Goal: Task Accomplishment & Management: Use online tool/utility

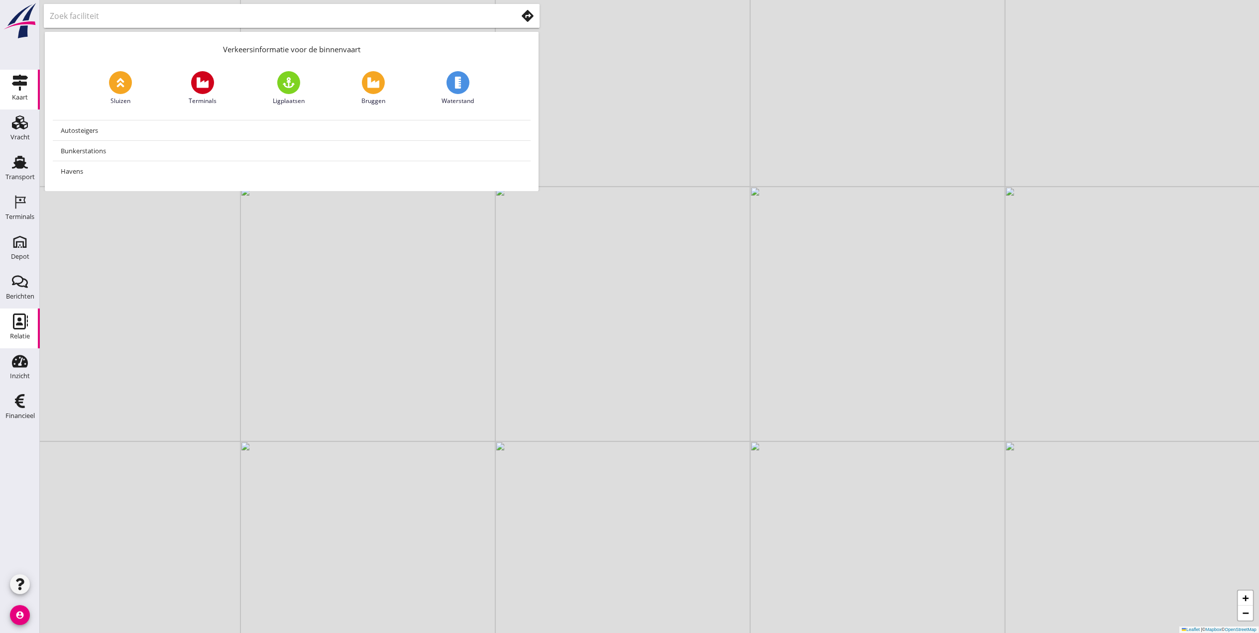
click at [17, 315] on use at bounding box center [20, 322] width 15 height 16
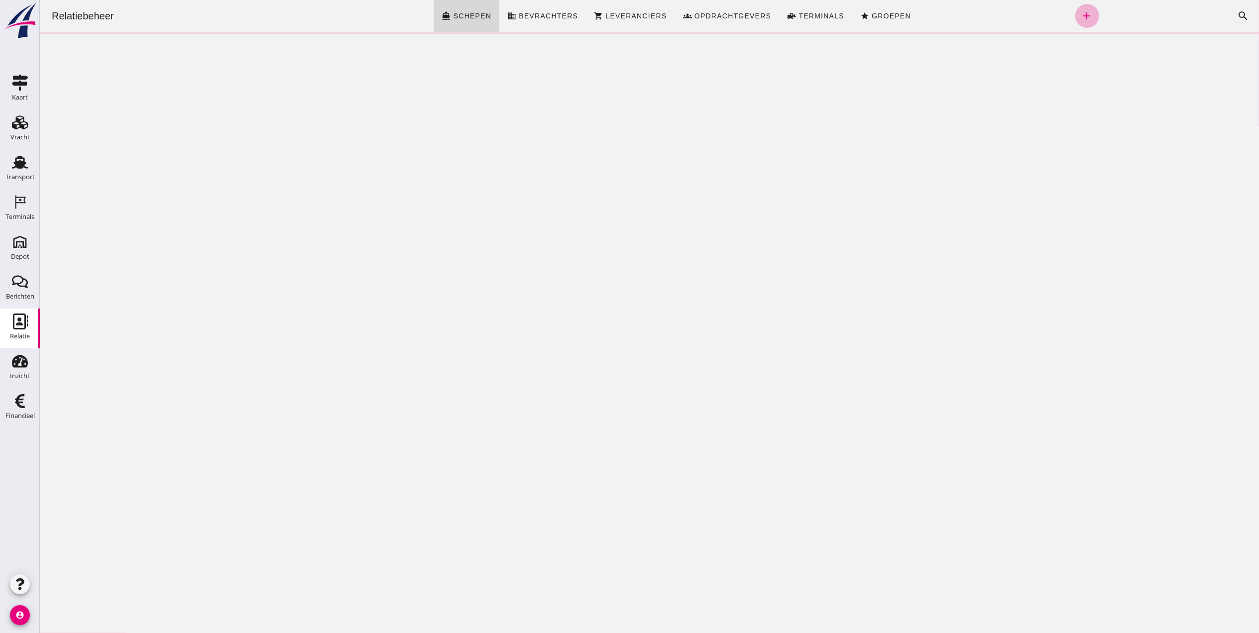
click at [1075, 17] on link "add" at bounding box center [1087, 16] width 24 height 24
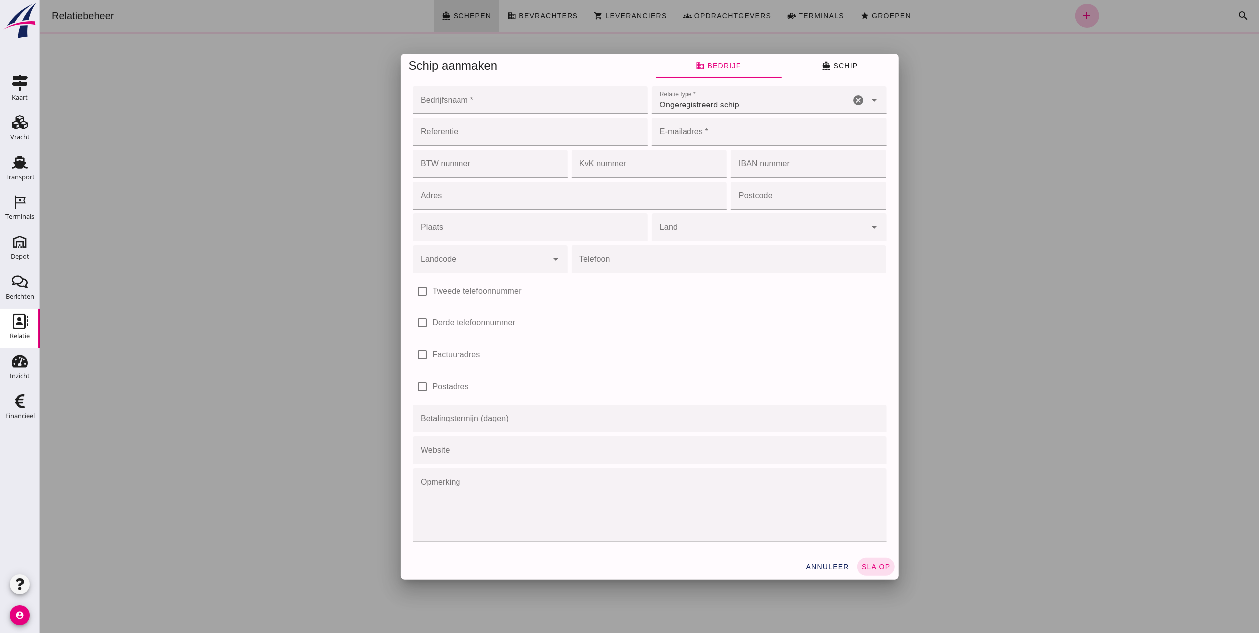
click at [984, 73] on div at bounding box center [649, 316] width 1220 height 633
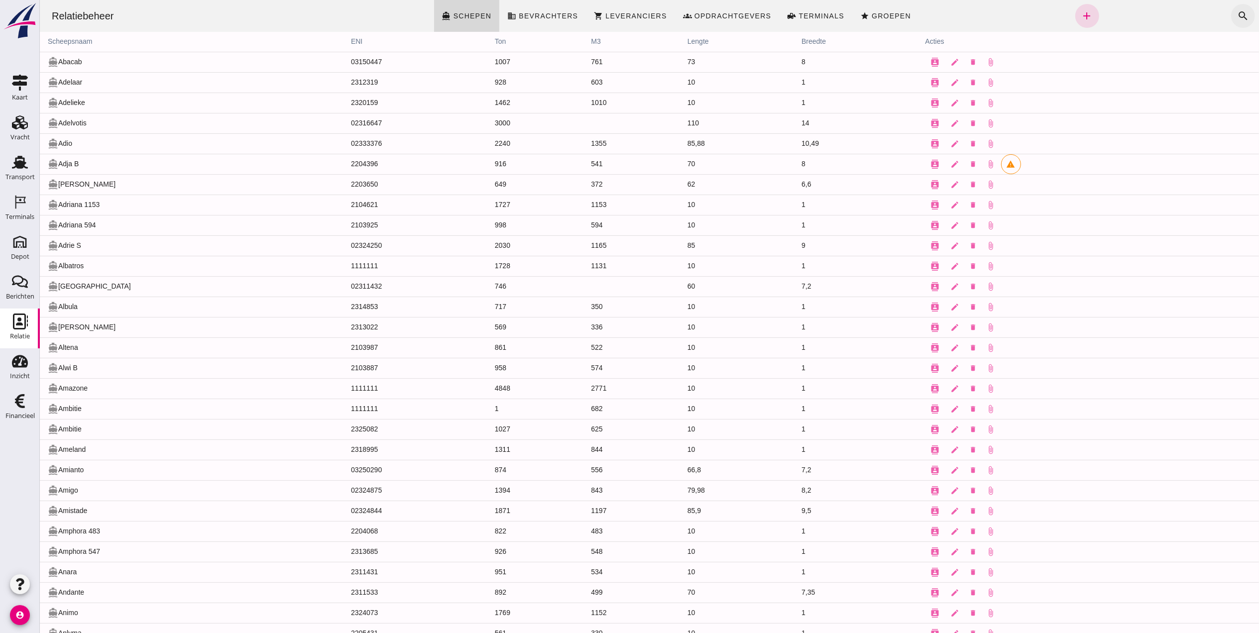
click at [1237, 21] on icon "search" at bounding box center [1243, 16] width 12 height 12
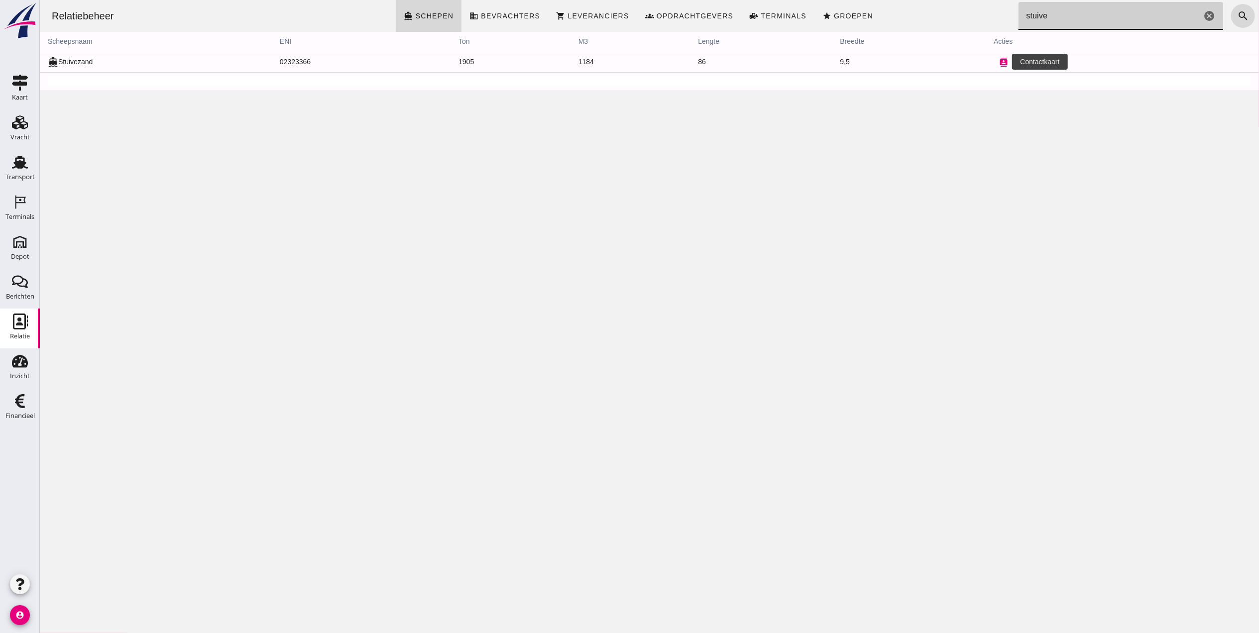
type input "stuive"
click at [999, 63] on icon "contacts" at bounding box center [1003, 62] width 9 height 9
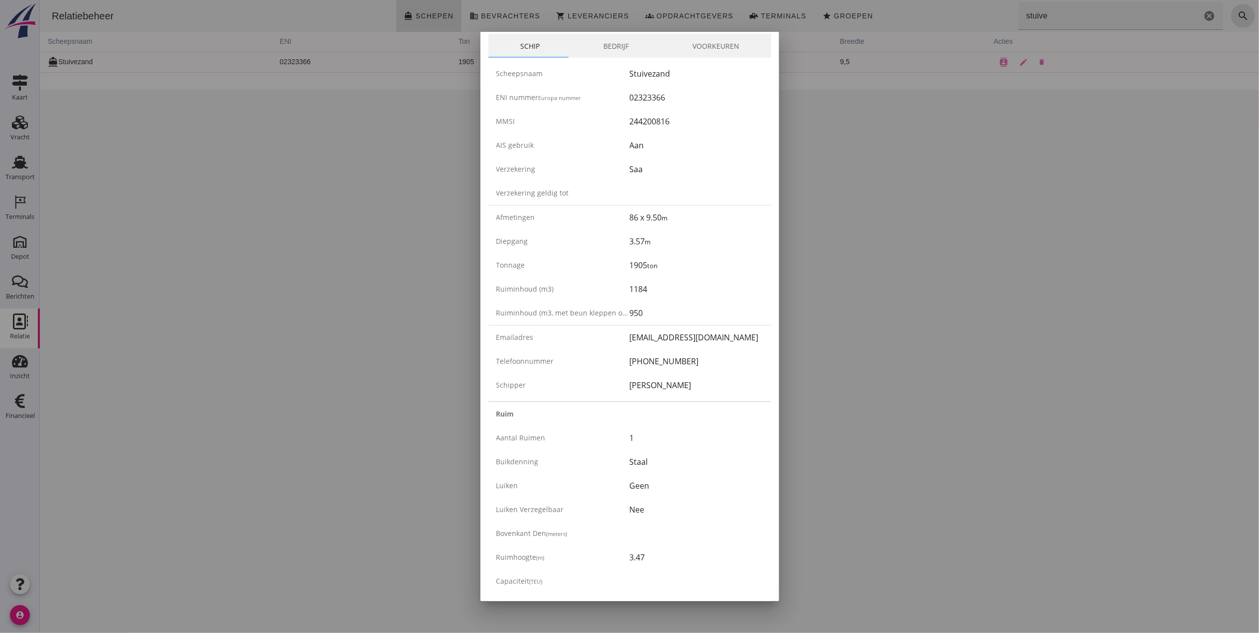
scroll to position [66, 0]
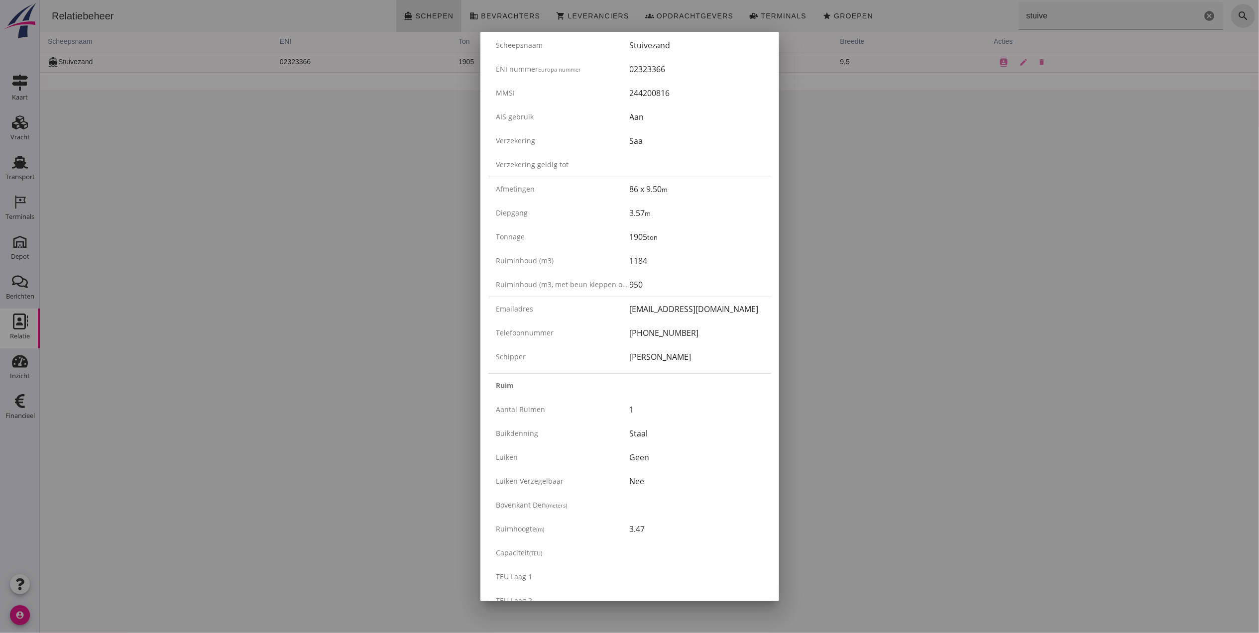
click at [1097, 181] on div at bounding box center [629, 316] width 1259 height 633
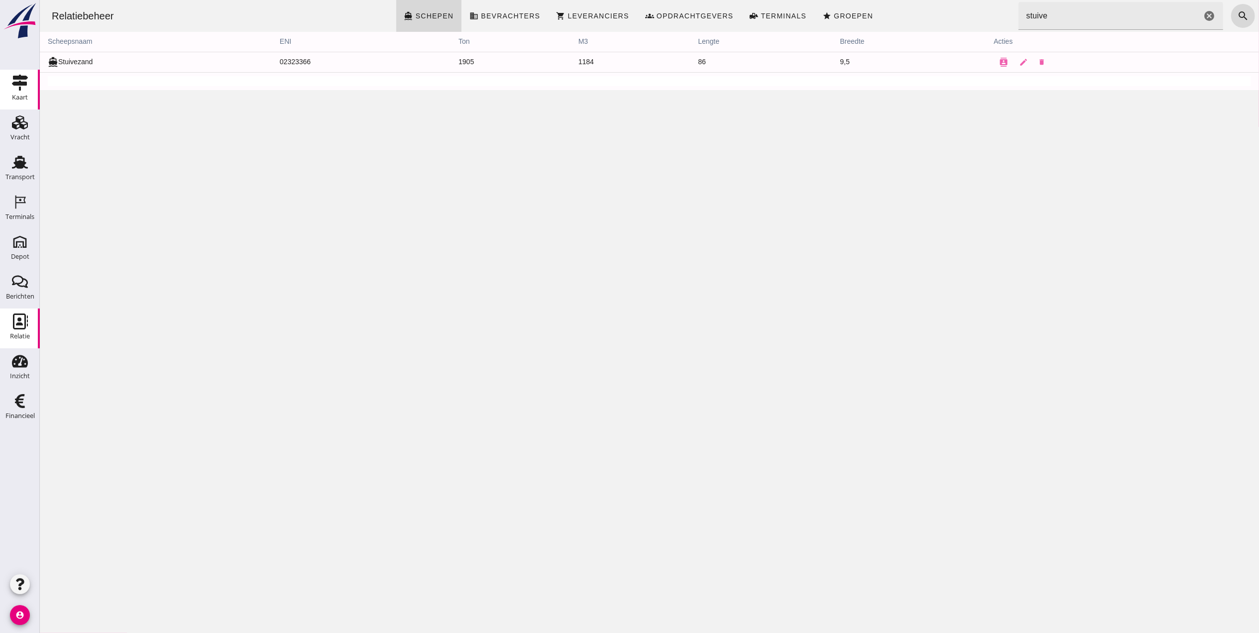
click at [18, 91] on div "Kaart" at bounding box center [20, 98] width 16 height 14
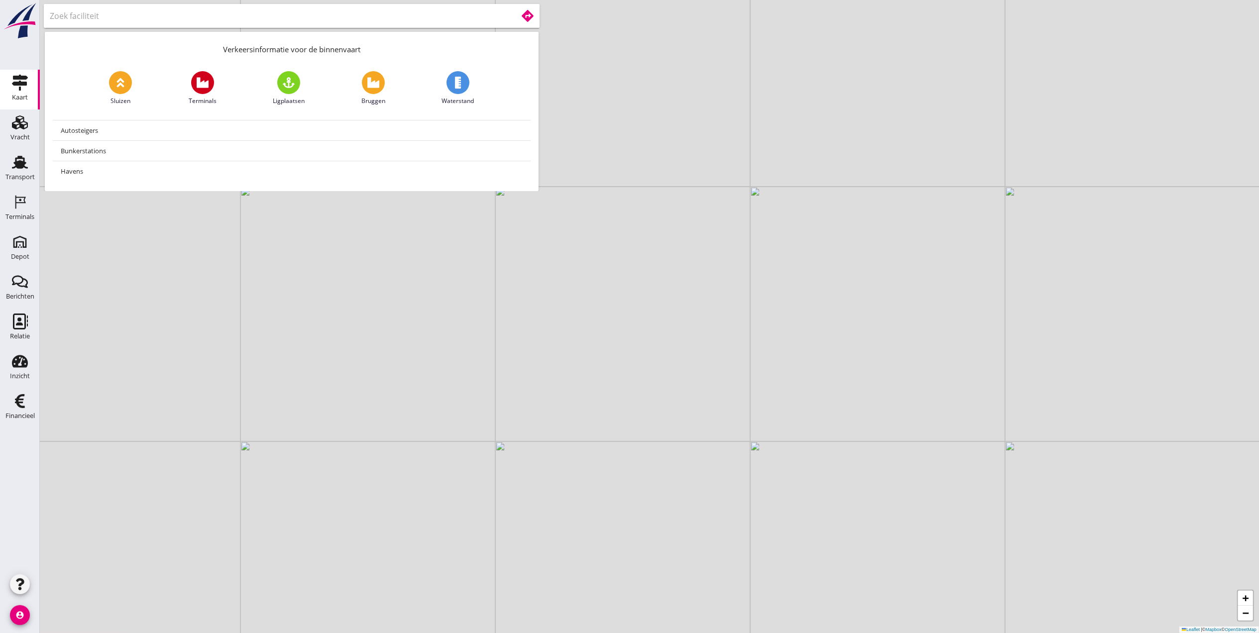
click at [206, 13] on input "text" at bounding box center [277, 16] width 454 height 16
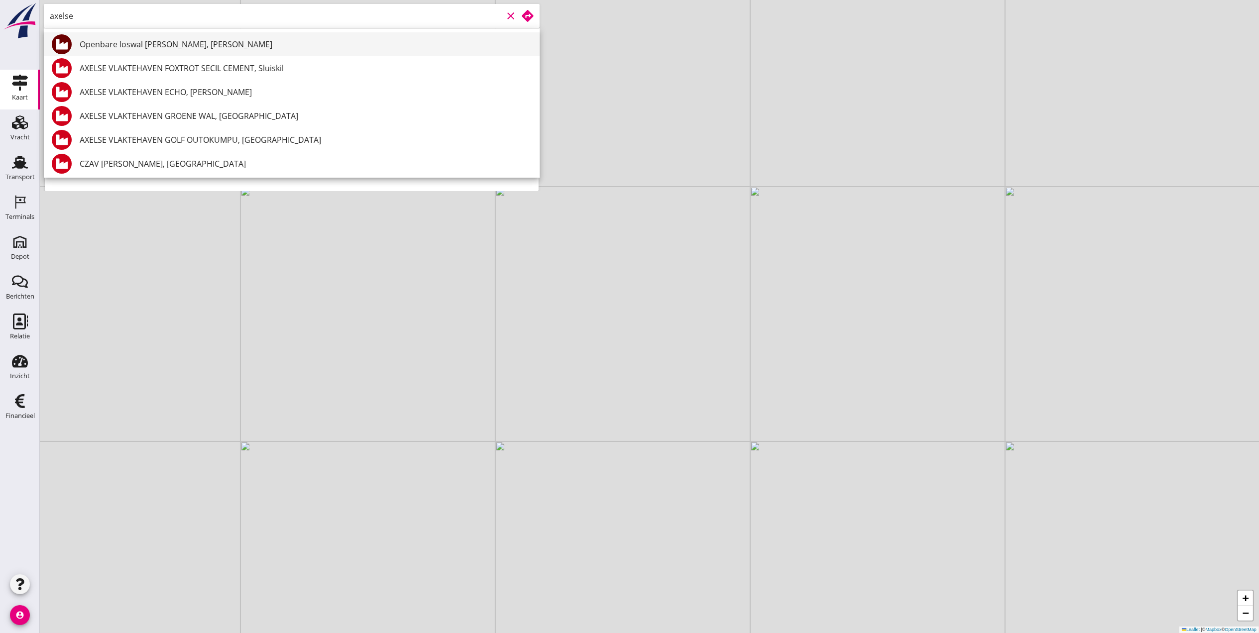
click at [216, 39] on div "Openbare loswal [PERSON_NAME], [PERSON_NAME]" at bounding box center [306, 44] width 452 height 12
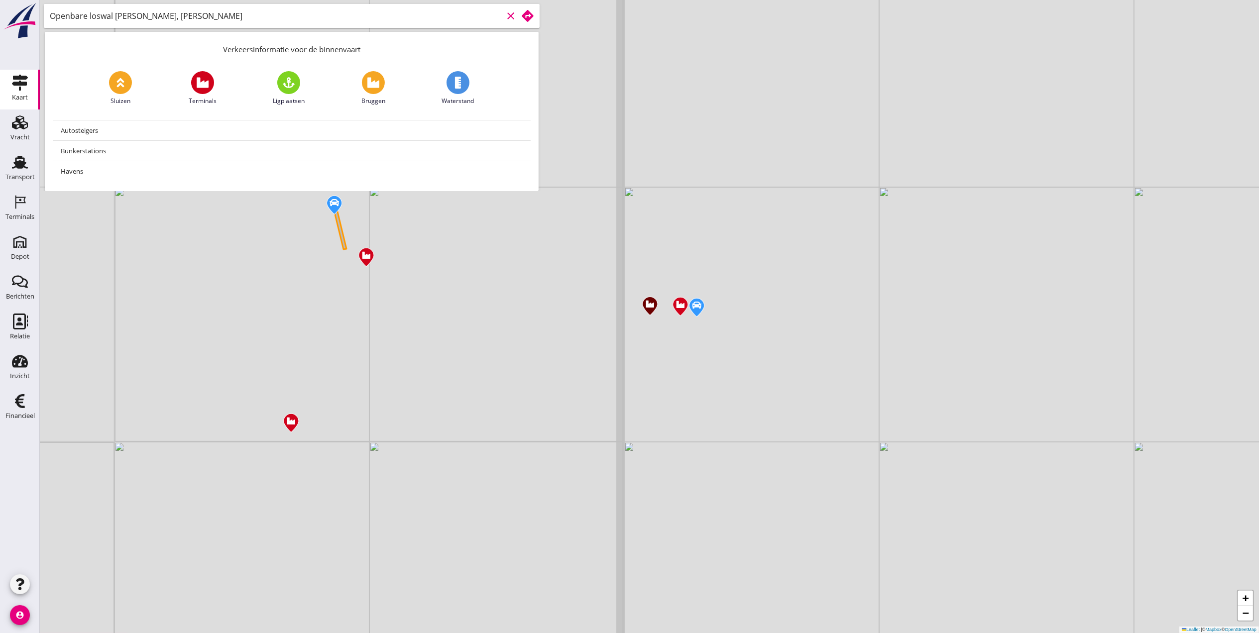
scroll to position [0, 0]
drag, startPoint x: 241, startPoint y: 16, endPoint x: 0, endPoint y: 37, distance: 241.9
click at [0, 36] on html "No data available attach_file Upload document restore_page Genereer document ca…" at bounding box center [629, 316] width 1259 height 633
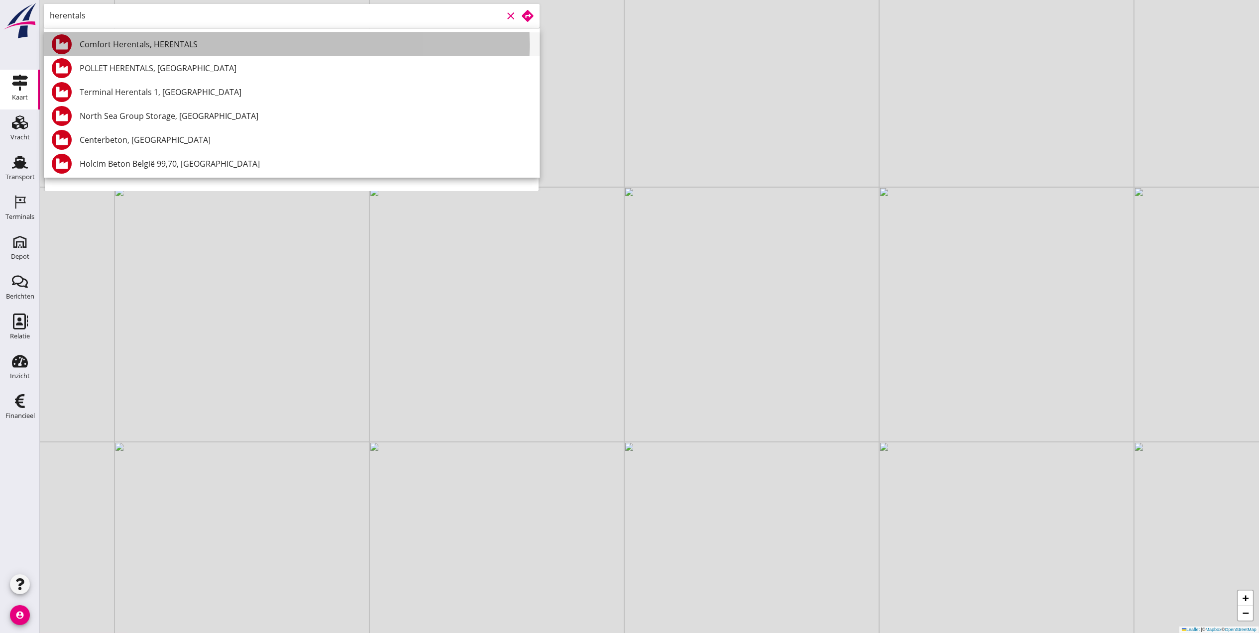
click at [189, 48] on div "Comfort Herentals, HERENTALS" at bounding box center [306, 44] width 452 height 12
type input "Comfort Herentals, HERENTALS"
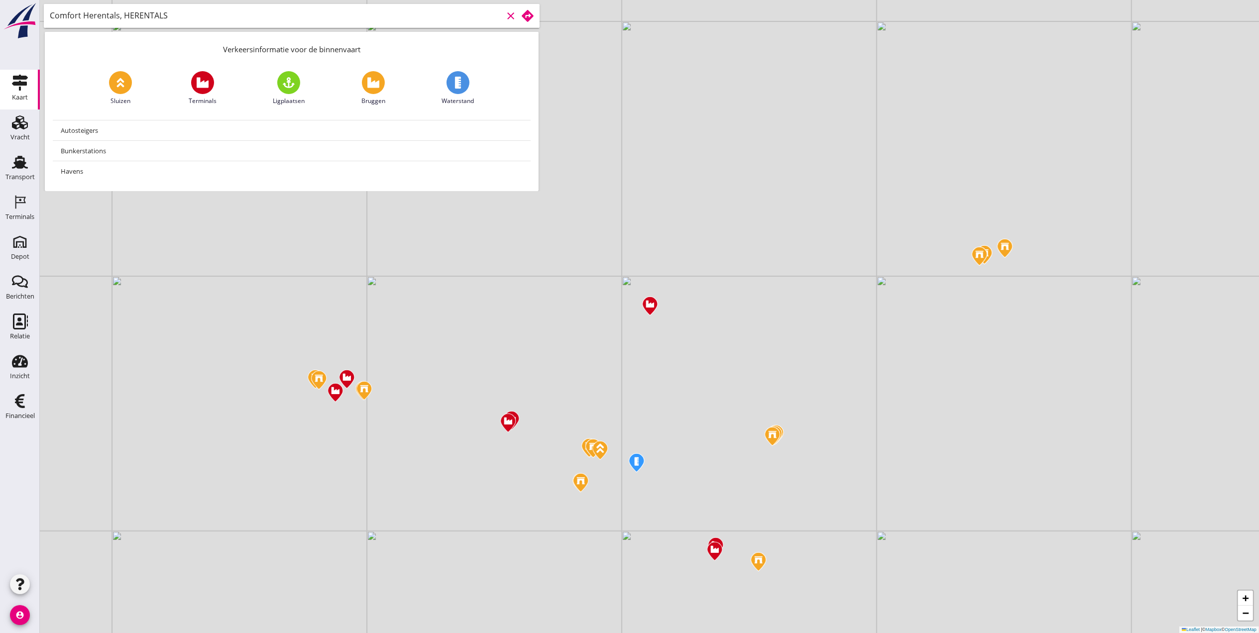
click at [528, 14] on use at bounding box center [528, 16] width 12 height 12
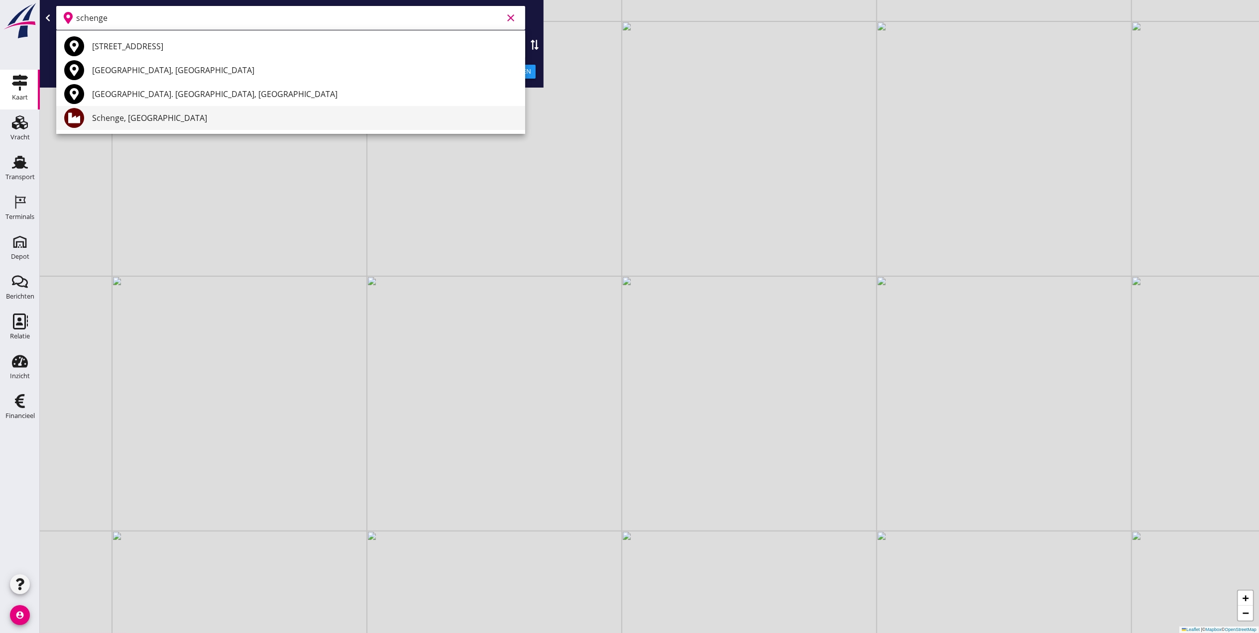
click at [238, 119] on div "Schenge, [GEOGRAPHIC_DATA]" at bounding box center [304, 118] width 425 height 12
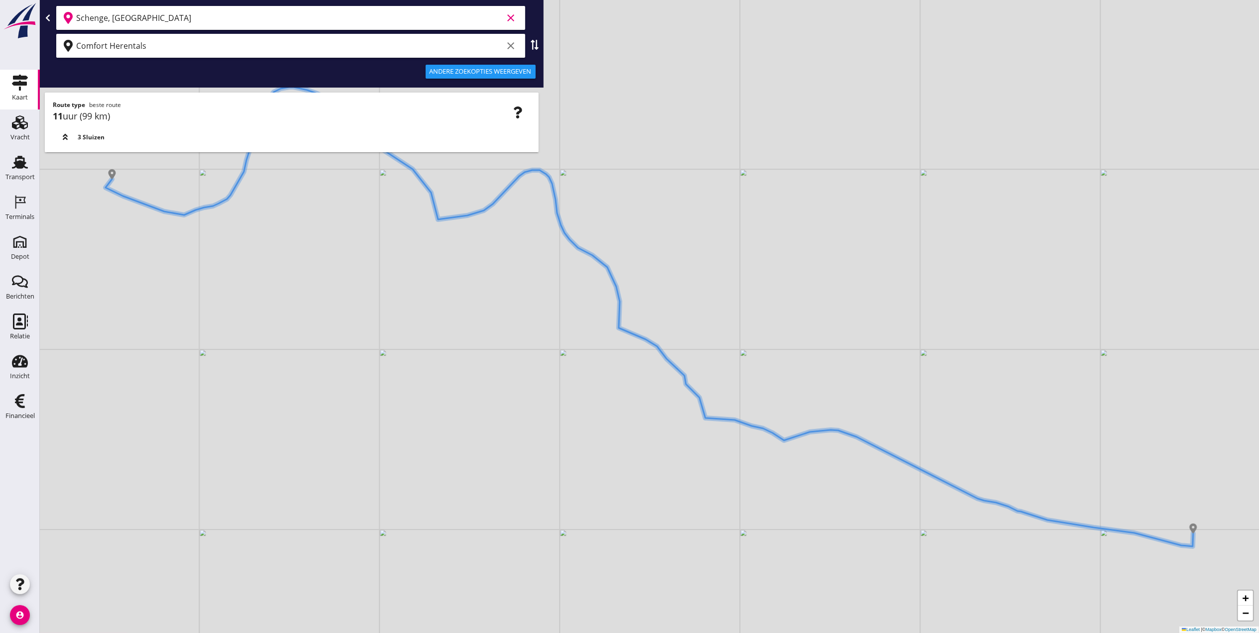
type input "Schenge, [GEOGRAPHIC_DATA]"
click at [504, 75] on div "Andere zoekopties weergeven" at bounding box center [481, 72] width 102 height 10
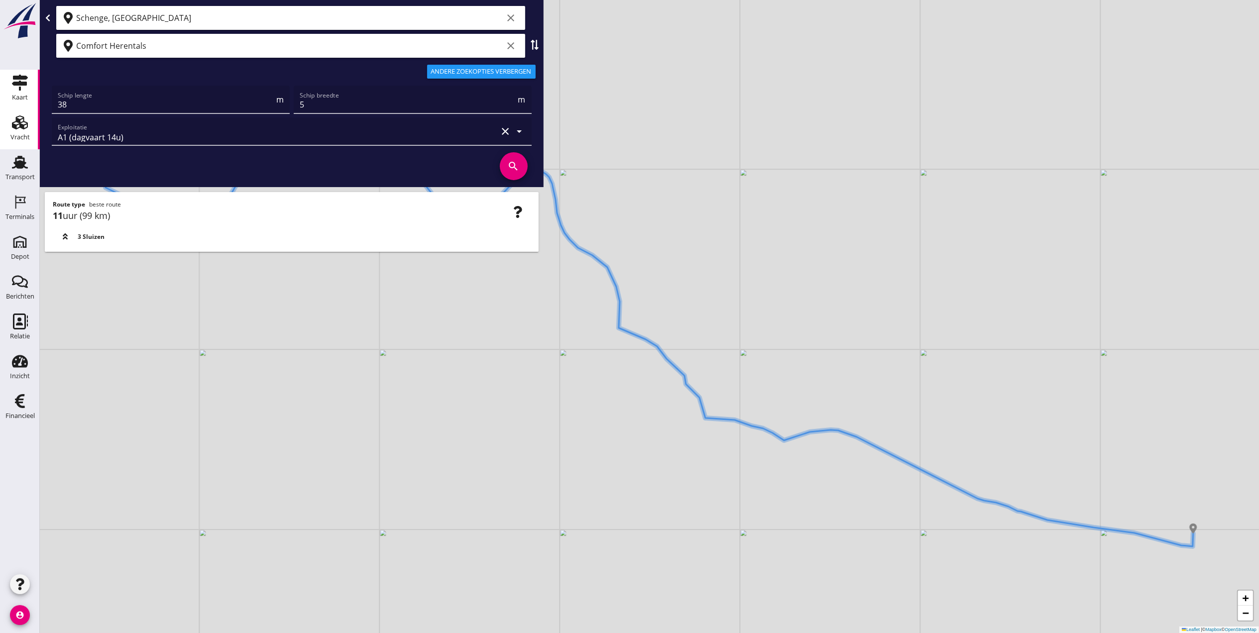
drag, startPoint x: 123, startPoint y: 95, endPoint x: 0, endPoint y: 111, distance: 123.5
click at [0, 108] on html "A1 (dagvaart 14u) A2 (semi-continuvaart 18u) A2+ (semi-continuvaart plus 18u) B…" at bounding box center [629, 316] width 1259 height 633
drag, startPoint x: 147, startPoint y: 114, endPoint x: 130, endPoint y: 115, distance: 17.4
click at [132, 116] on div "Schip lengte 38 m Schip breedte 5 m Exploitatie A1 (dagvaart 14u) clear arrow_d…" at bounding box center [292, 116] width 484 height 64
drag, startPoint x: 127, startPoint y: 112, endPoint x: 20, endPoint y: 110, distance: 107.6
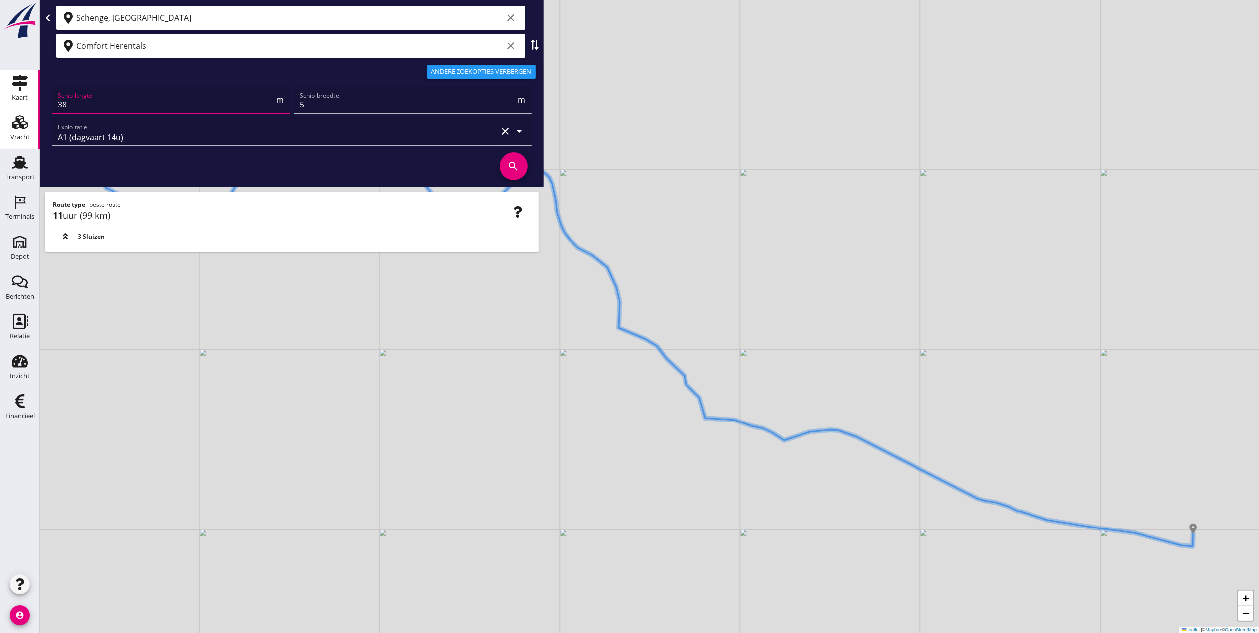
click at [21, 110] on div "Kaart Kaart Vracht Vracht Transport Transport Terminals Terminals Depot Depot B…" at bounding box center [629, 316] width 1259 height 633
type input "6"
type input "70"
click at [365, 104] on input "5" at bounding box center [408, 105] width 217 height 16
type input "7"
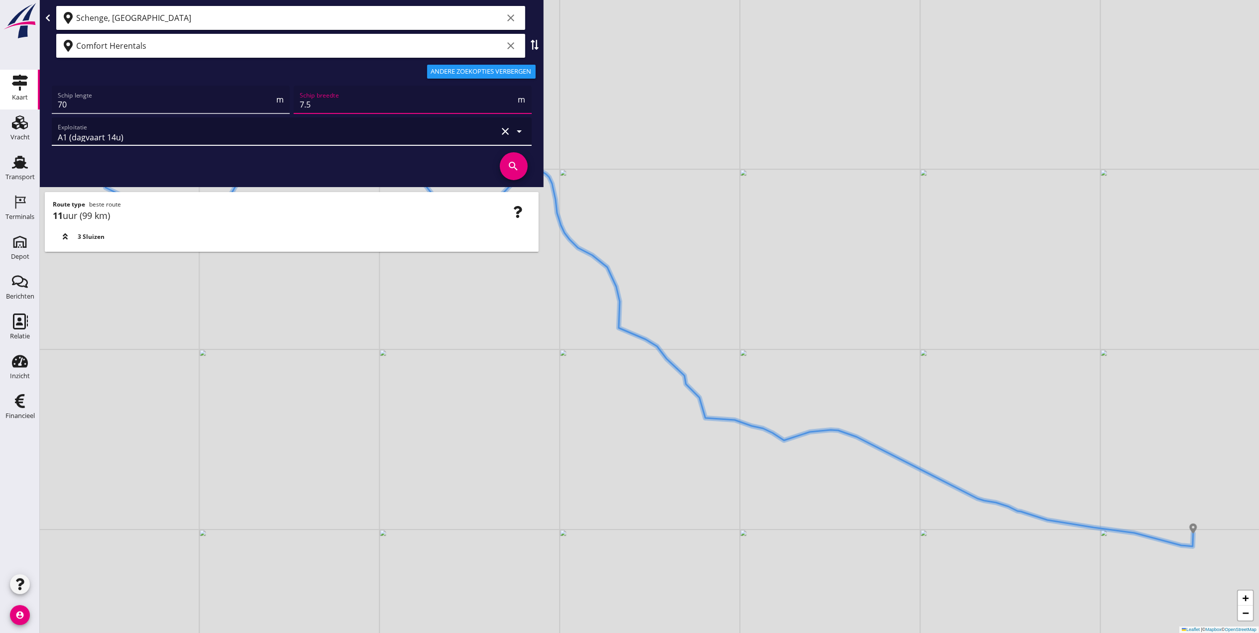
type input "7.5"
click at [288, 136] on div "A1 (dagvaart 14u)" at bounding box center [278, 132] width 440 height 28
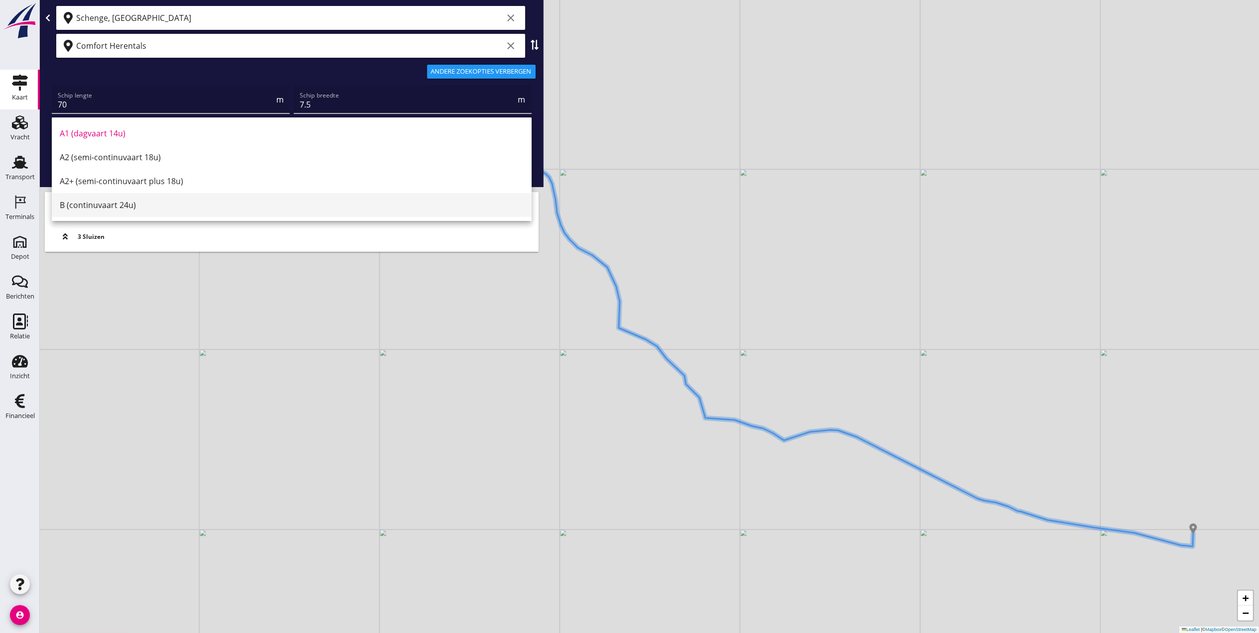
click at [197, 206] on div "B (continuvaart 24u)" at bounding box center [292, 205] width 464 height 12
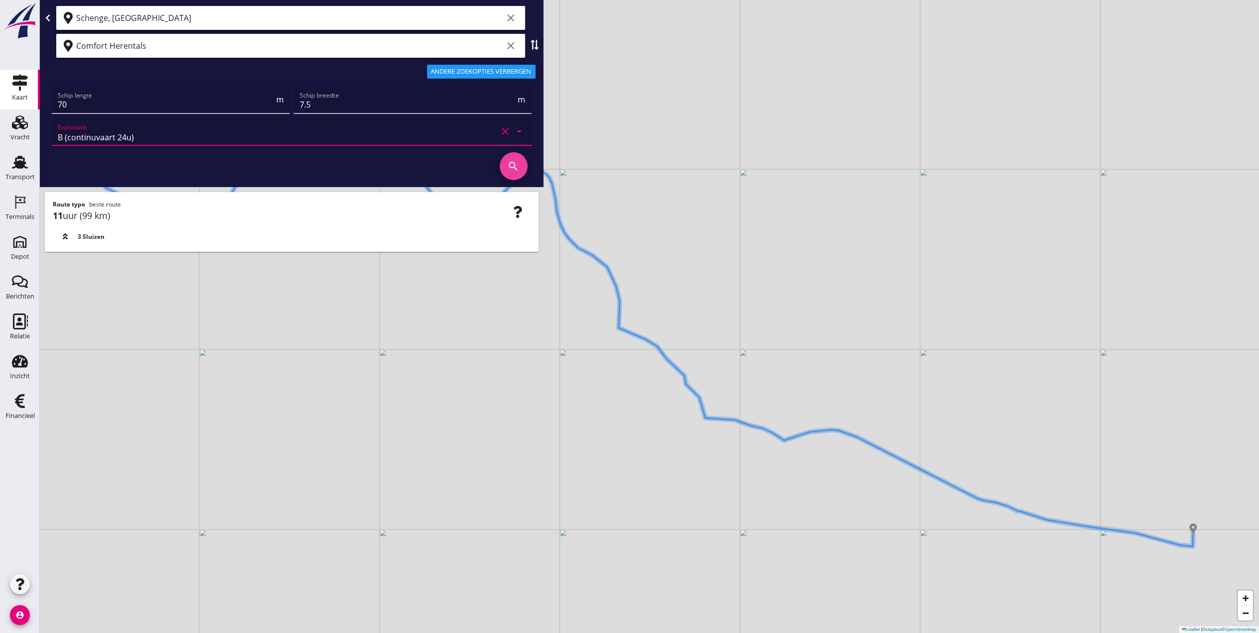
click at [508, 166] on icon "search" at bounding box center [514, 166] width 28 height 28
click at [903, 272] on div "+ − Leaflet | © Mapbox © OpenStreetMap" at bounding box center [650, 316] width 1220 height 633
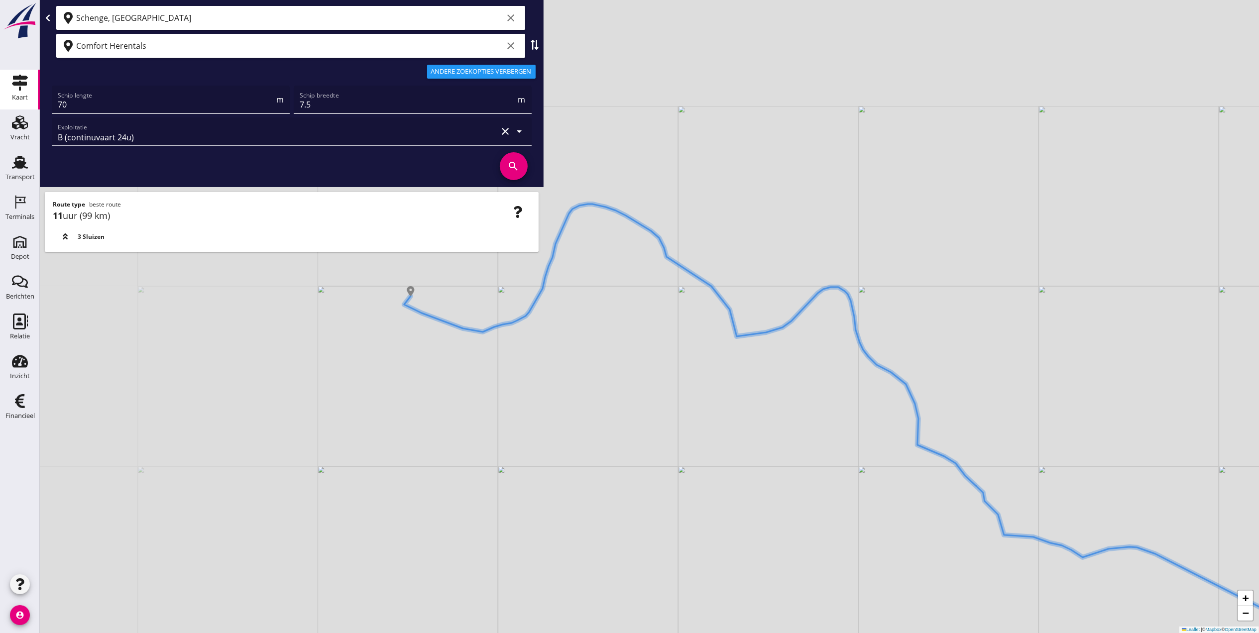
drag, startPoint x: 413, startPoint y: 403, endPoint x: 712, endPoint y: 467, distance: 305.0
click at [698, 517] on div "+ − Leaflet | © Mapbox © OpenStreetMap" at bounding box center [650, 316] width 1220 height 633
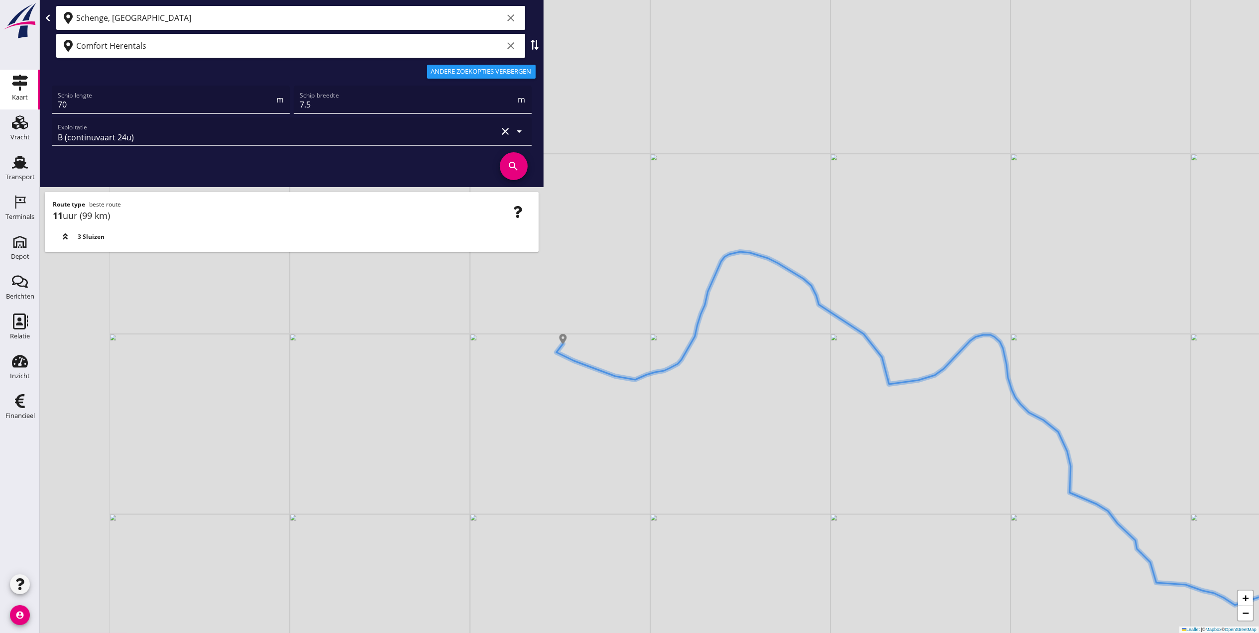
drag, startPoint x: 716, startPoint y: 410, endPoint x: 868, endPoint y: 473, distance: 163.9
click at [882, 469] on div "+ − Leaflet | © Mapbox © OpenStreetMap" at bounding box center [650, 316] width 1220 height 633
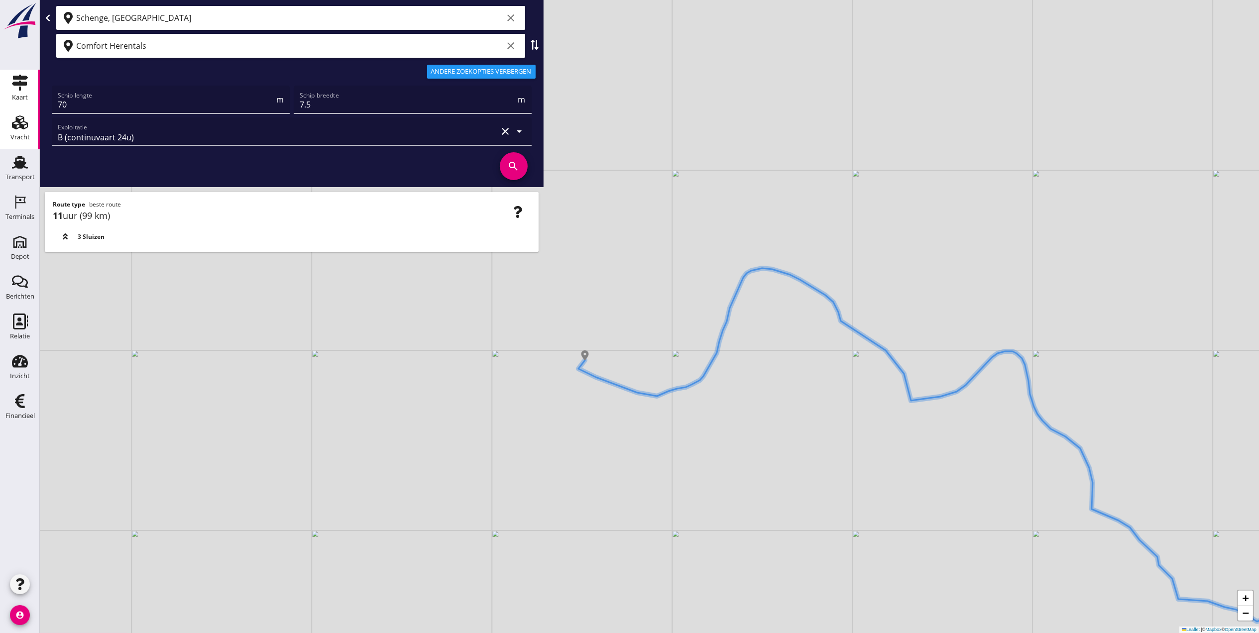
click at [16, 130] on div "Vracht" at bounding box center [19, 137] width 19 height 14
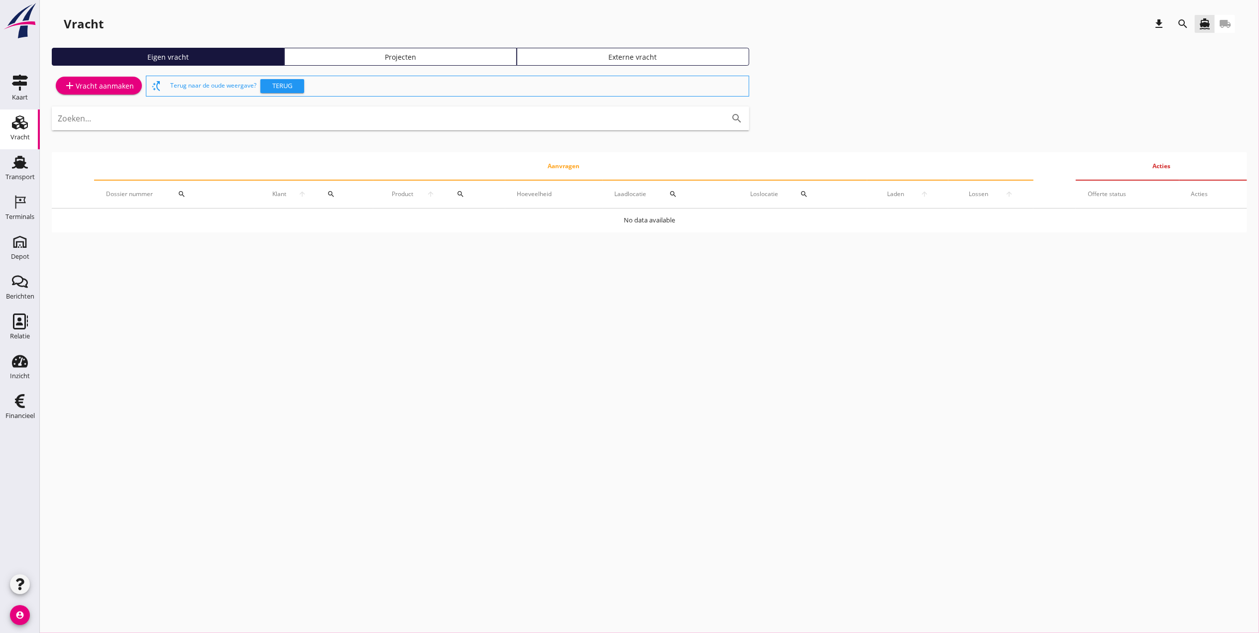
click at [356, 59] on div "Projecten" at bounding box center [401, 57] width 224 height 10
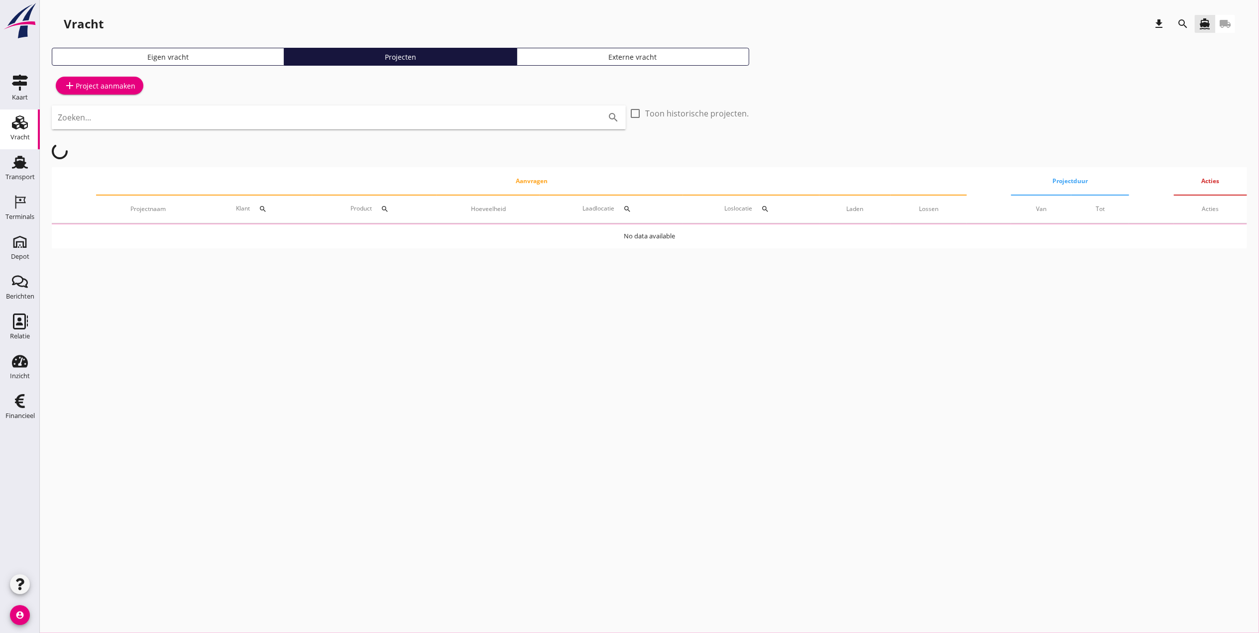
click at [1186, 22] on icon "search" at bounding box center [1183, 24] width 12 height 12
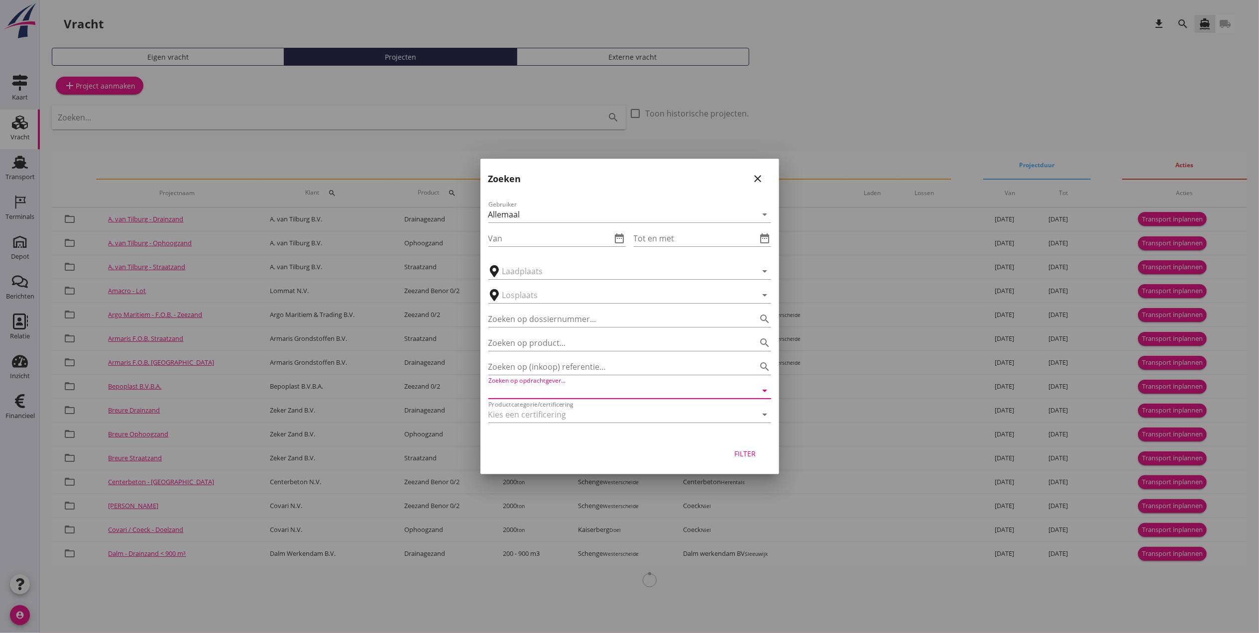
click at [578, 395] on input "Zoeken op opdrachtgever..." at bounding box center [616, 391] width 255 height 16
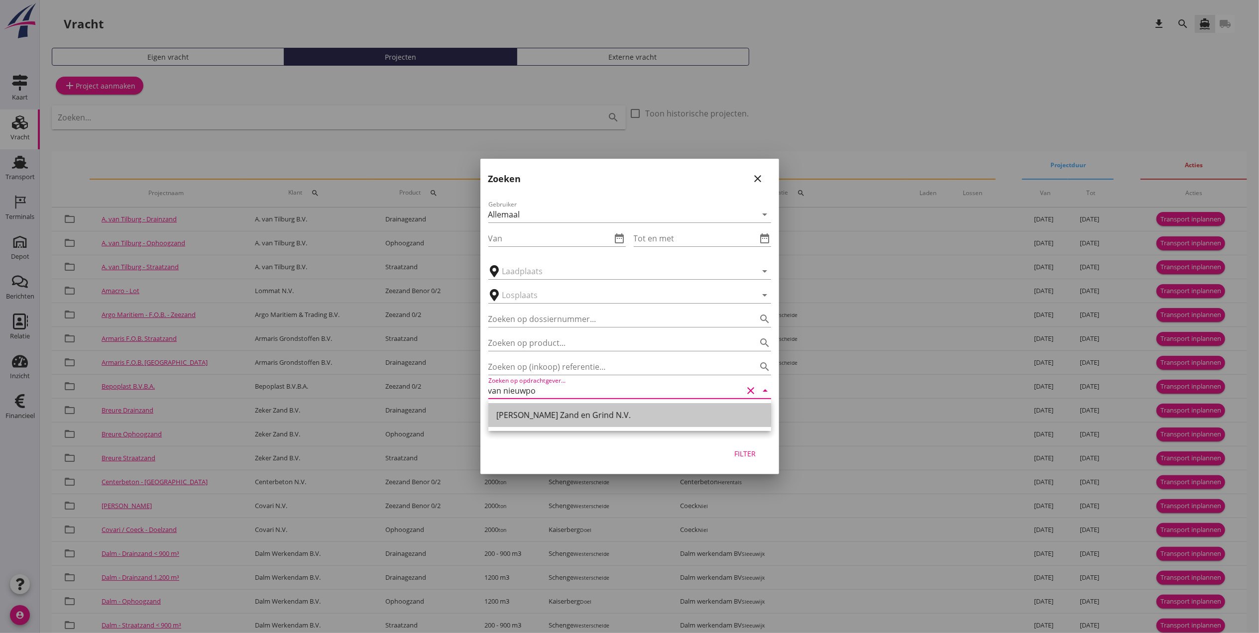
drag, startPoint x: 578, startPoint y: 405, endPoint x: 690, endPoint y: 430, distance: 114.9
click at [579, 405] on div "[PERSON_NAME] Zand en Grind N.V." at bounding box center [630, 415] width 267 height 24
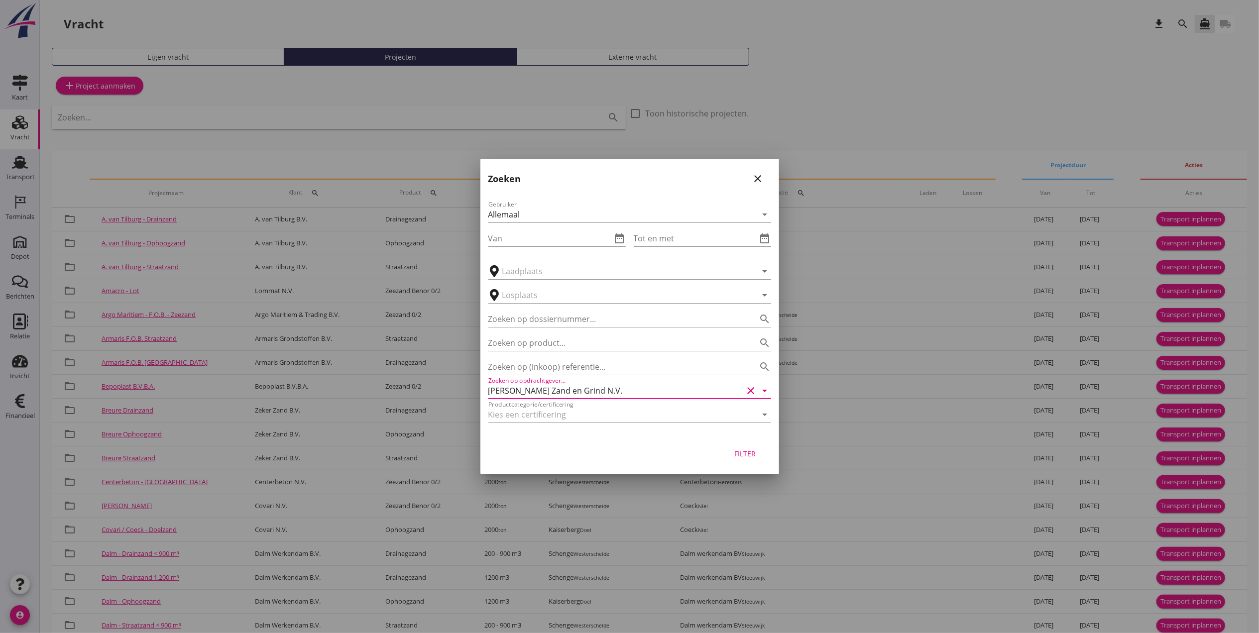
type input "[PERSON_NAME] Zand en Grind N.V."
click at [745, 455] on div "Filter" at bounding box center [746, 454] width 28 height 10
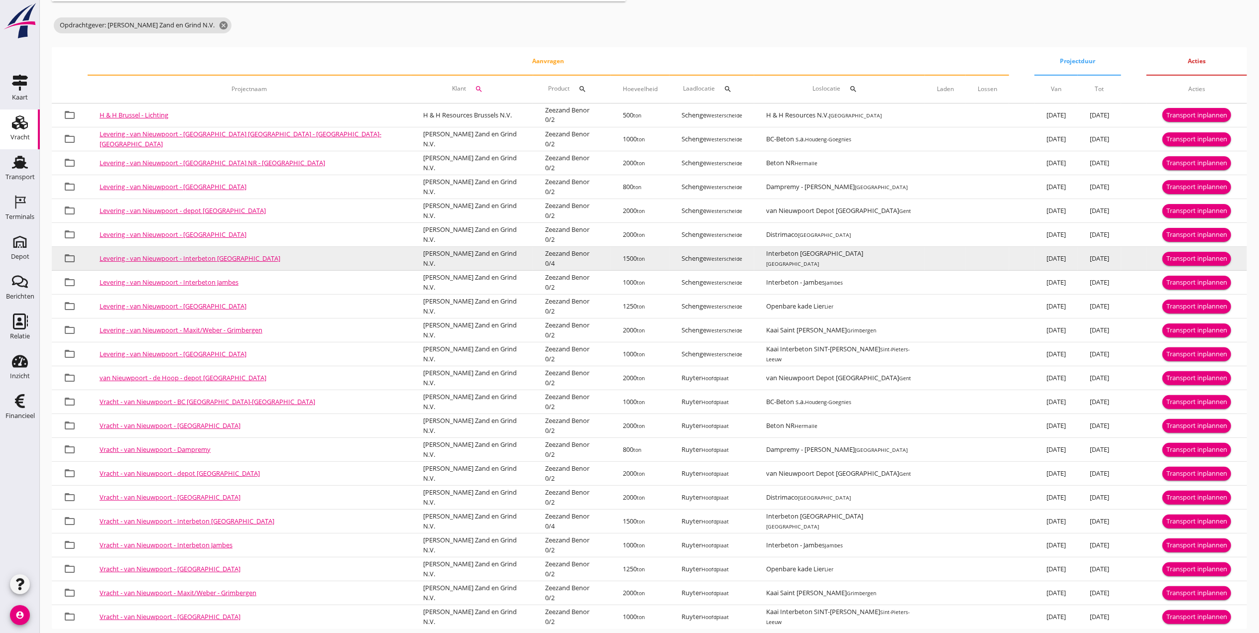
scroll to position [144, 0]
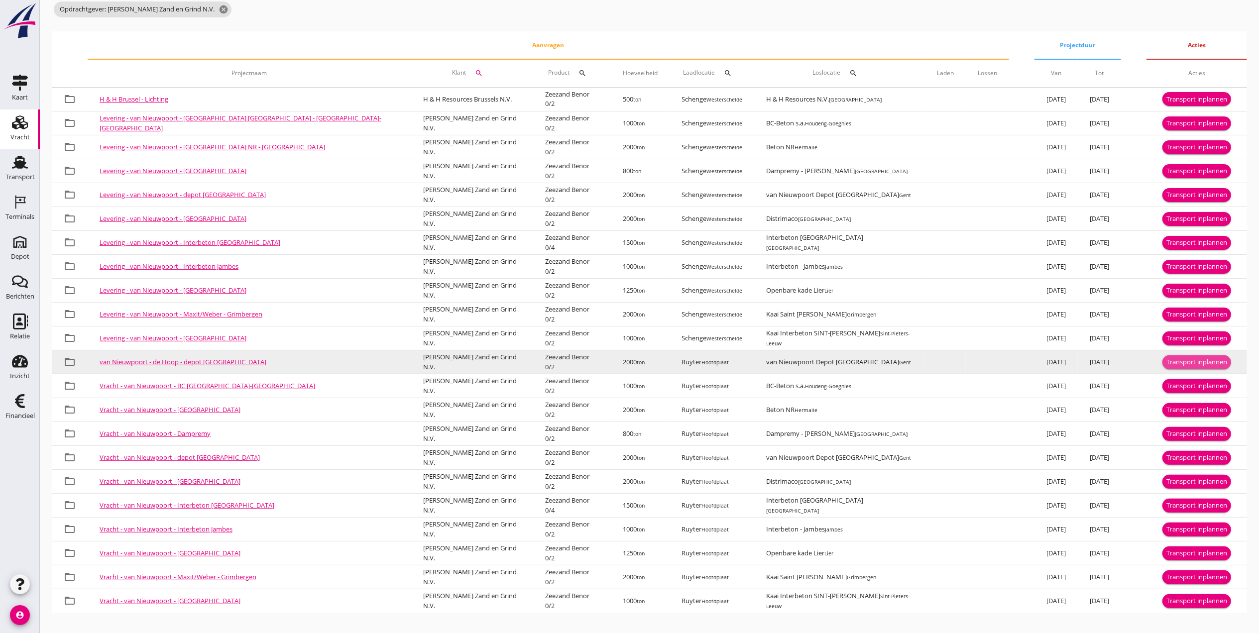
click at [1177, 359] on div "Transport inplannen" at bounding box center [1197, 363] width 61 height 10
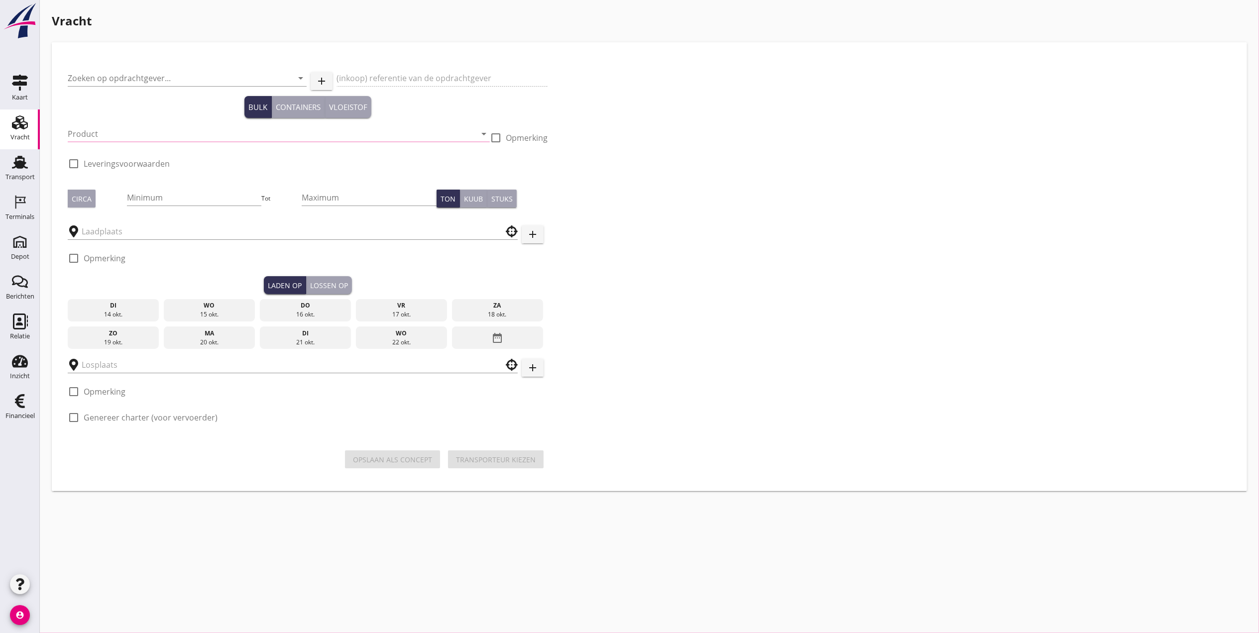
type input "[PERSON_NAME] Zand en Grind N.V."
type input "Levering de Hoop - depot [GEOGRAPHIC_DATA]"
type input "Zeezand Benor 0/2 (6120)"
type input "2000"
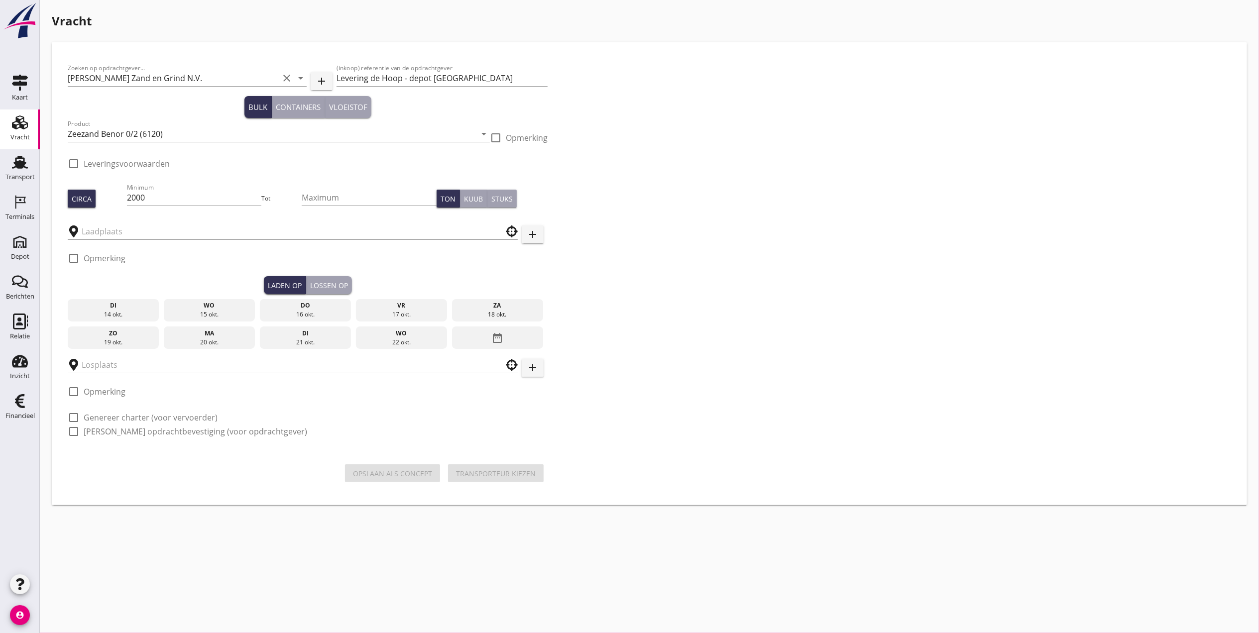
type input "Ruyter"
type input "van Nieuwpoort Depot [GEOGRAPHIC_DATA]"
checkbox input "true"
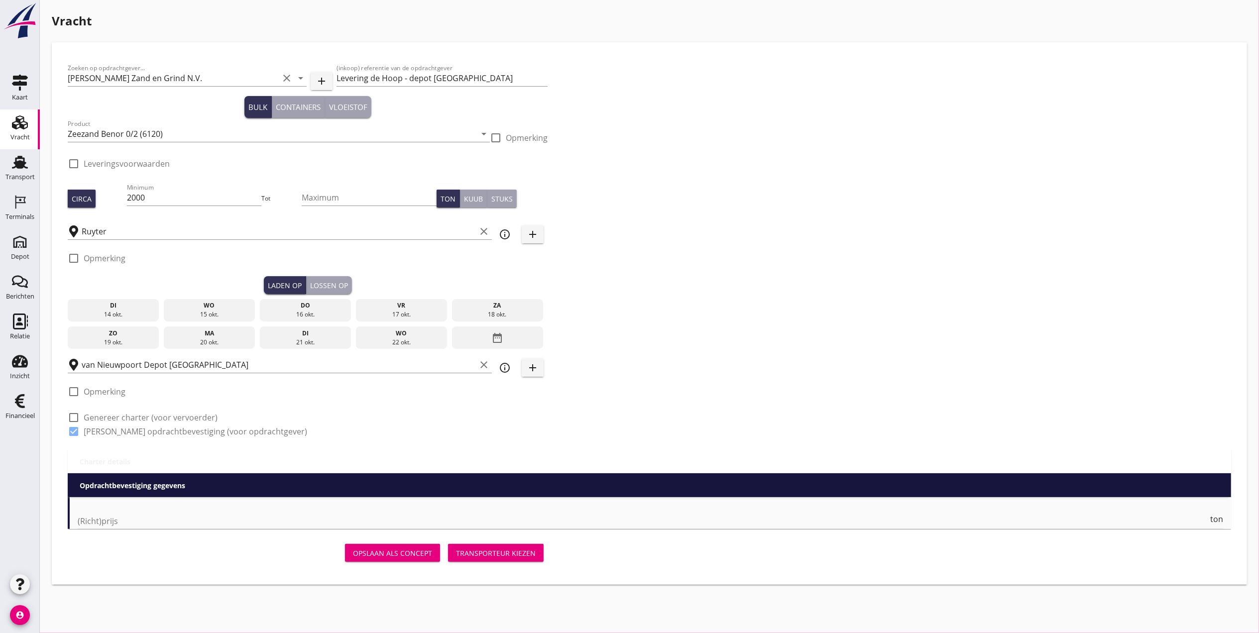
type input "0.05"
checkbox input "false"
radio input "false"
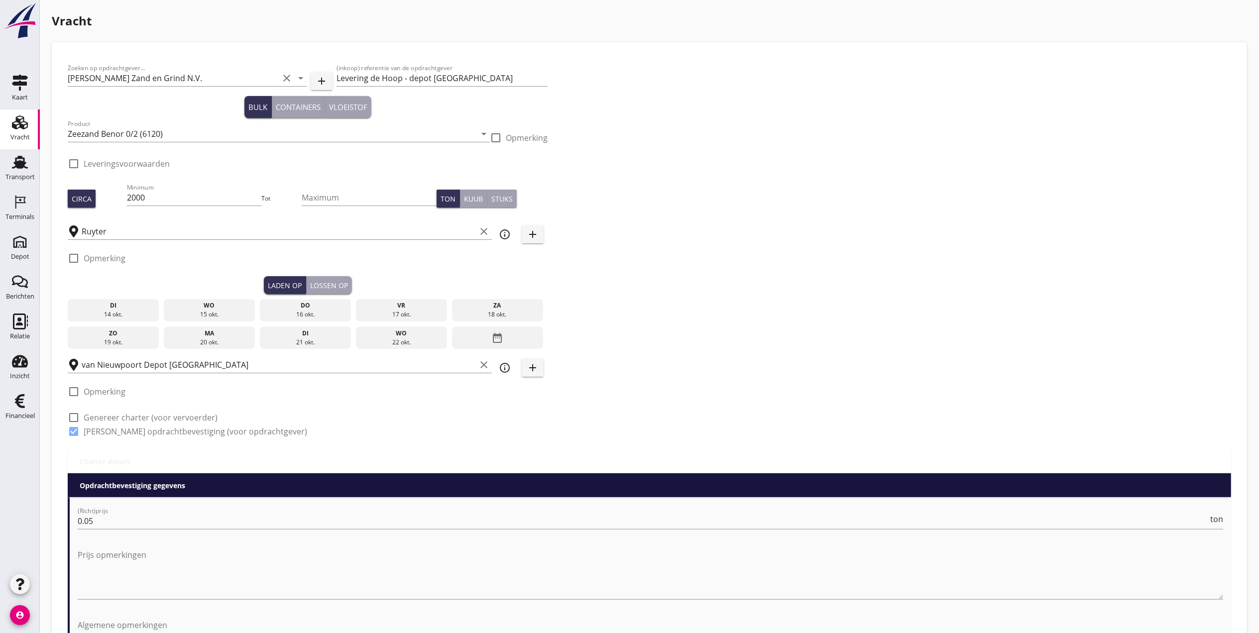
click at [495, 337] on icon "date_range" at bounding box center [498, 338] width 12 height 18
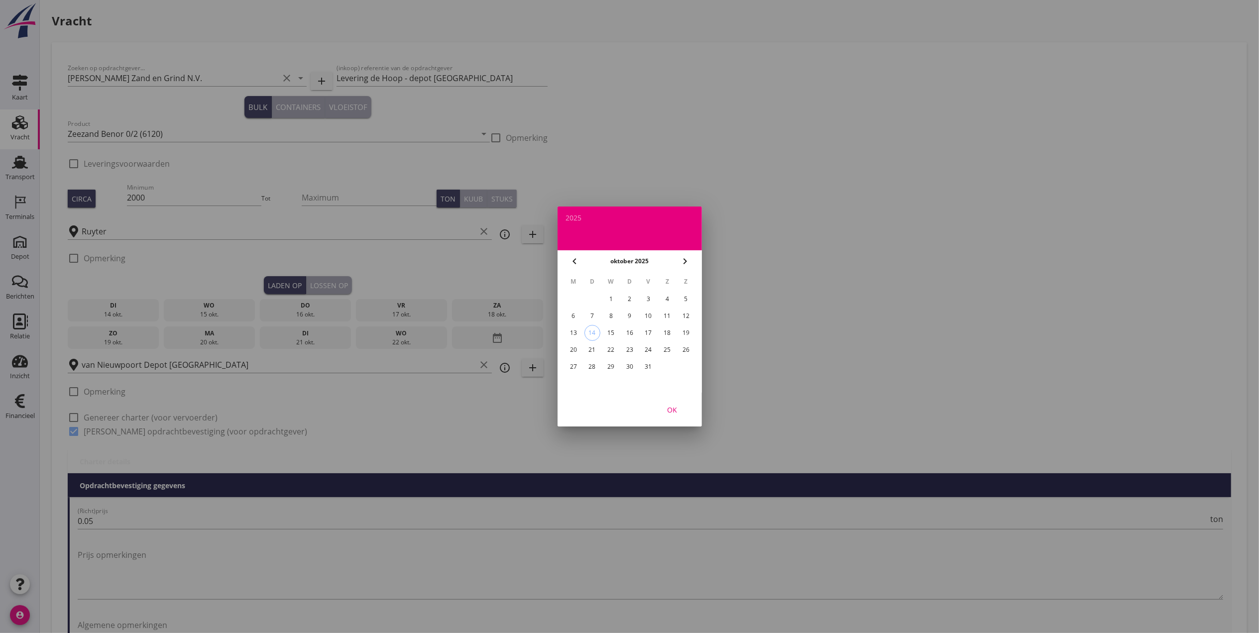
drag, startPoint x: 576, startPoint y: 332, endPoint x: 568, endPoint y: 330, distance: 7.7
click at [575, 332] on div "13" at bounding box center [573, 333] width 16 height 16
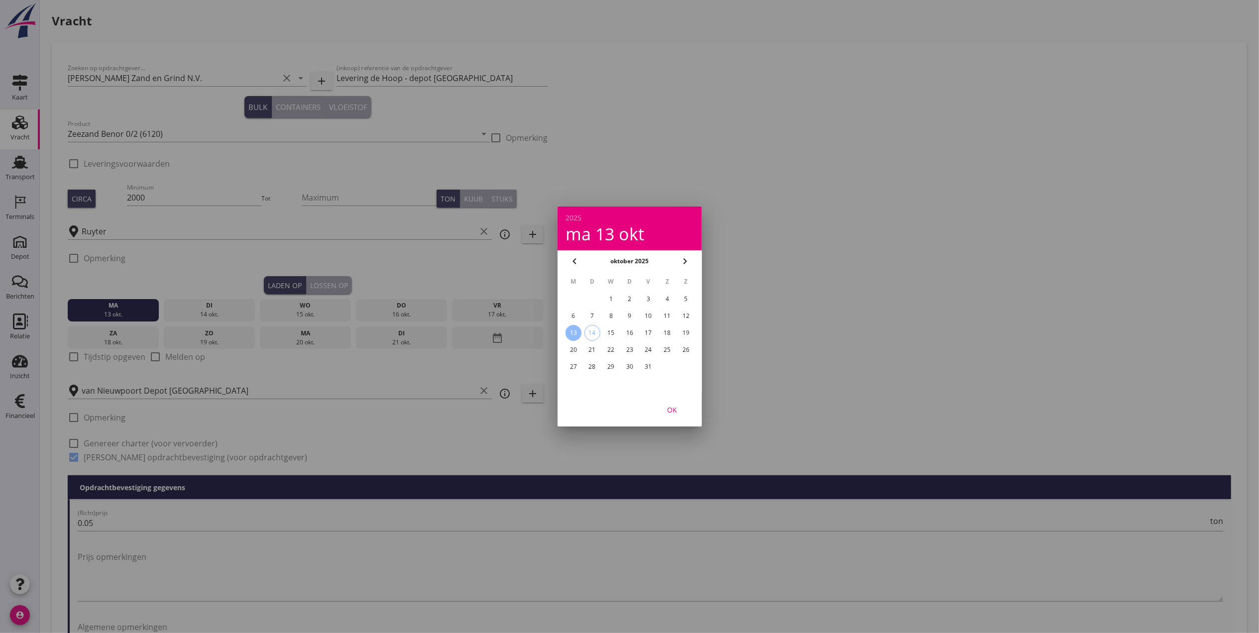
click at [332, 288] on div at bounding box center [629, 316] width 1259 height 633
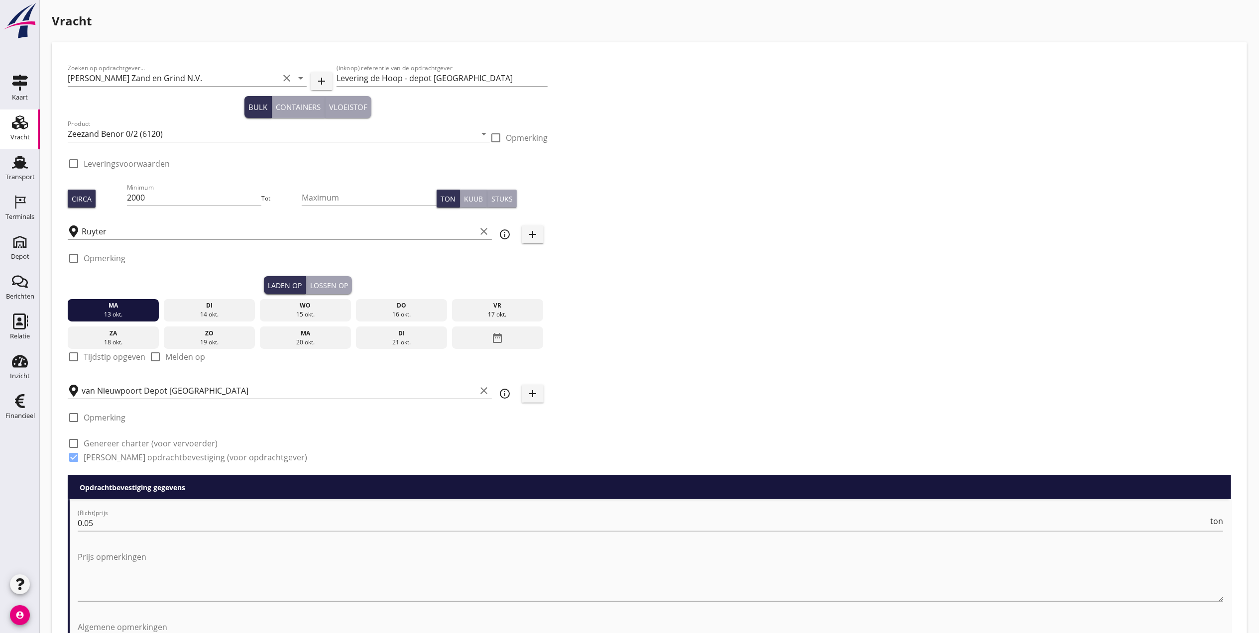
click at [332, 283] on div "Lossen op" at bounding box center [329, 285] width 38 height 10
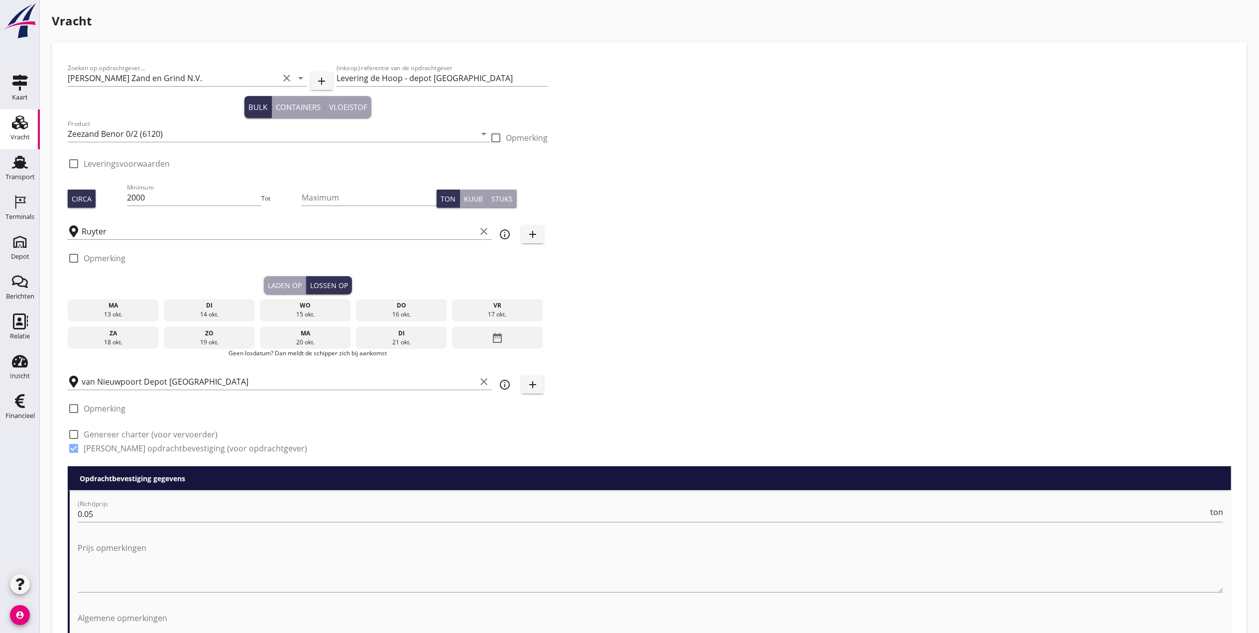
click at [211, 314] on div "14 okt." at bounding box center [209, 314] width 87 height 9
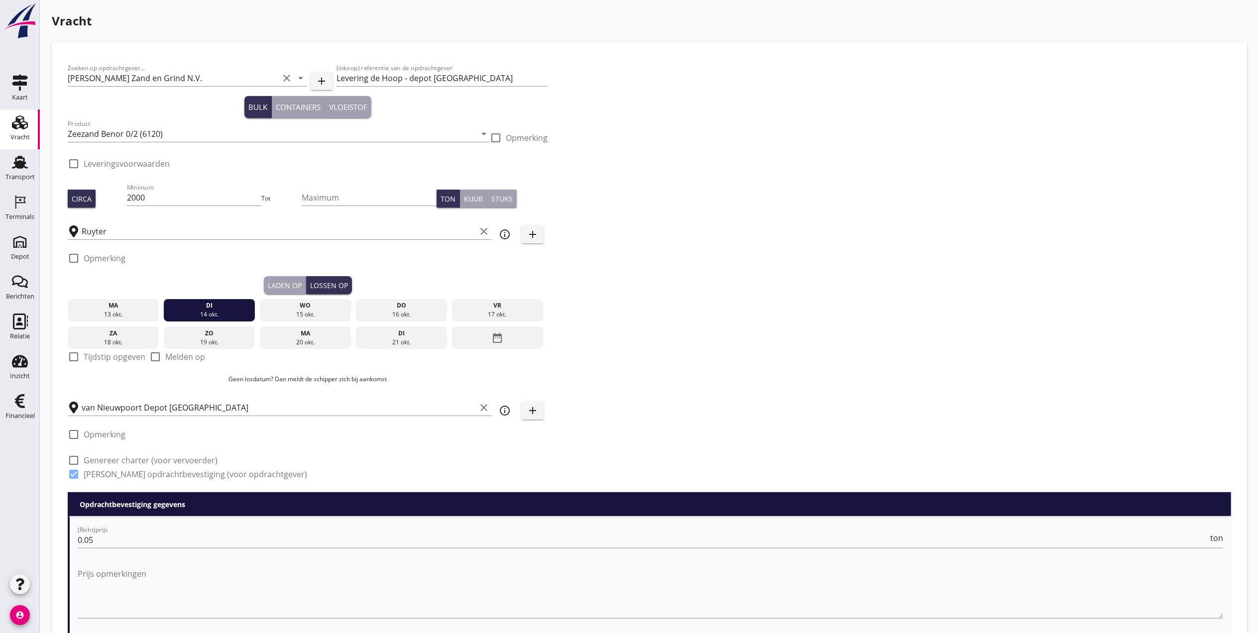
drag, startPoint x: 283, startPoint y: 289, endPoint x: 291, endPoint y: 285, distance: 9.1
click at [283, 289] on div "Laden op" at bounding box center [285, 285] width 34 height 10
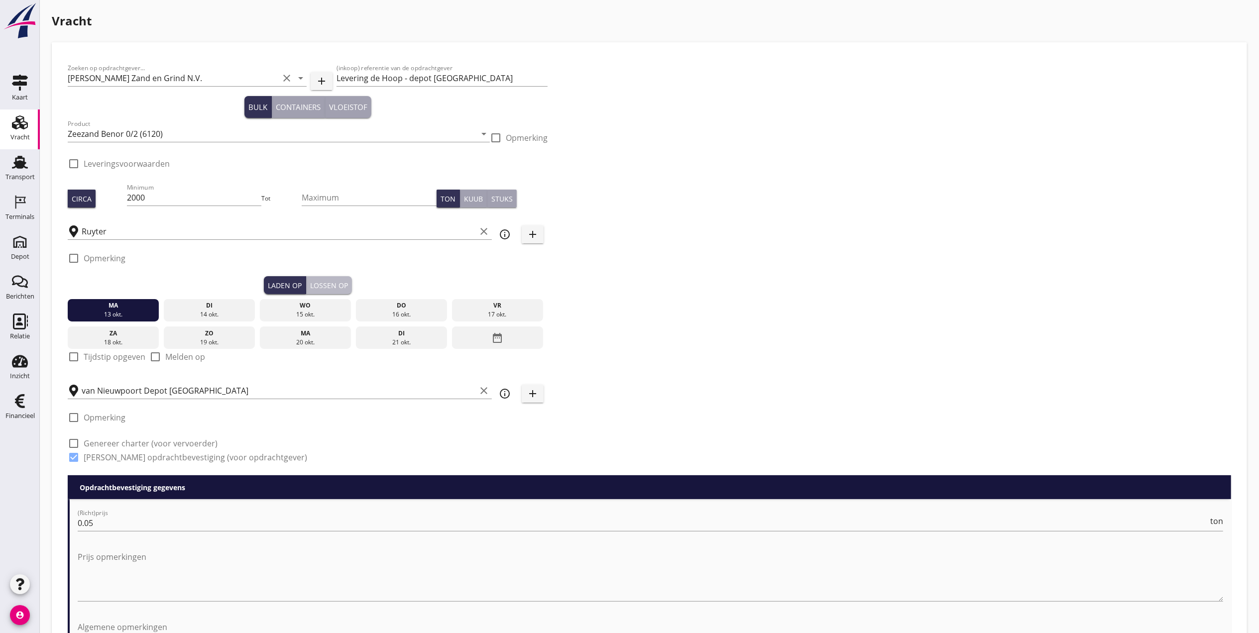
click at [339, 285] on div "Lossen op" at bounding box center [329, 285] width 38 height 10
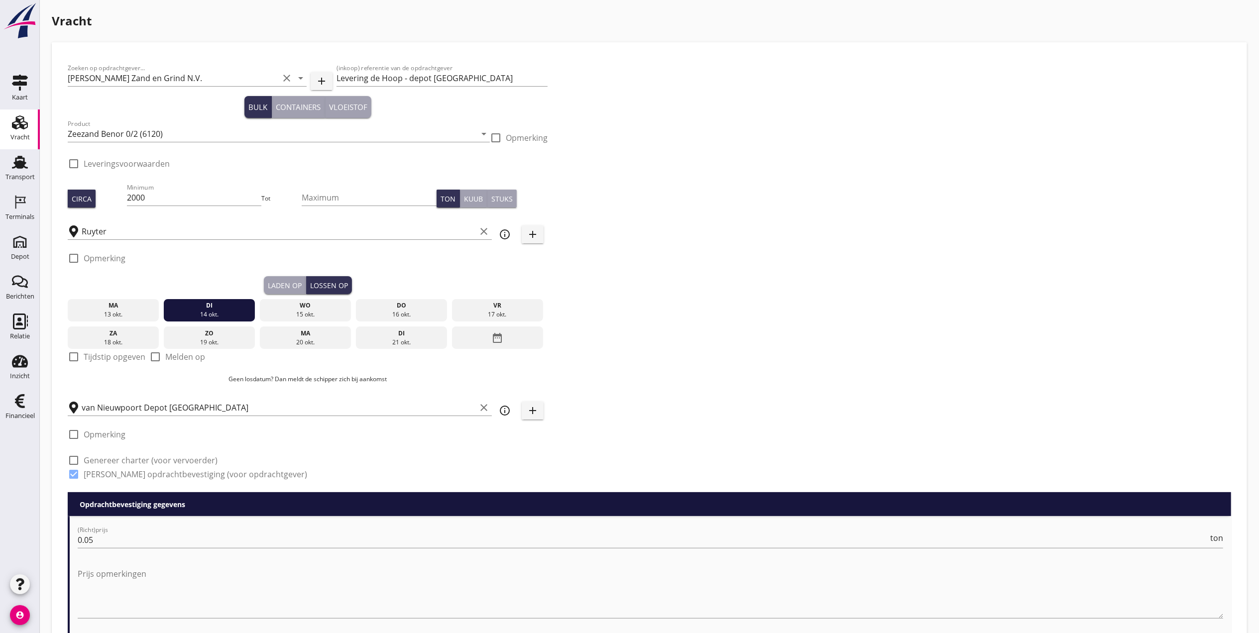
click at [274, 282] on div "Laden op" at bounding box center [285, 285] width 34 height 10
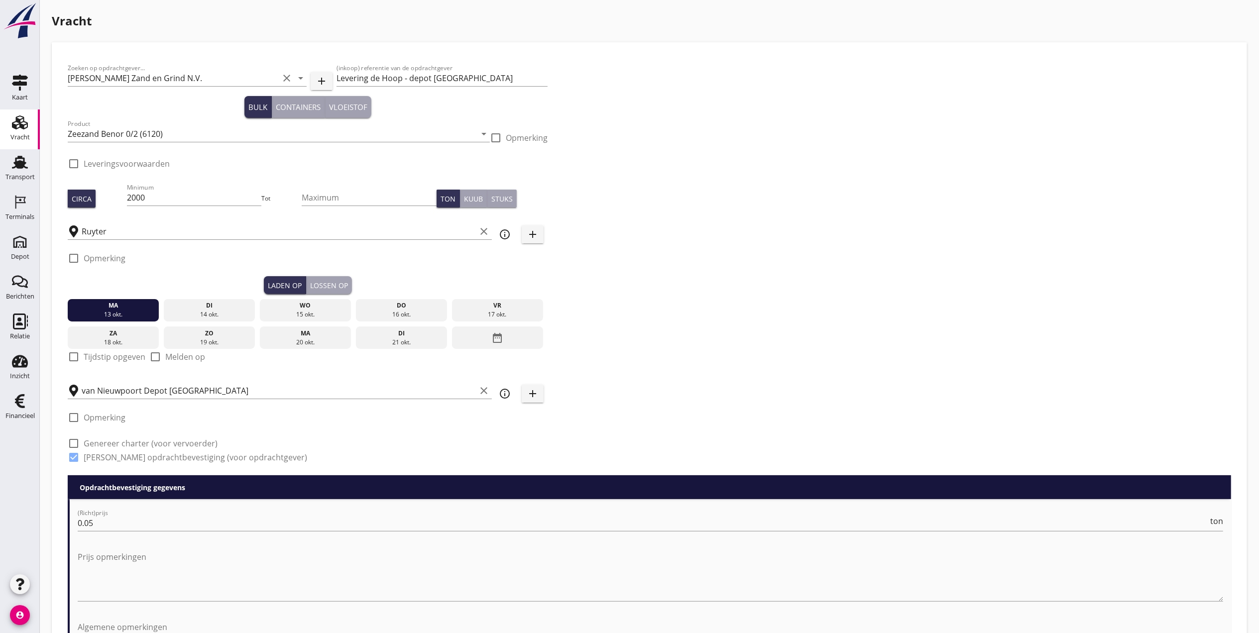
click at [339, 283] on div "Lossen op" at bounding box center [329, 285] width 38 height 10
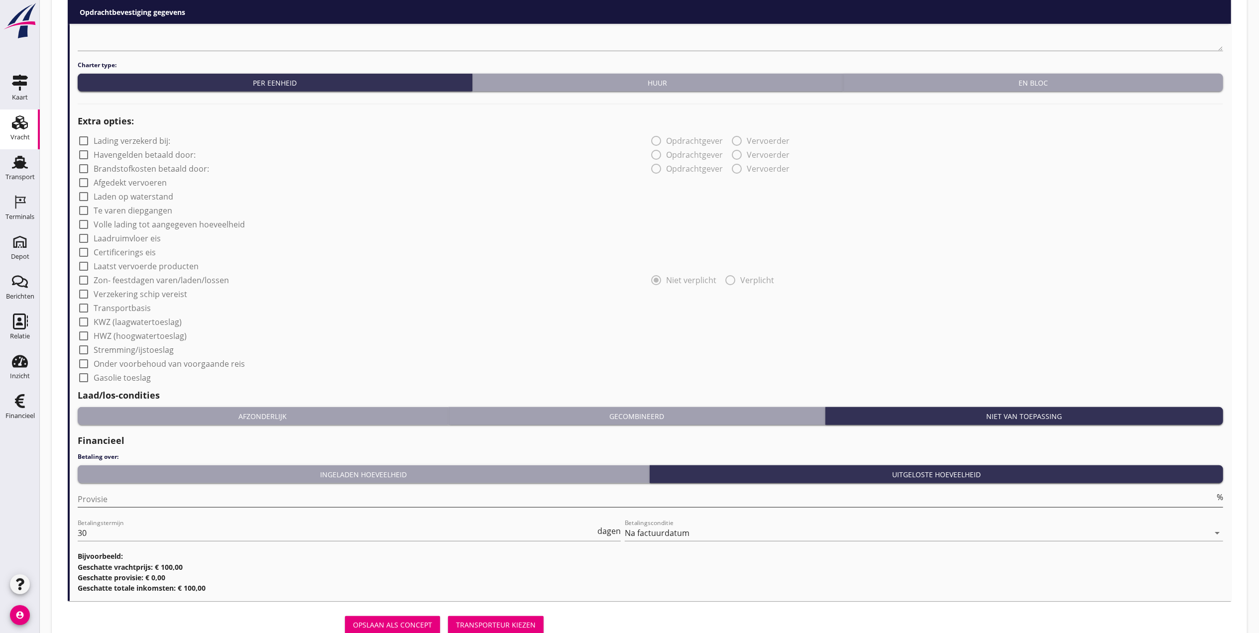
scroll to position [674, 0]
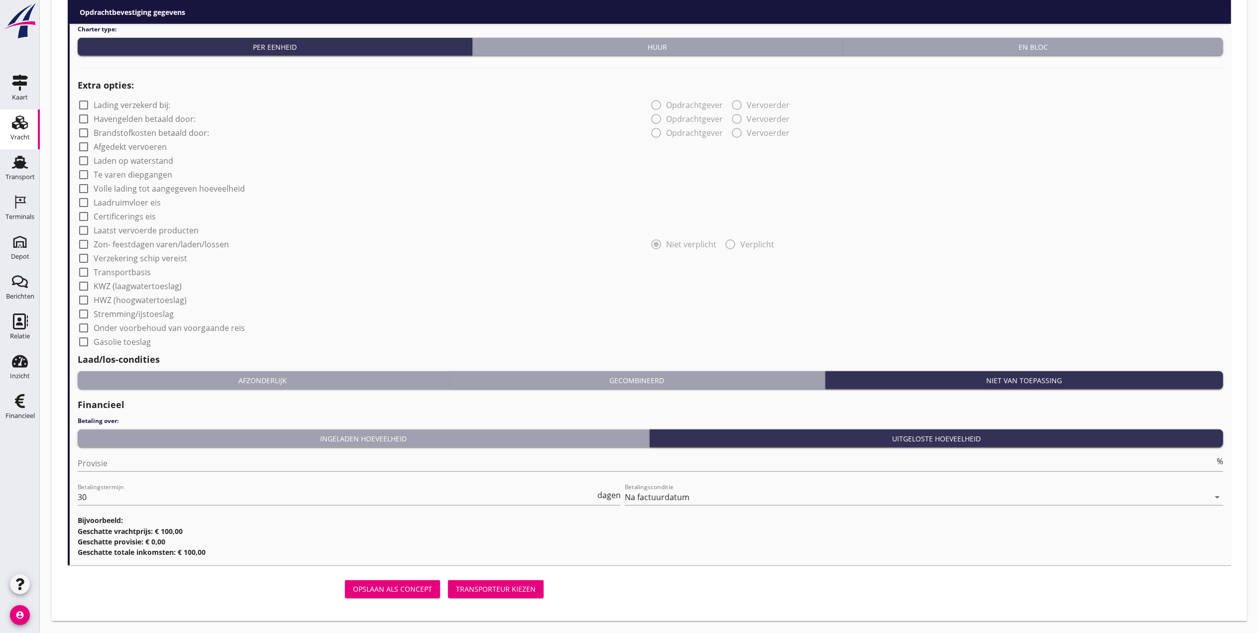
click at [525, 583] on button "Transporteur kiezen" at bounding box center [496, 590] width 96 height 18
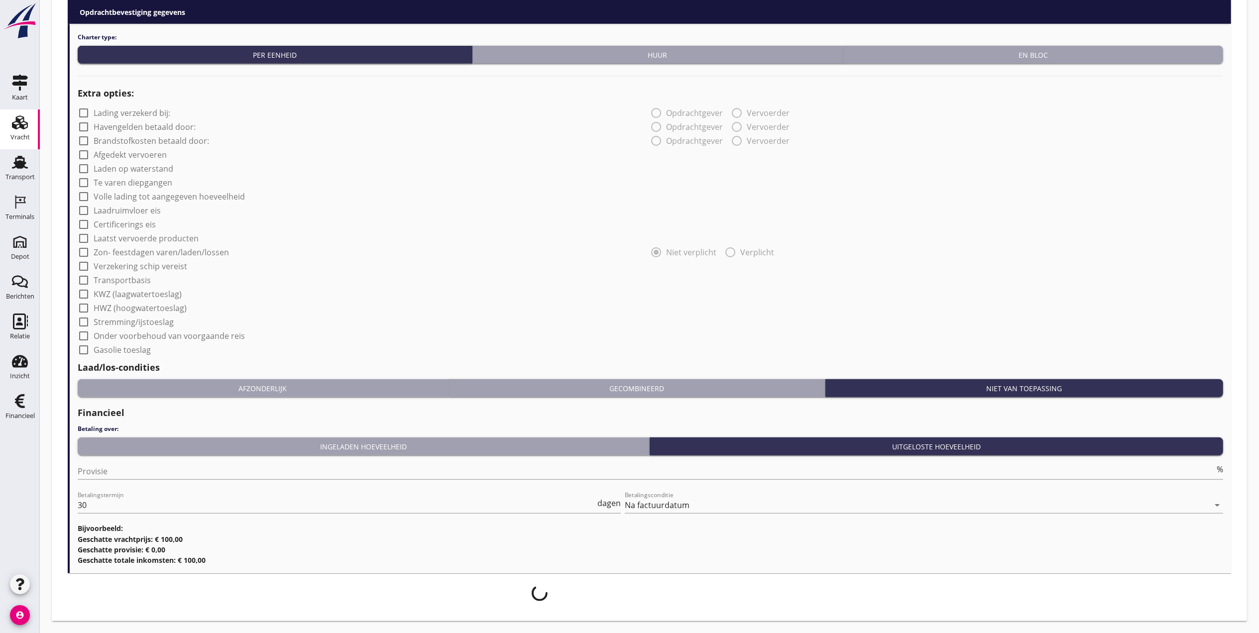
scroll to position [666, 0]
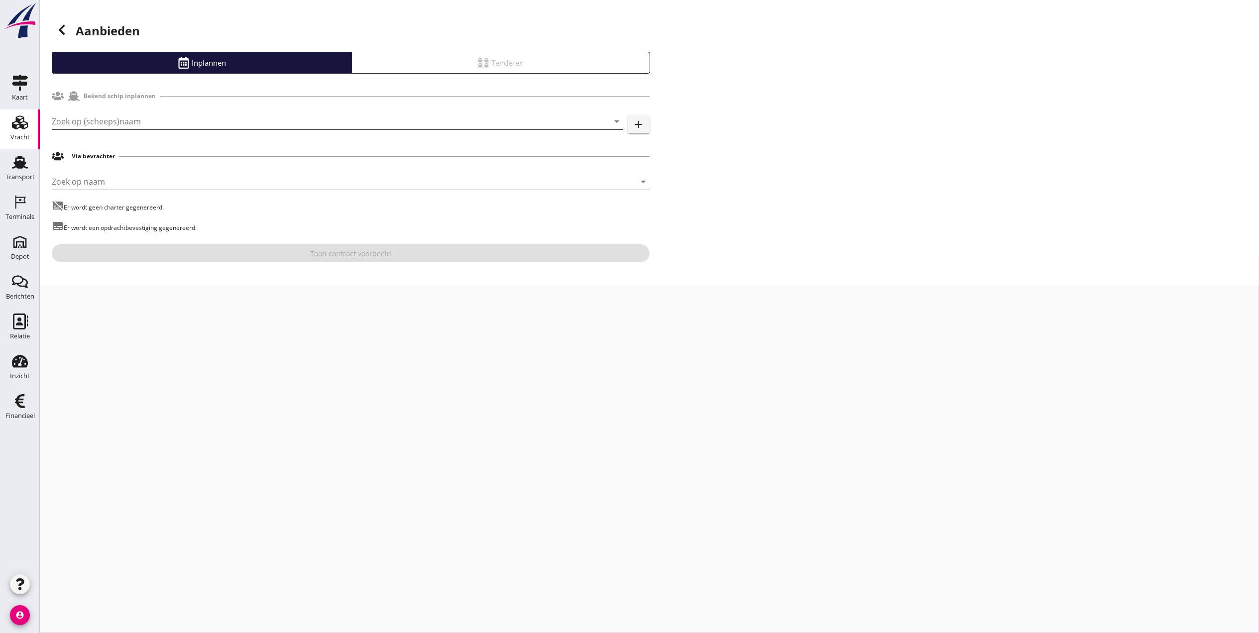
click at [246, 119] on input "Zoek op (scheeps)naam" at bounding box center [324, 122] width 544 height 16
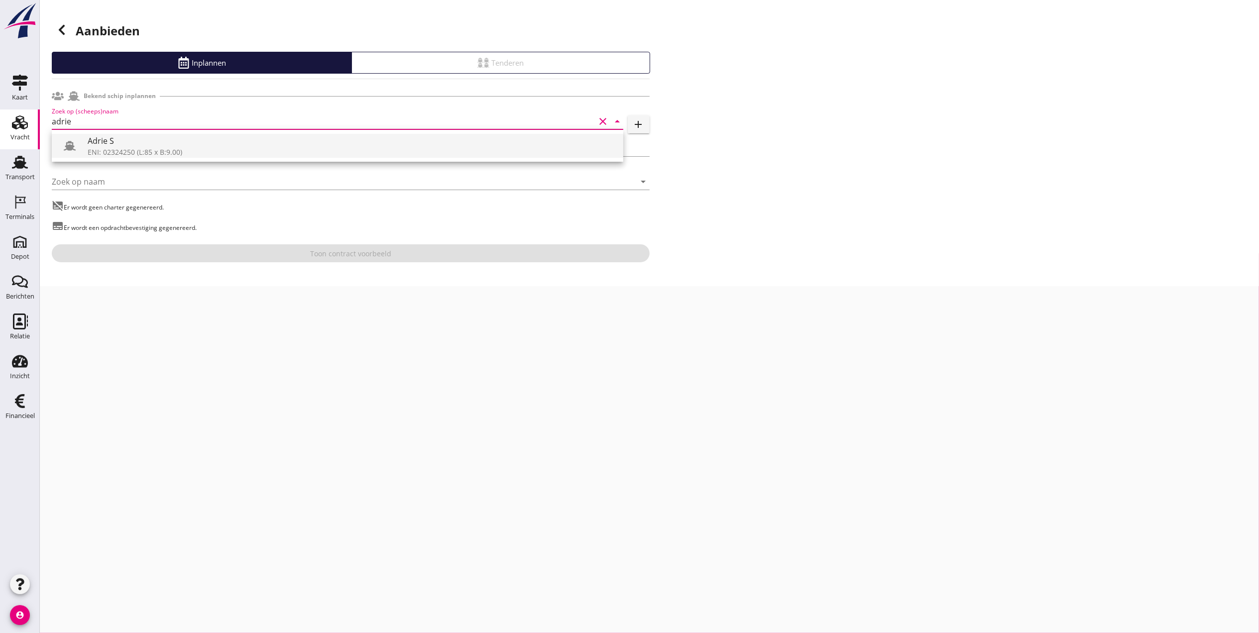
click at [151, 150] on div "ENI: 02324250 (L:85 x B:9.00)" at bounding box center [352, 152] width 528 height 10
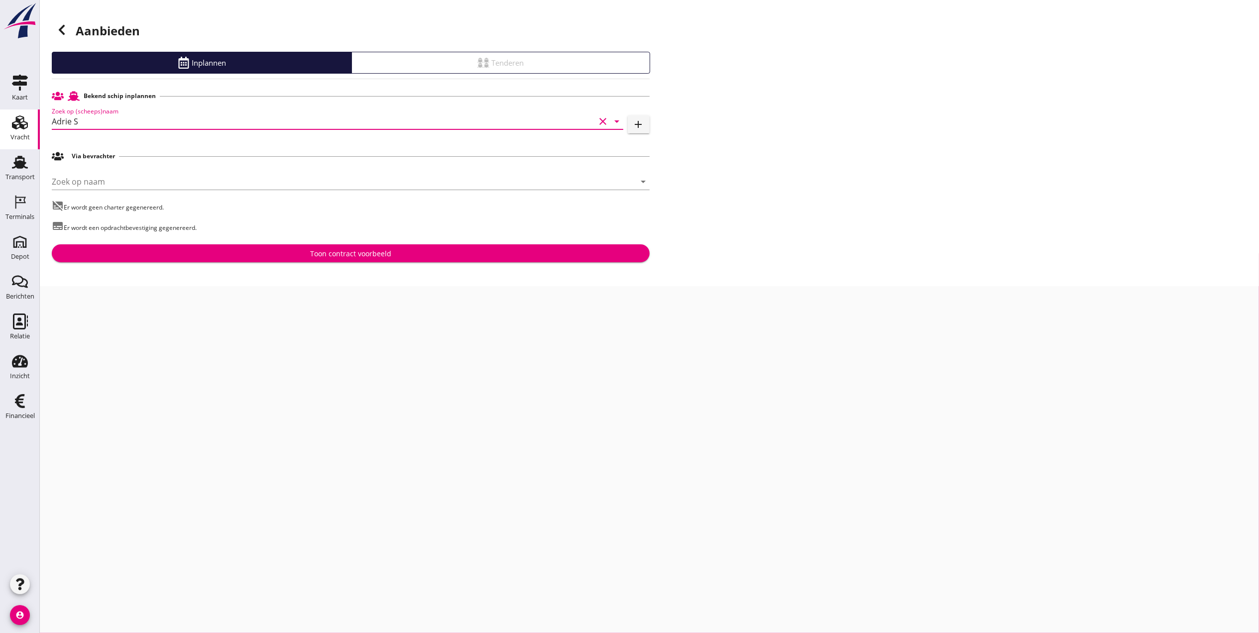
type input "Adrie S"
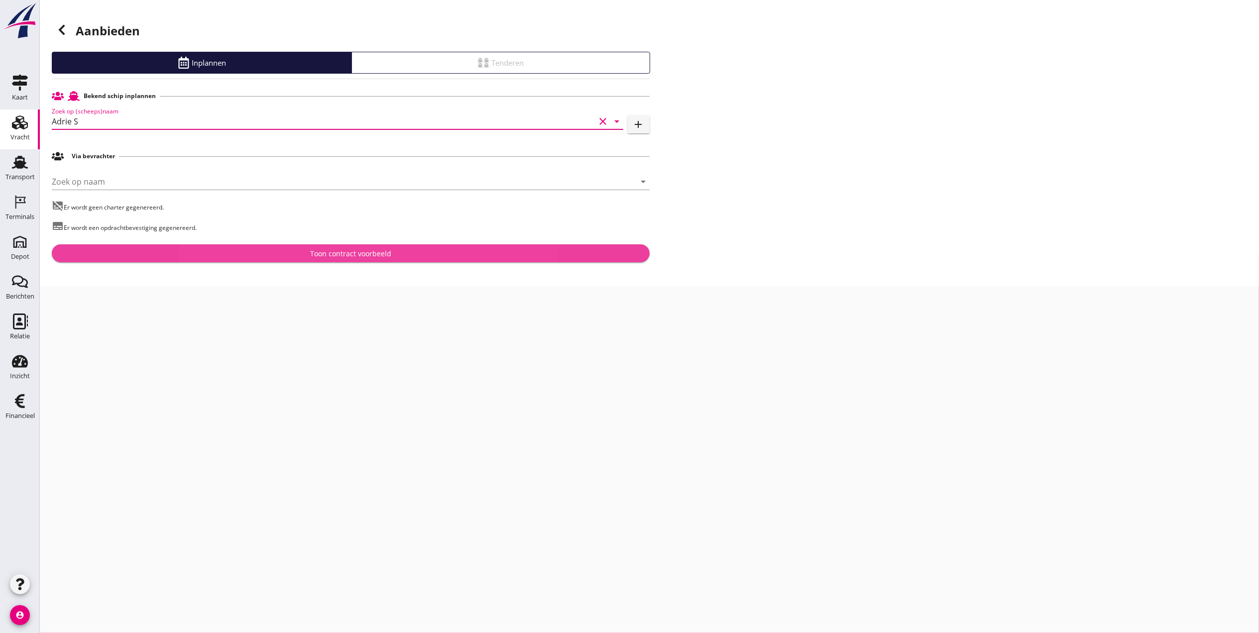
click at [193, 255] on div "Toon contract voorbeeld" at bounding box center [351, 254] width 582 height 10
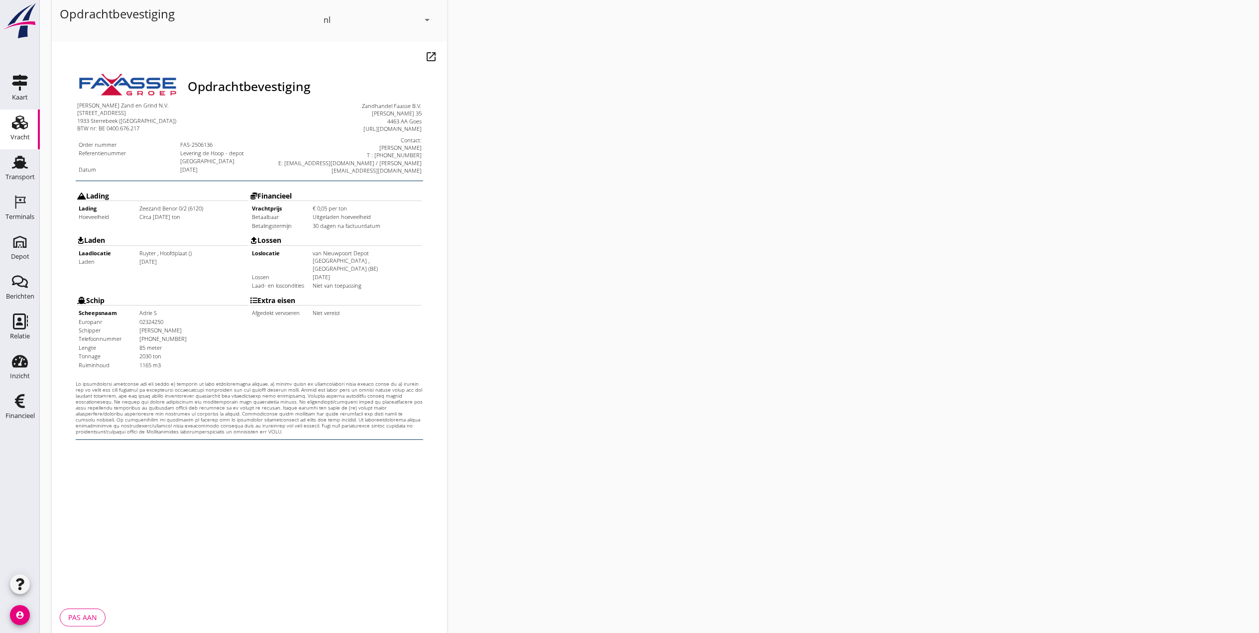
scroll to position [104, 0]
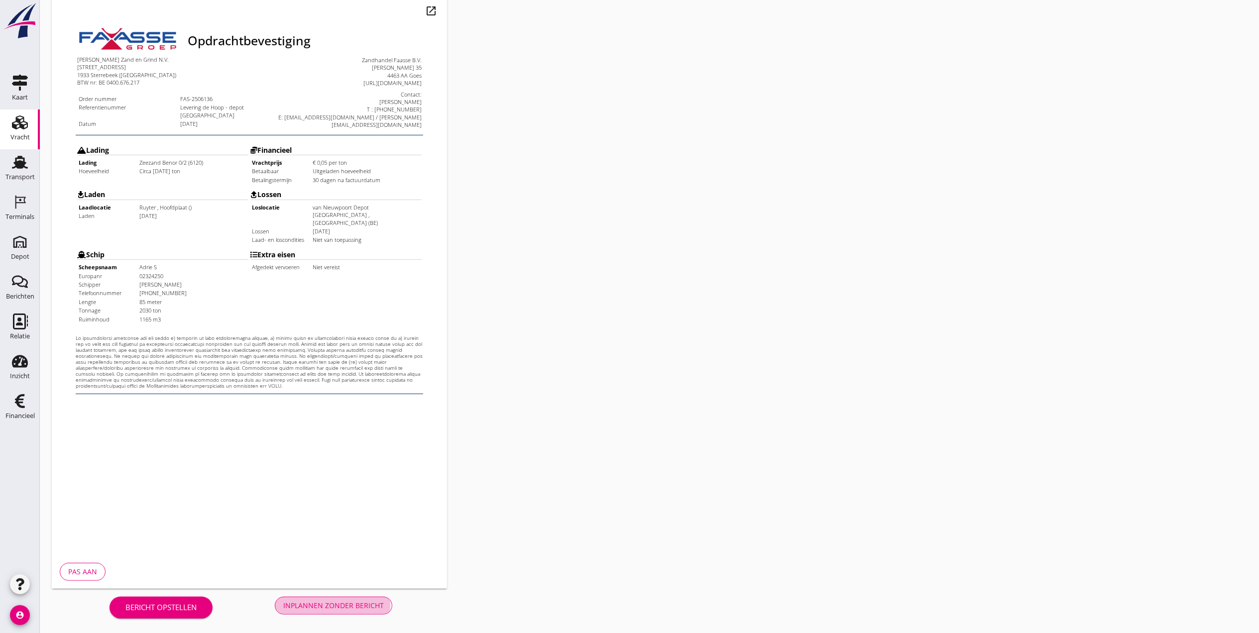
click at [341, 606] on div "Inplannen zonder bericht" at bounding box center [333, 606] width 101 height 10
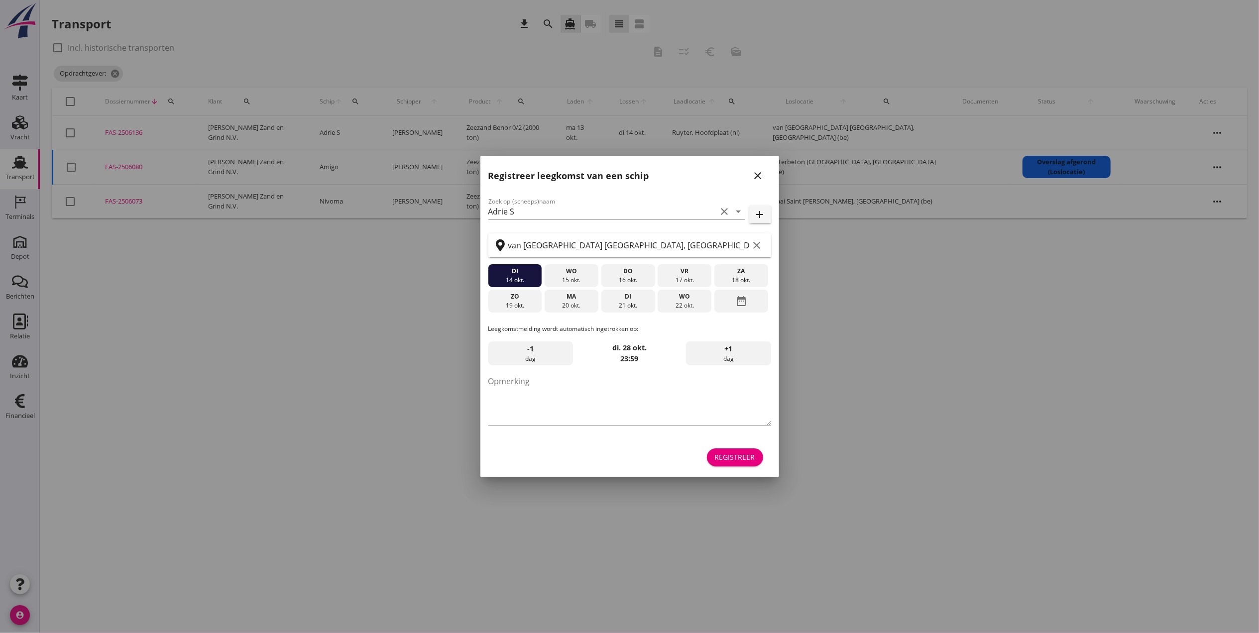
click at [745, 170] on div "Registreer leegkomst van een schip close" at bounding box center [630, 172] width 299 height 32
click at [746, 170] on div "Registreer leegkomst van een schip close" at bounding box center [630, 172] width 299 height 32
click at [753, 175] on icon "close" at bounding box center [758, 176] width 12 height 12
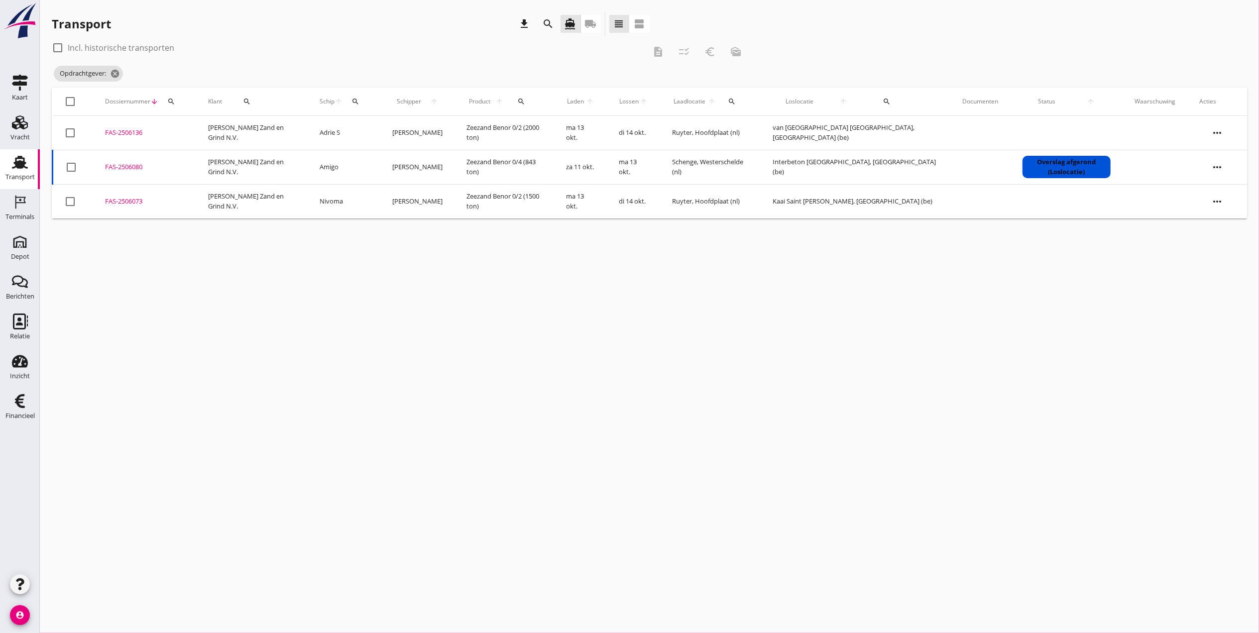
click at [26, 155] on icon "Transport" at bounding box center [20, 162] width 16 height 16
click at [24, 169] on icon "Transport" at bounding box center [20, 162] width 16 height 16
click at [22, 146] on link "Vracht Vracht" at bounding box center [20, 130] width 40 height 40
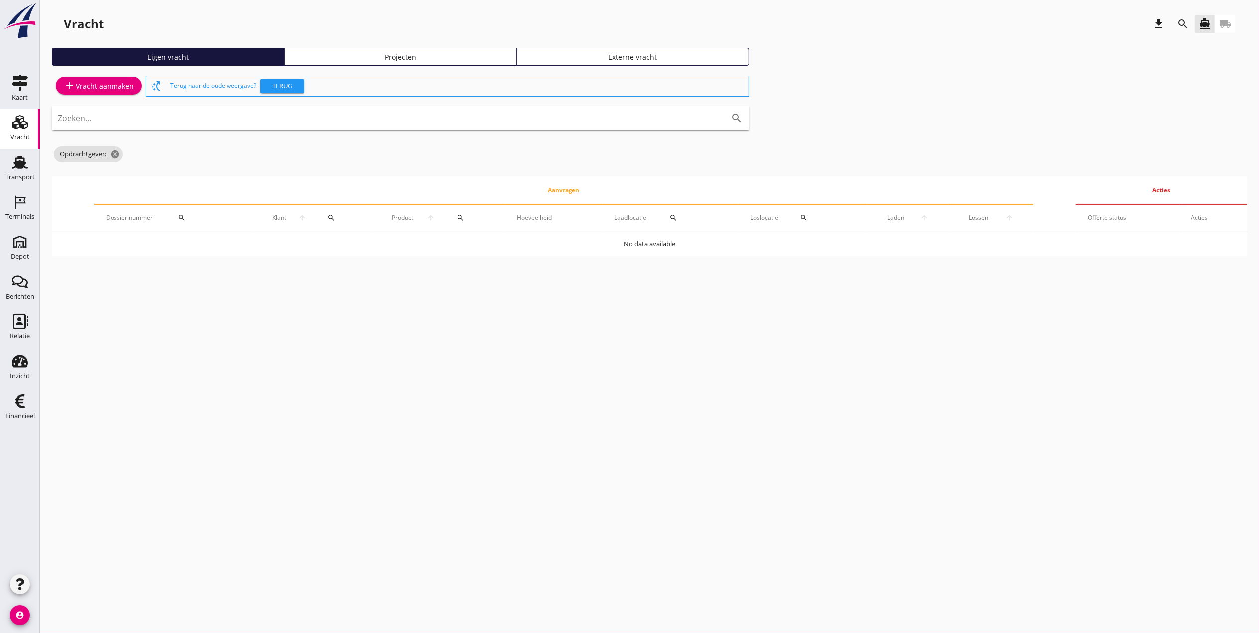
click at [478, 54] on div "Projecten" at bounding box center [401, 57] width 224 height 10
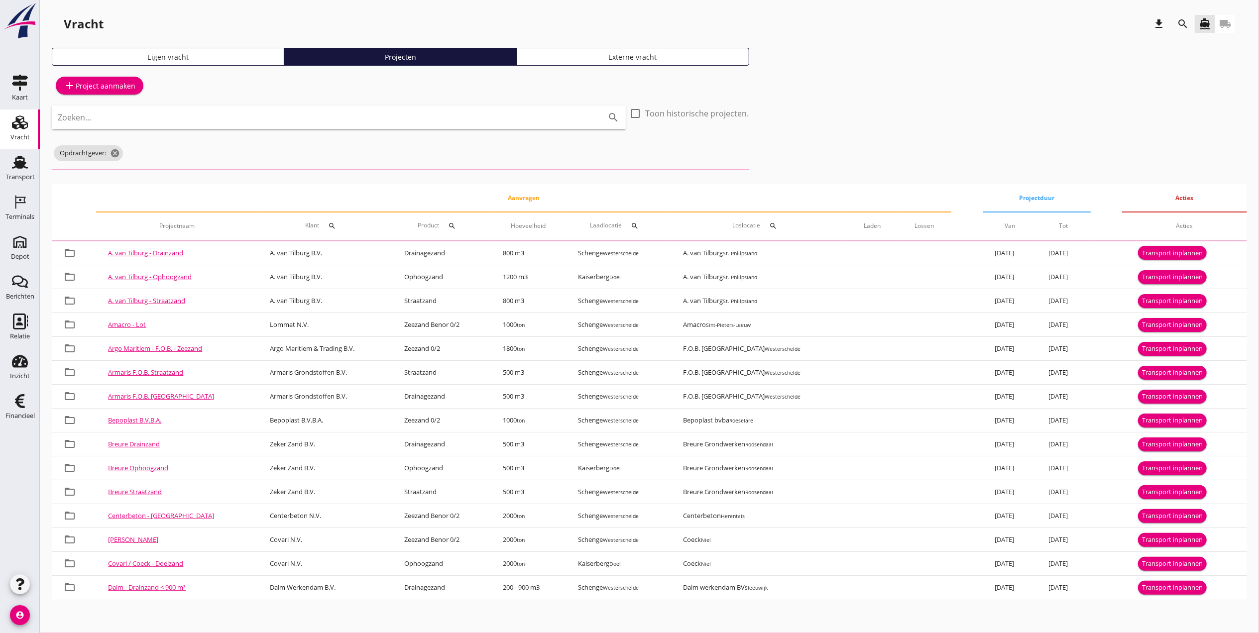
click at [1189, 18] on button "search" at bounding box center [1183, 24] width 18 height 18
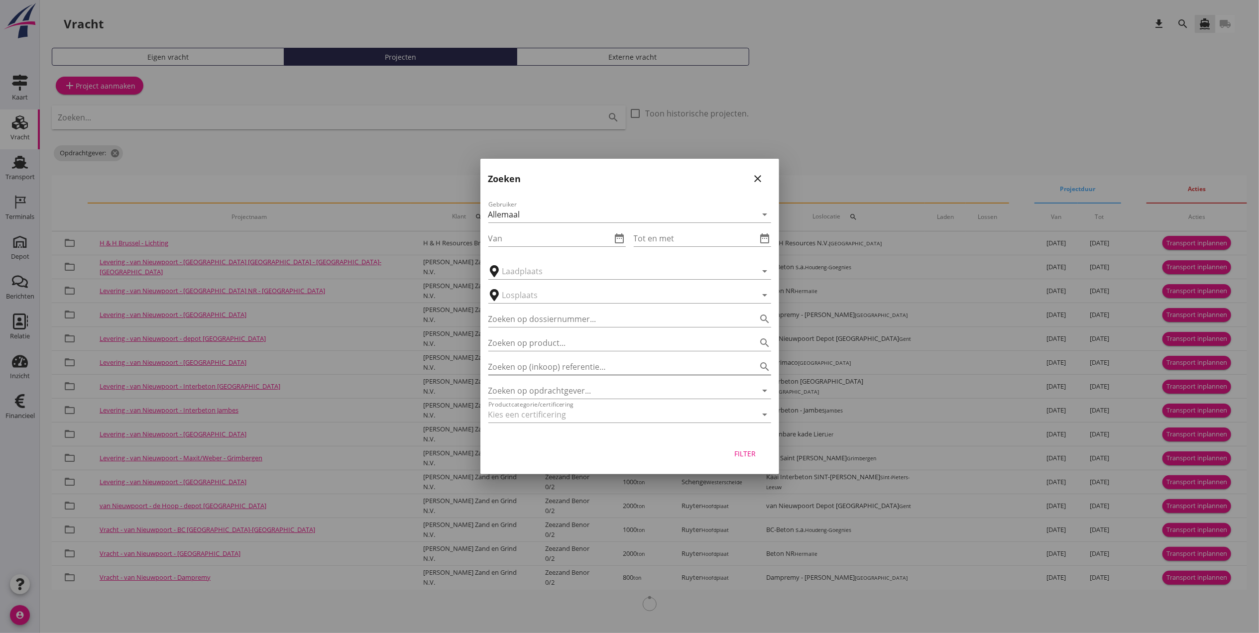
click at [643, 371] on input "Zoeken op (inkoop) referentie…" at bounding box center [616, 367] width 255 height 16
click at [638, 391] on input "Zoeken op opdrachtgever..." at bounding box center [616, 391] width 255 height 16
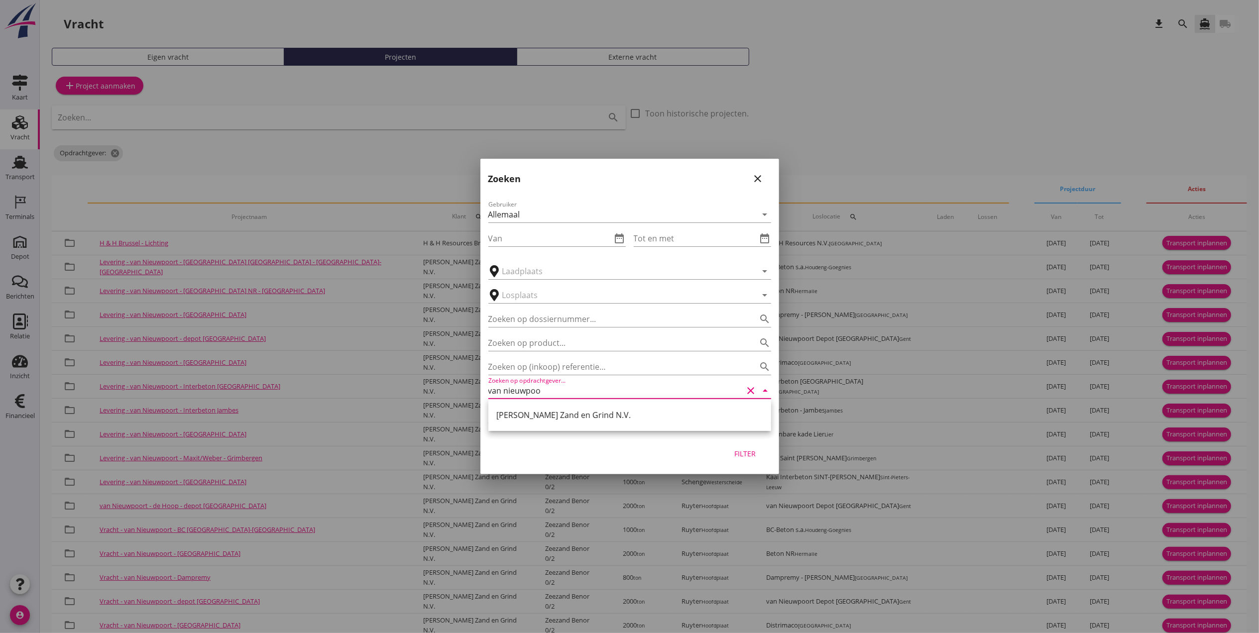
click at [613, 415] on div "[PERSON_NAME] Zand en Grind N.V." at bounding box center [630, 415] width 267 height 12
type input "[PERSON_NAME] Zand en Grind N.V."
click at [748, 452] on div "Filter" at bounding box center [746, 454] width 28 height 10
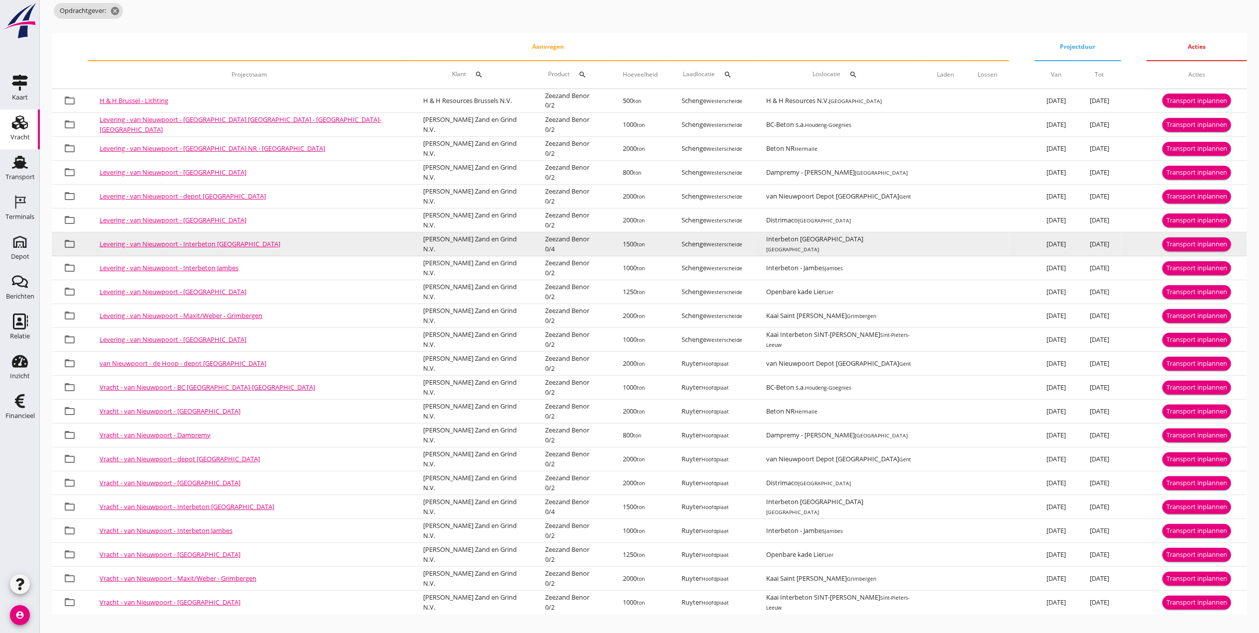
scroll to position [144, 0]
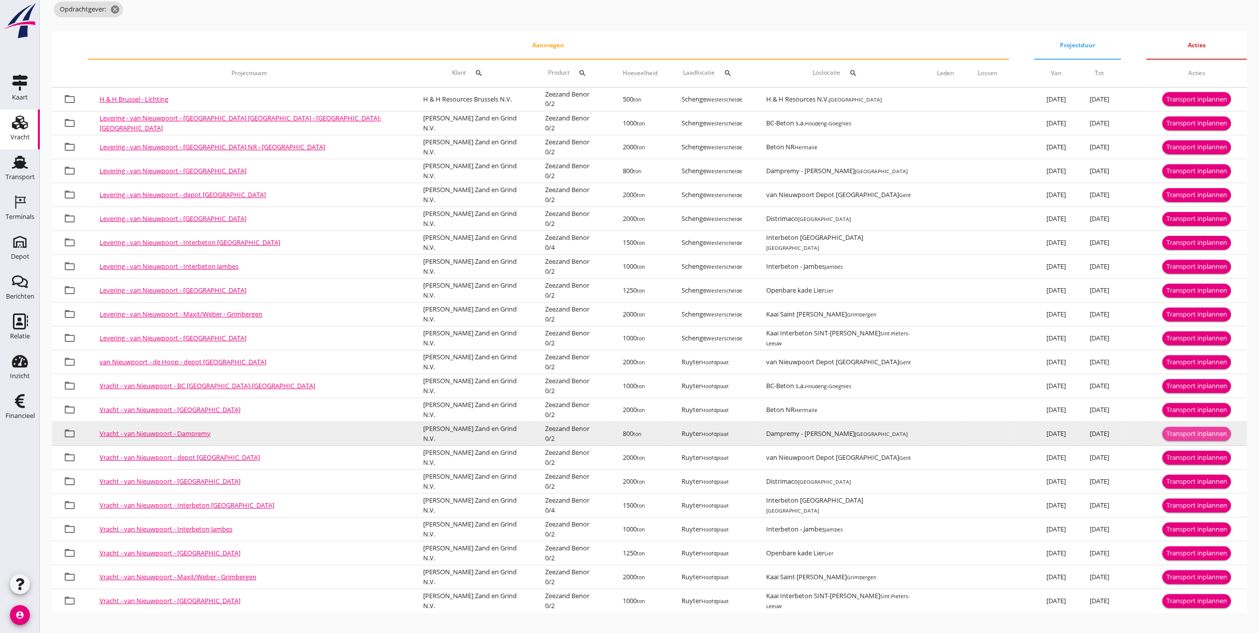
click at [1194, 433] on div "Transport inplannen" at bounding box center [1197, 434] width 61 height 10
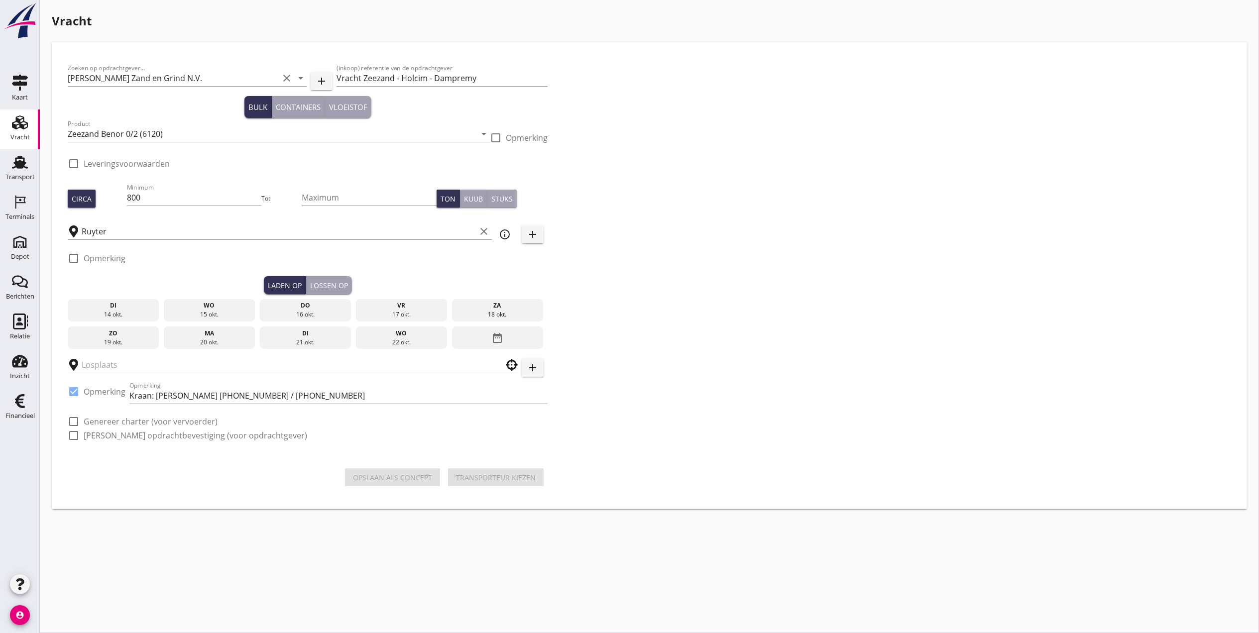
type input "Dampremy - [PERSON_NAME]"
checkbox input "true"
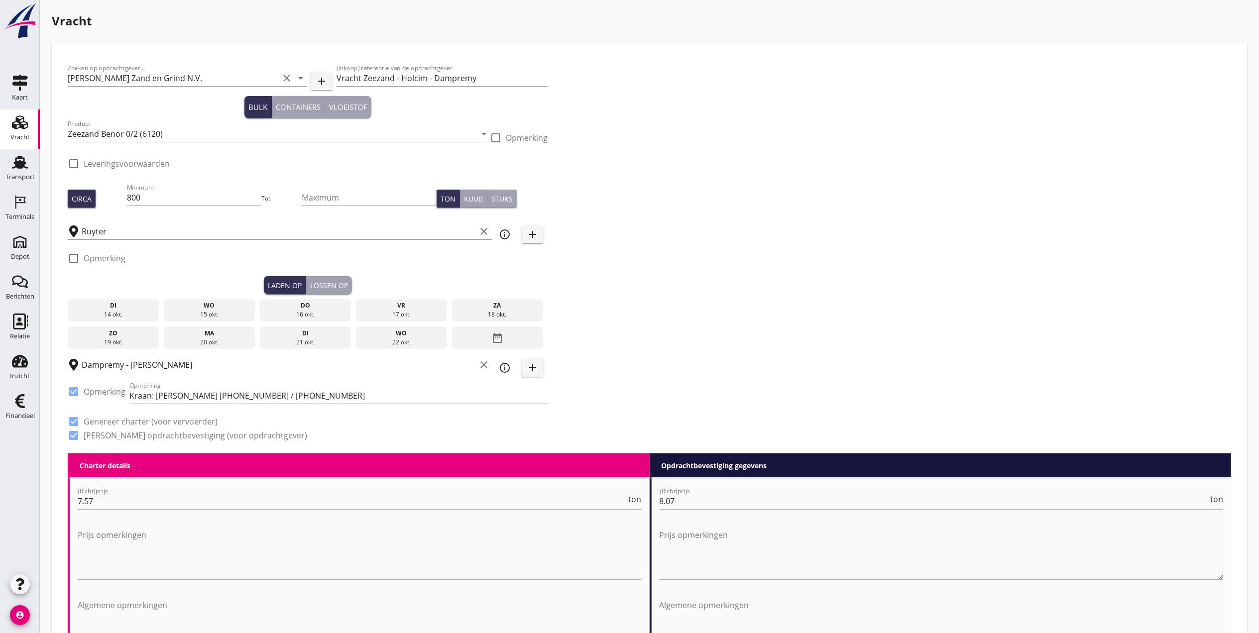
click at [132, 306] on div "di" at bounding box center [113, 305] width 87 height 9
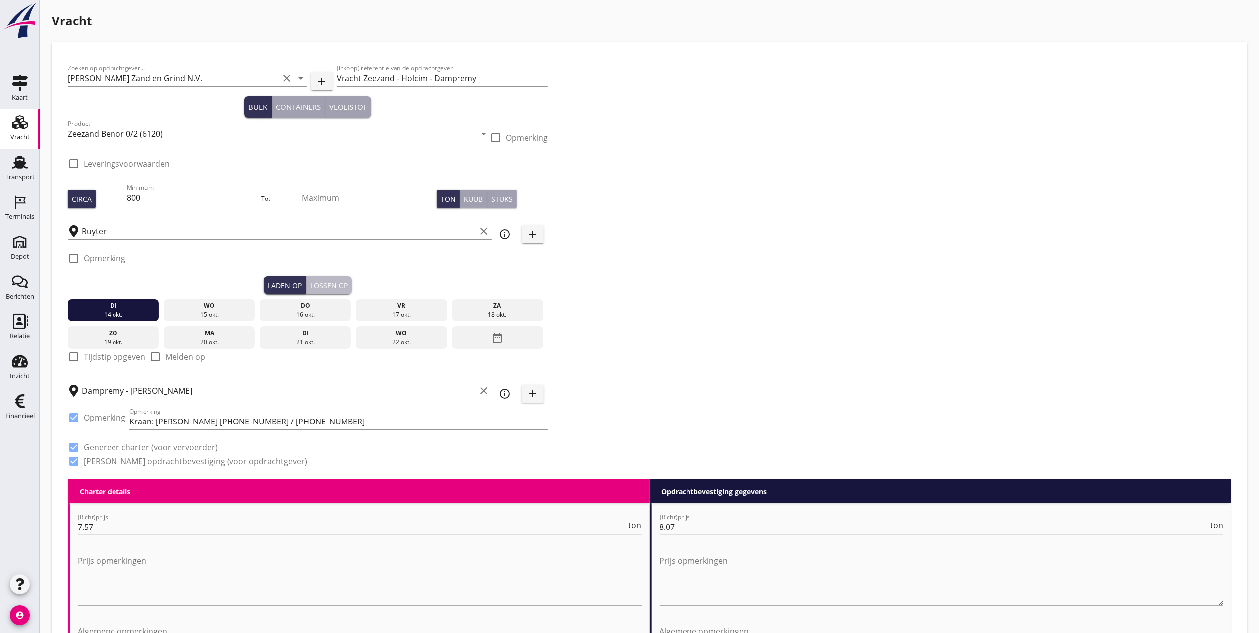
click at [333, 280] on div "Lossen op" at bounding box center [329, 285] width 38 height 10
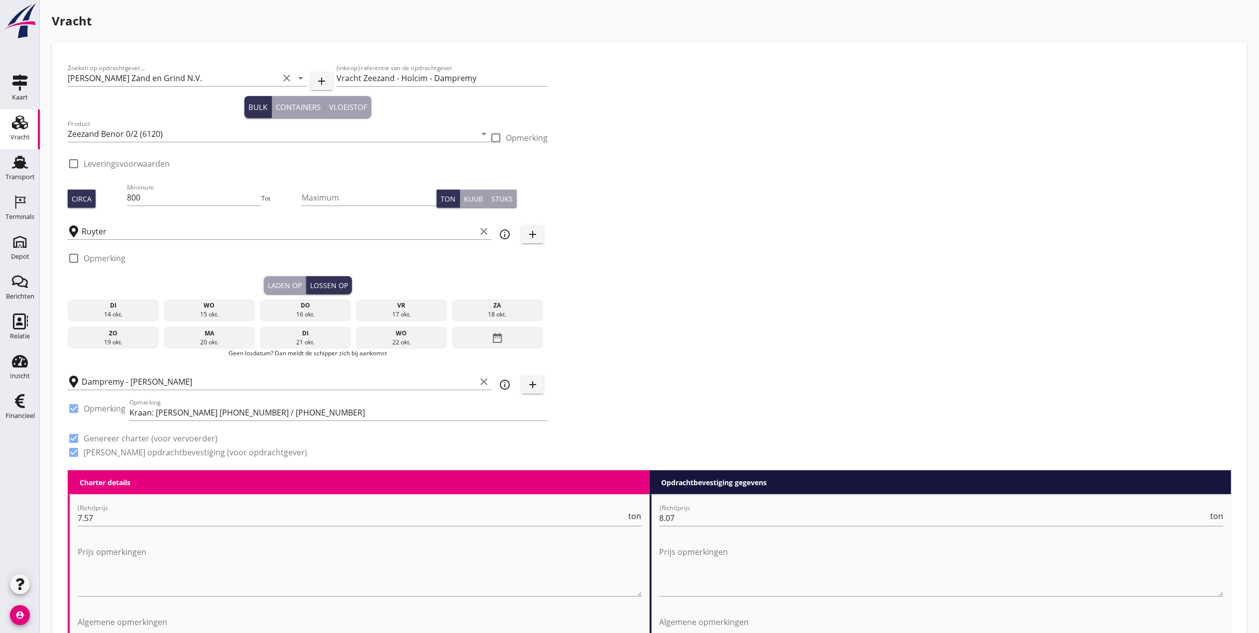
click at [311, 305] on div "do" at bounding box center [305, 305] width 87 height 9
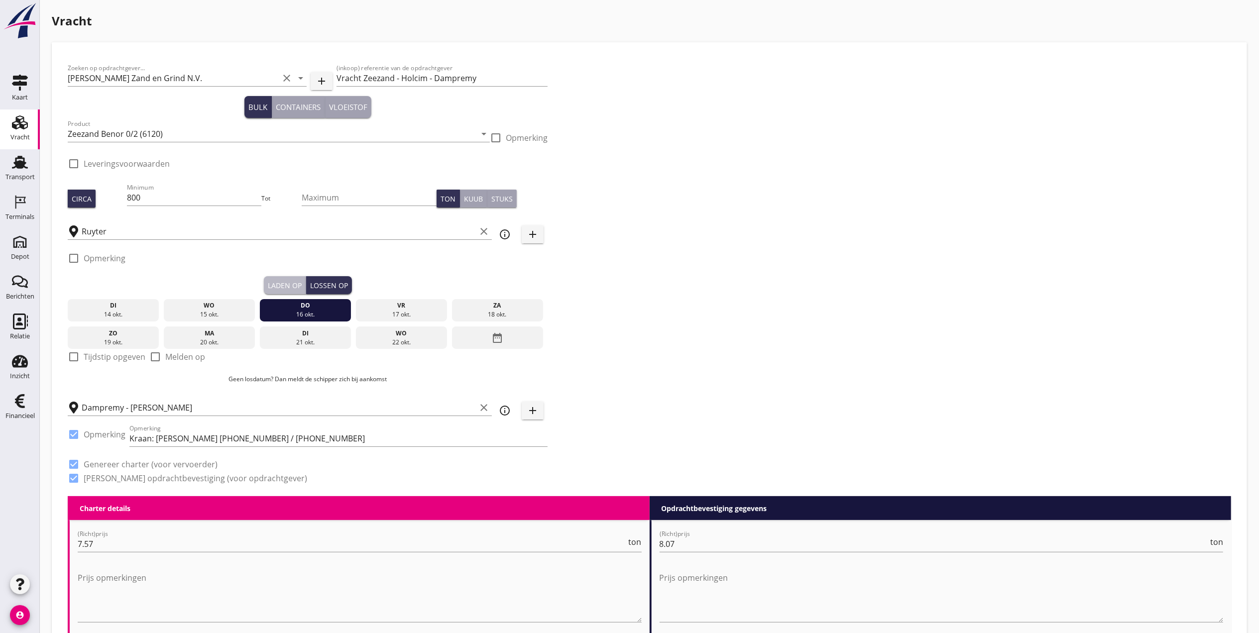
click at [283, 280] on div "Laden op" at bounding box center [285, 285] width 34 height 10
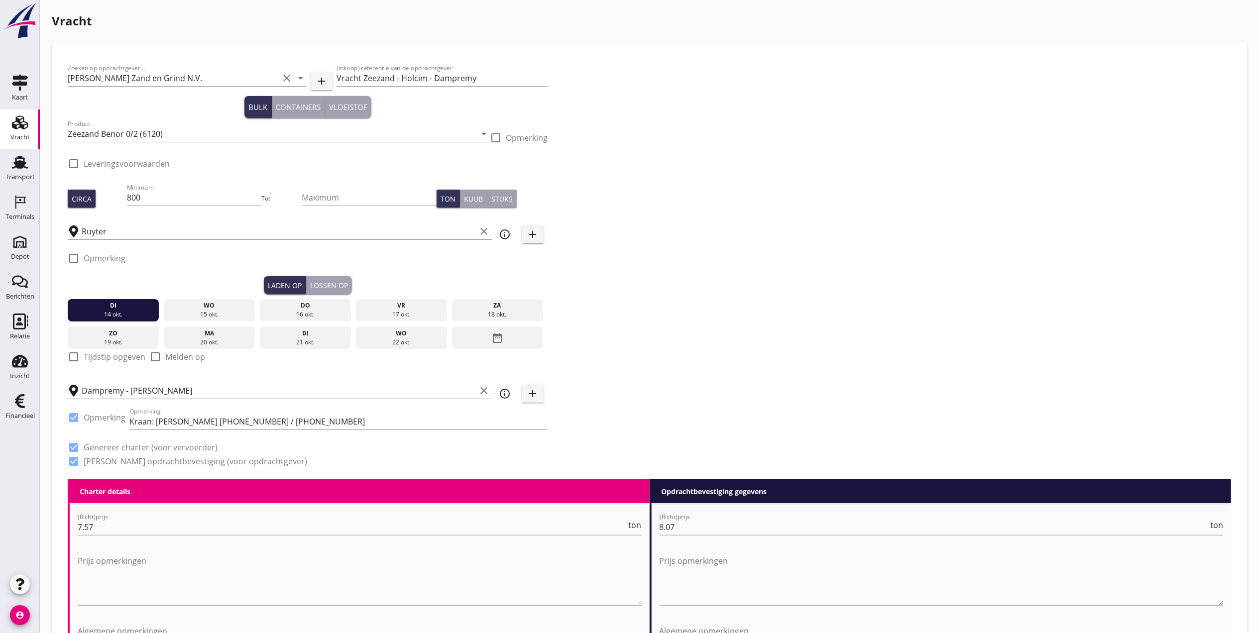
click at [321, 283] on div "Lossen op" at bounding box center [329, 285] width 38 height 10
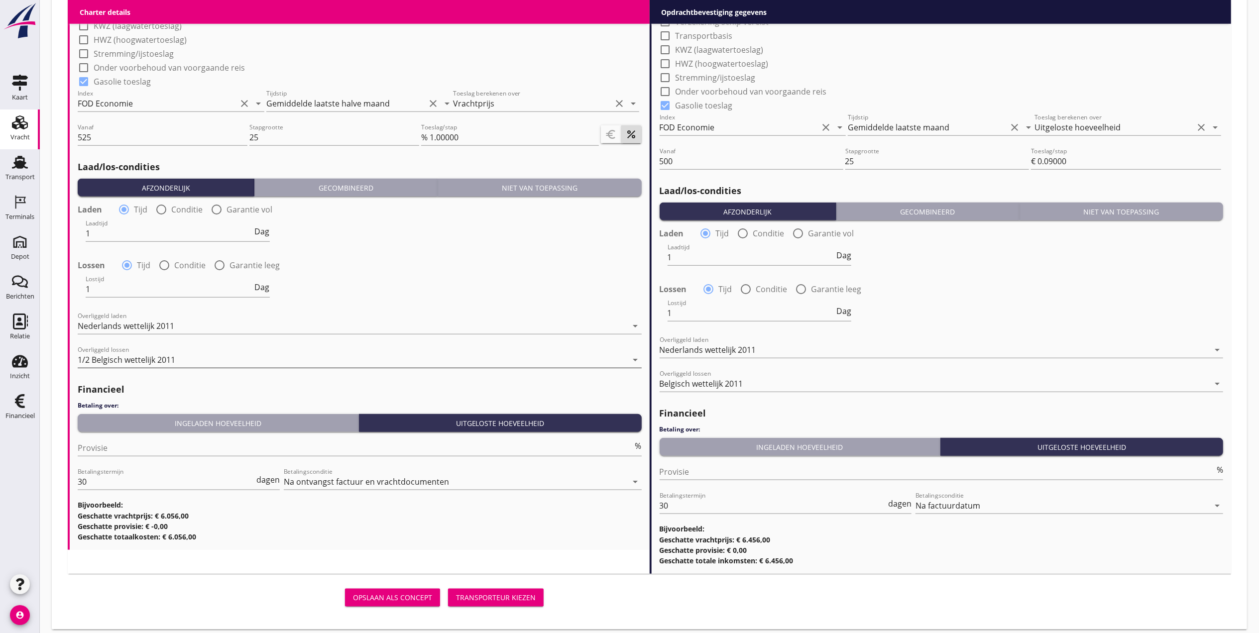
scroll to position [947, 0]
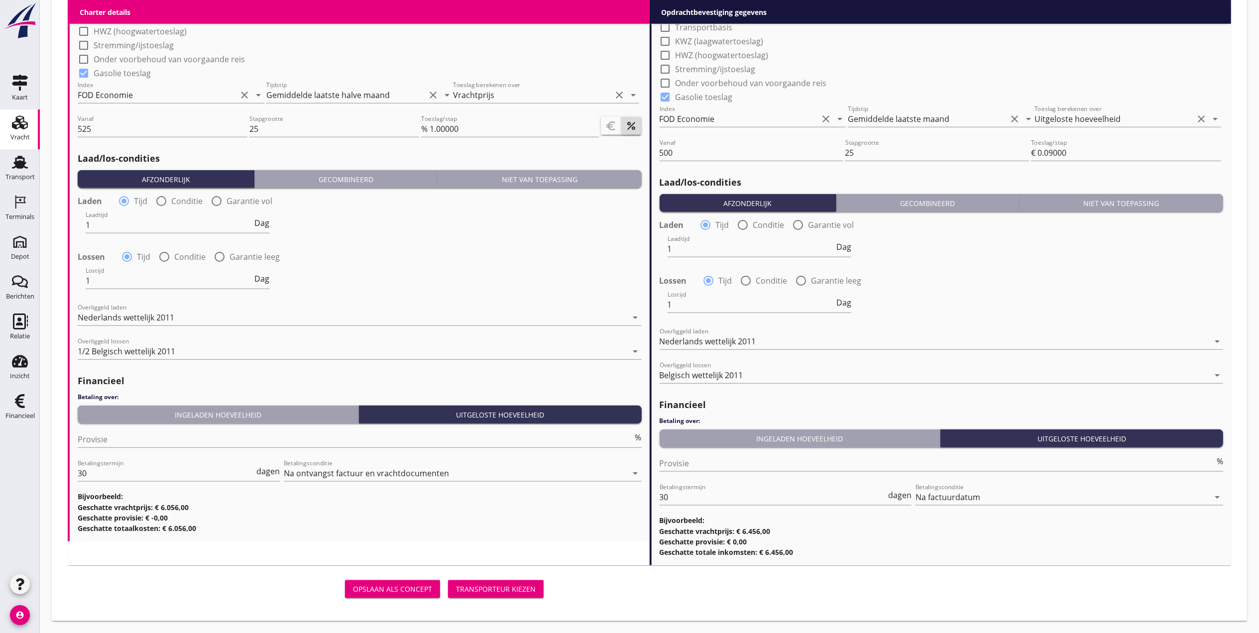
click at [504, 591] on div "Transporteur kiezen" at bounding box center [496, 589] width 80 height 10
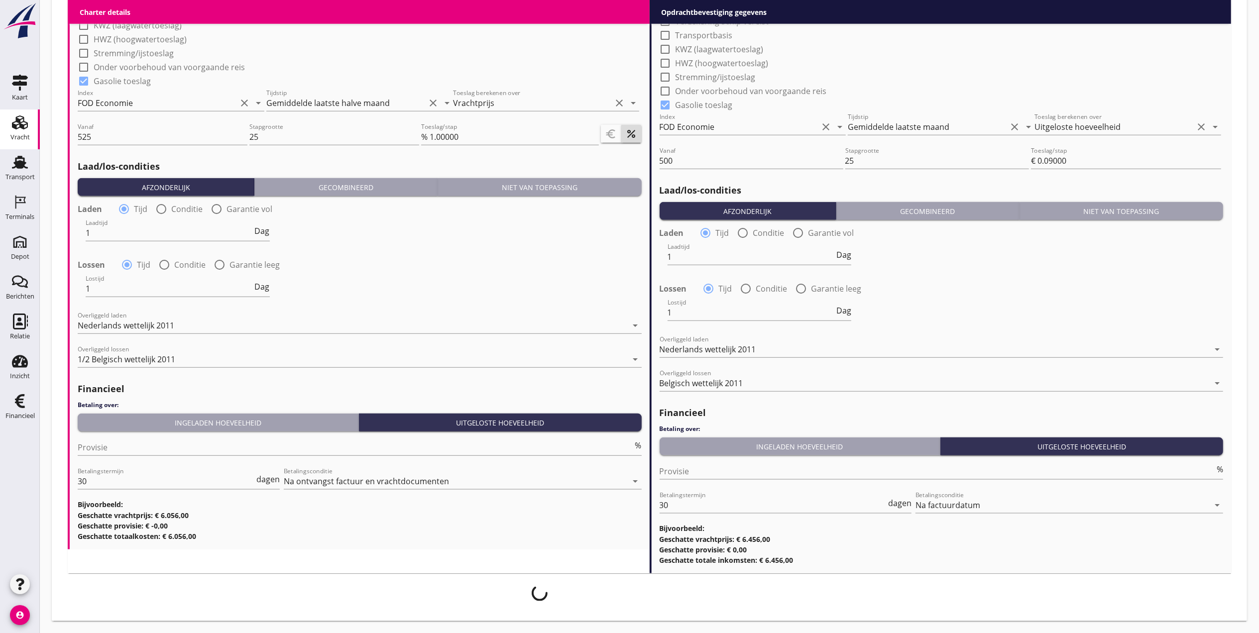
scroll to position [939, 0]
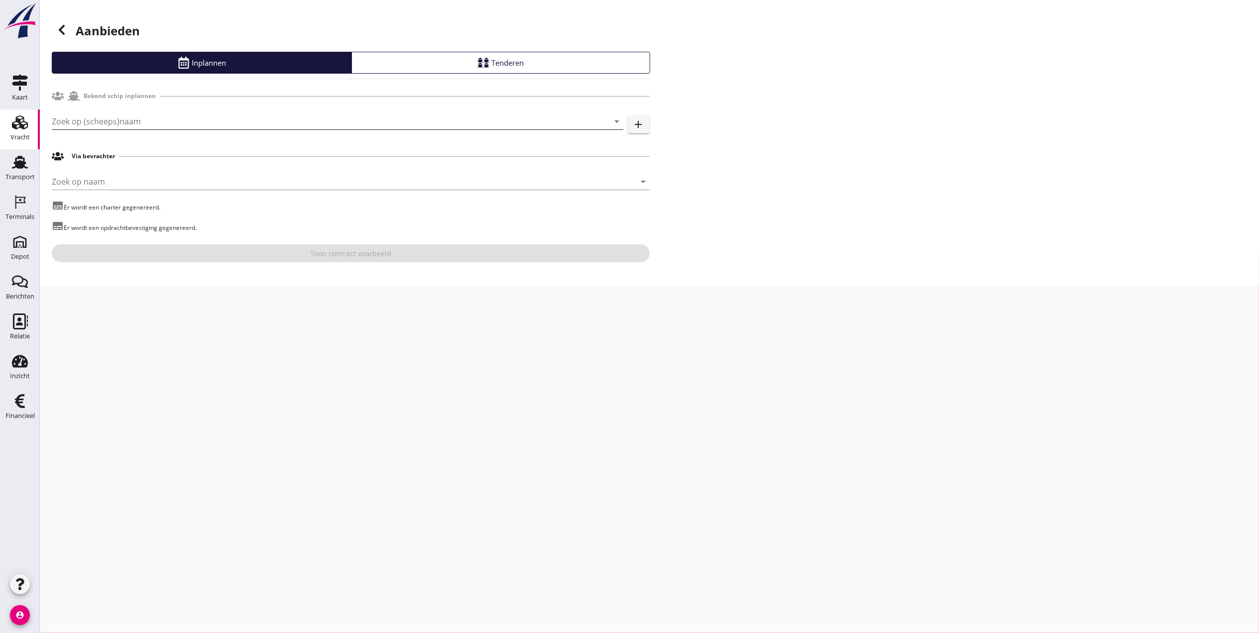
click at [176, 125] on input "Zoek op (scheeps)naam" at bounding box center [324, 122] width 544 height 16
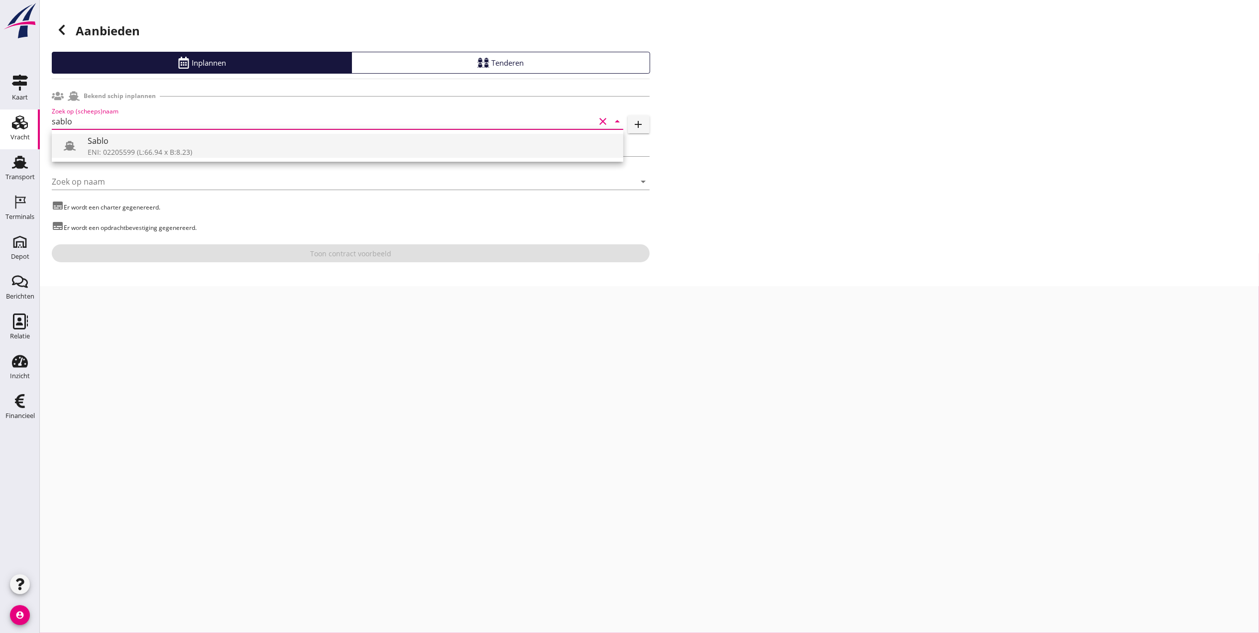
click at [157, 140] on div "Sablo" at bounding box center [352, 141] width 528 height 12
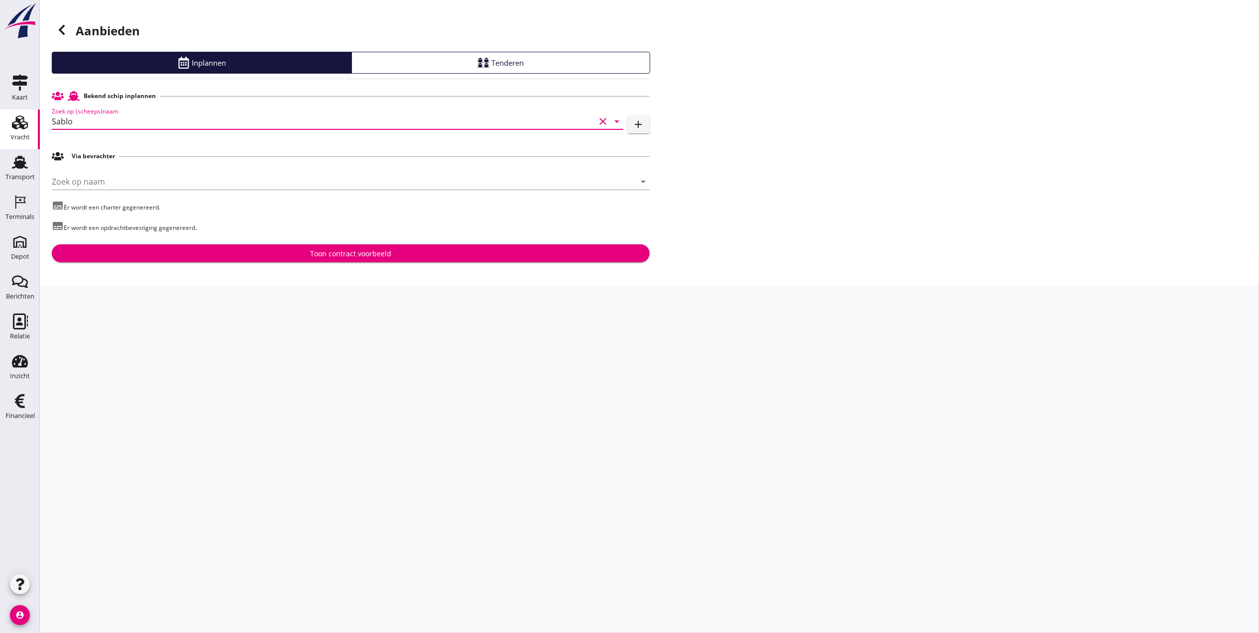
type input "Sablo"
click at [210, 243] on div "Bekend schip inplannen Zoek op (scheeps)naam Sablo clear arrow_drop_down add Vi…" at bounding box center [351, 175] width 598 height 176
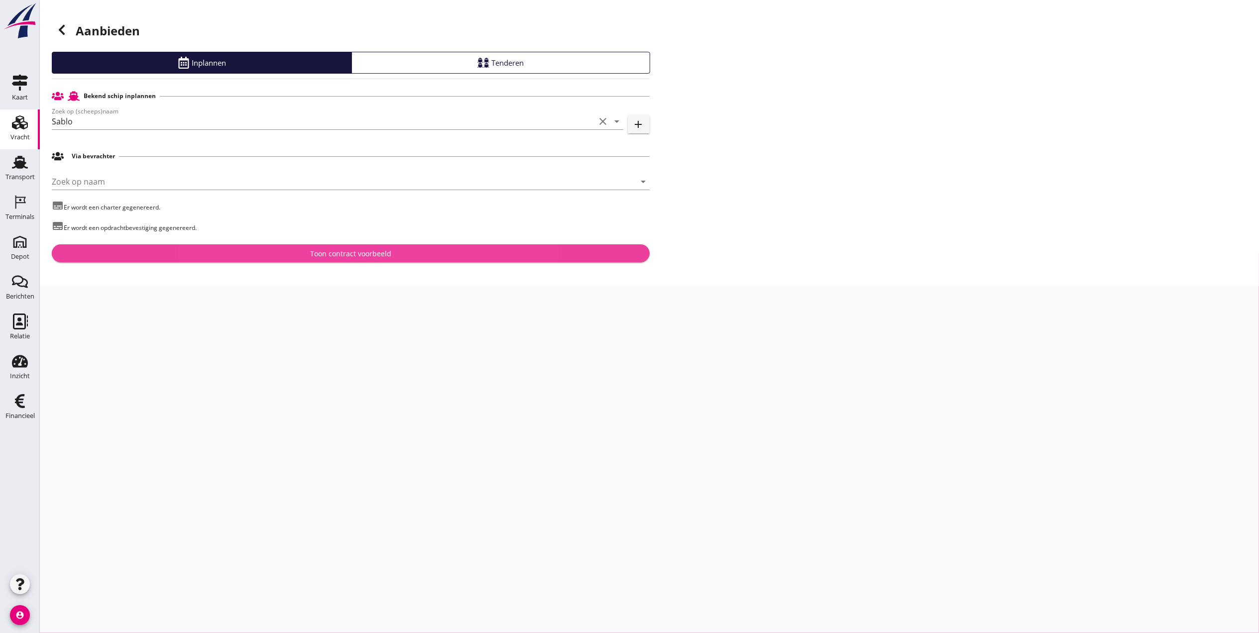
click at [215, 249] on div "Toon contract voorbeeld" at bounding box center [351, 254] width 582 height 10
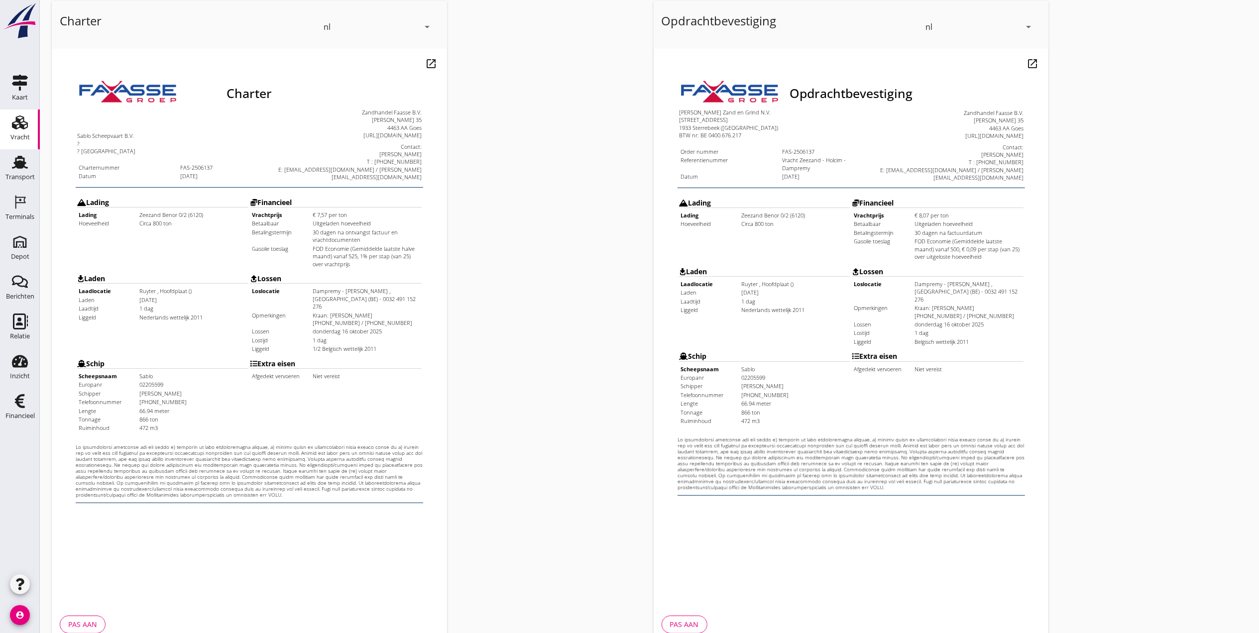
scroll to position [104, 0]
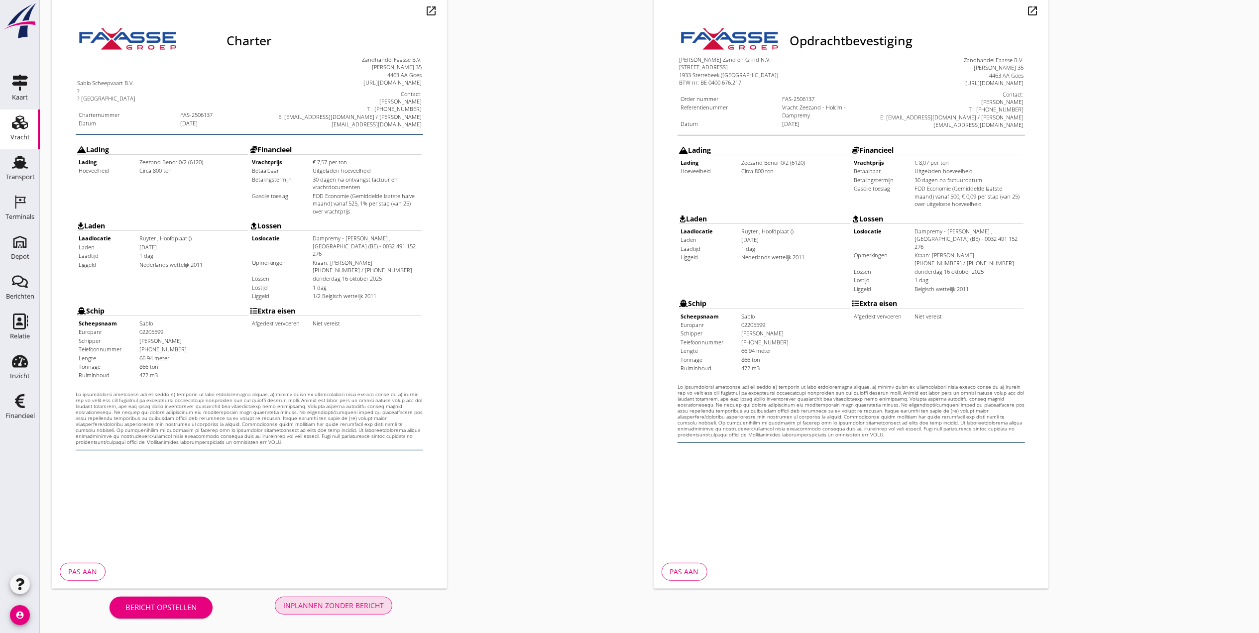
click at [325, 614] on button "Inplannen zonder bericht" at bounding box center [334, 606] width 118 height 18
click at [327, 611] on div "Bericht opstellen Inplannen zonder bericht" at bounding box center [251, 605] width 398 height 33
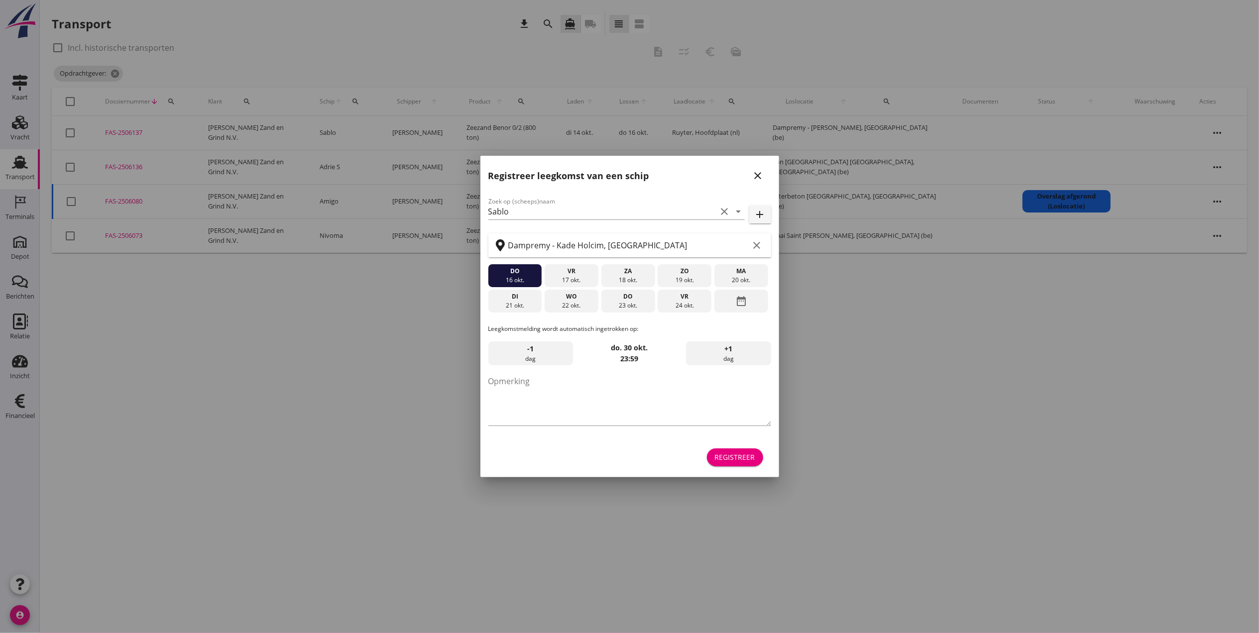
click at [754, 171] on icon "close" at bounding box center [758, 176] width 12 height 12
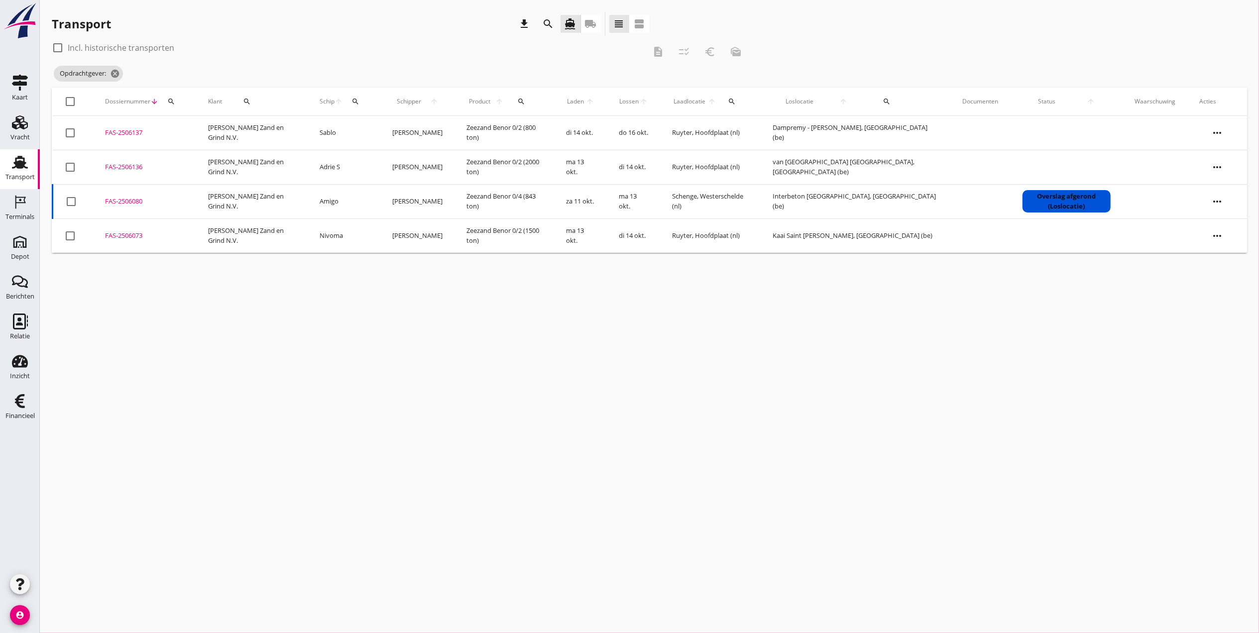
click at [234, 459] on div "cancel You are impersonating another user. Transport download search directions…" at bounding box center [650, 316] width 1220 height 633
click at [16, 202] on use at bounding box center [20, 202] width 10 height 13
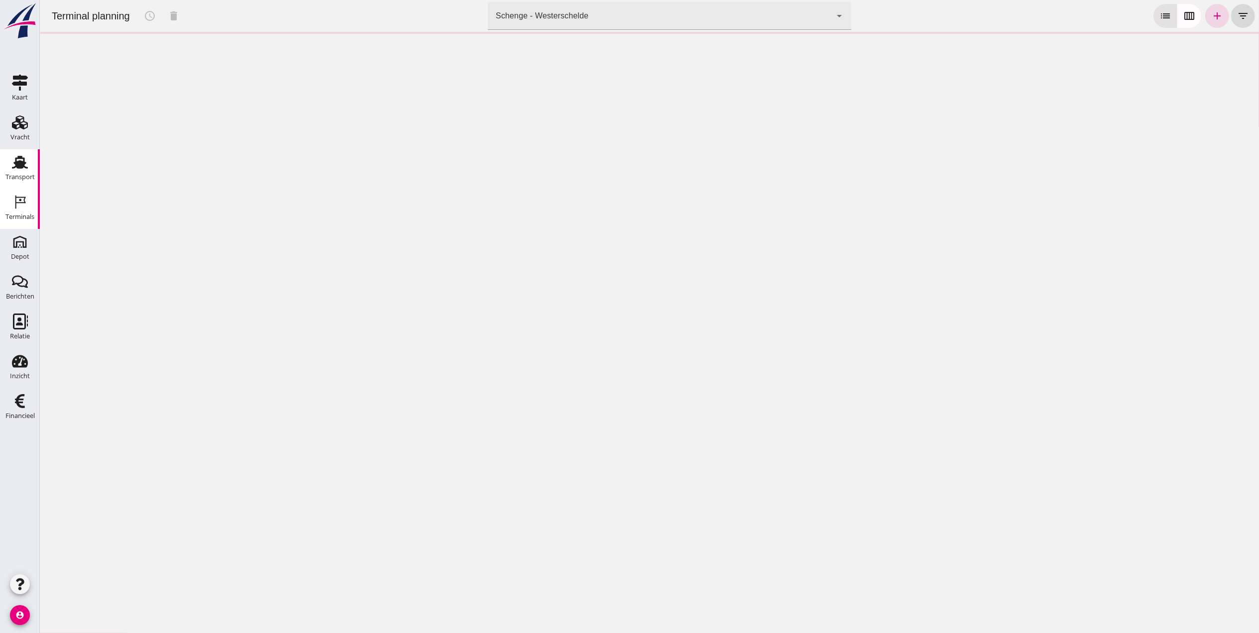
click at [13, 158] on icon "Transport" at bounding box center [20, 162] width 16 height 16
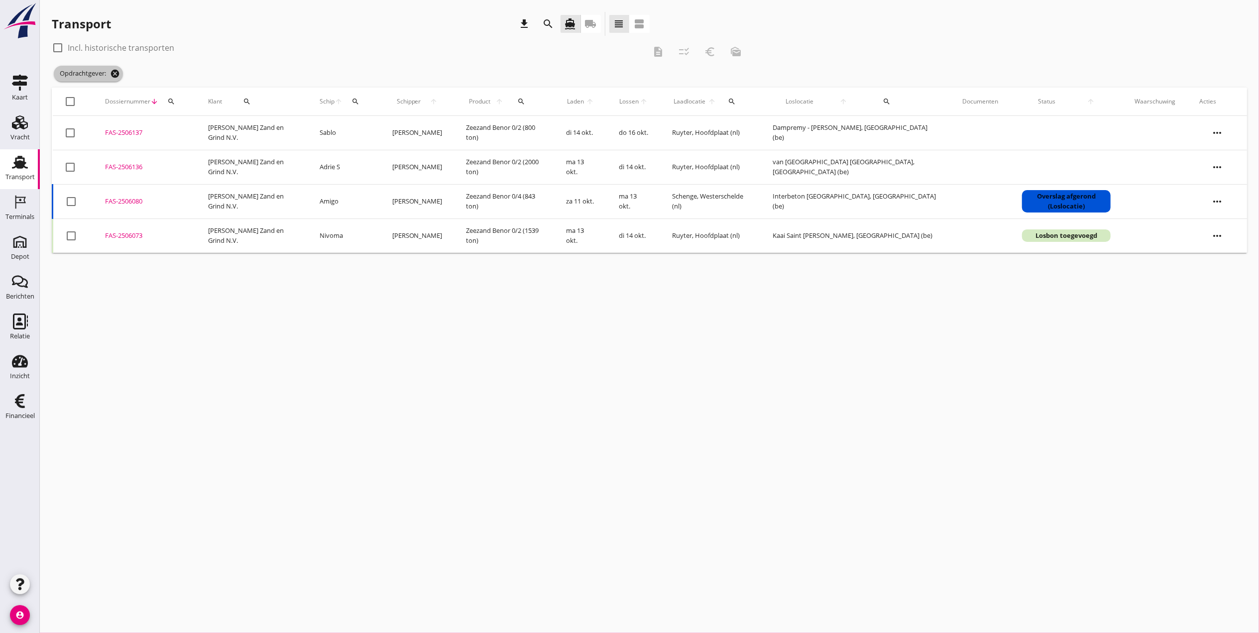
click at [118, 72] on icon "cancel" at bounding box center [115, 74] width 10 height 10
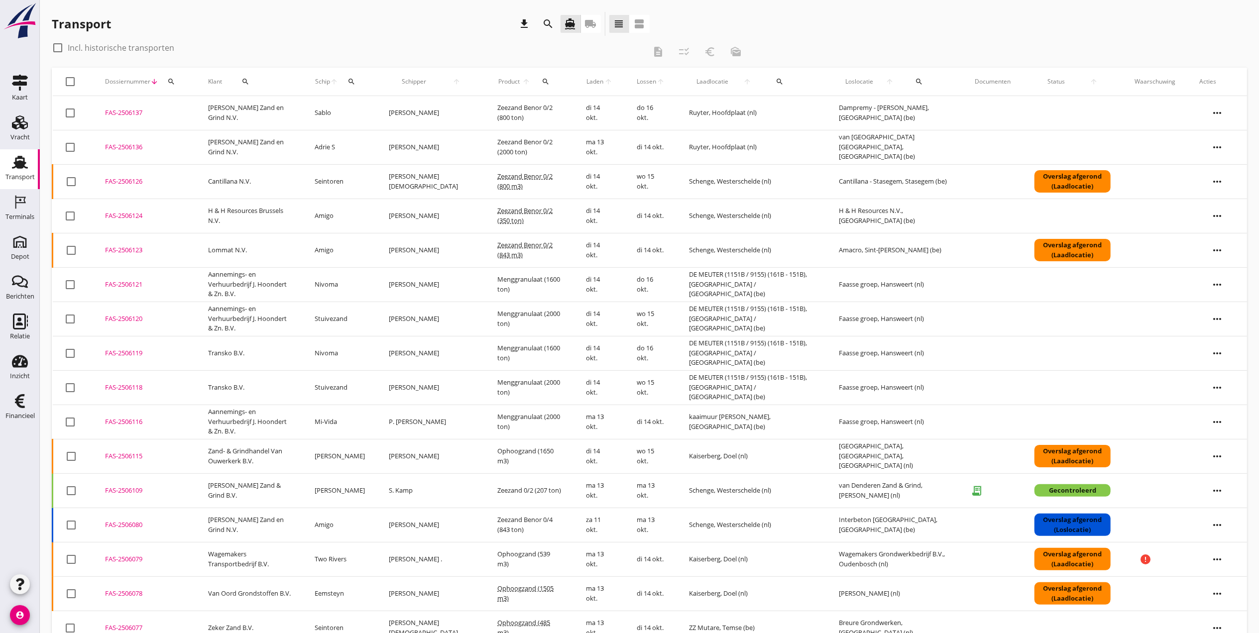
click at [134, 249] on div "FAS-2506123" at bounding box center [144, 251] width 79 height 10
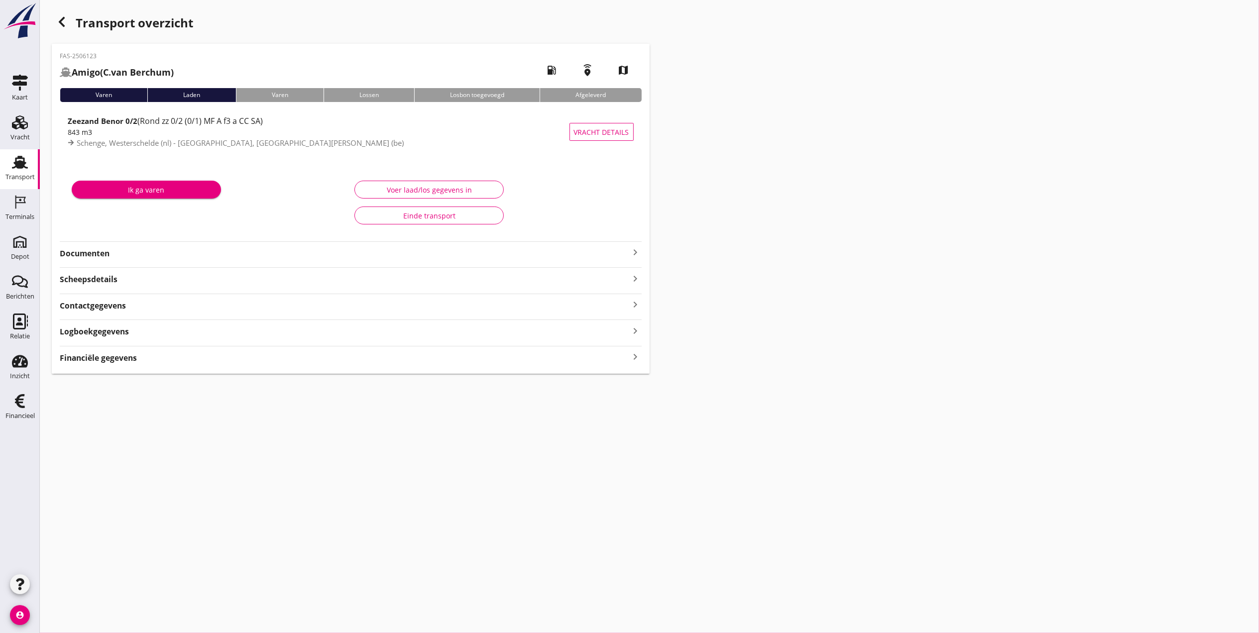
click at [162, 251] on strong "Documenten" at bounding box center [345, 253] width 570 height 11
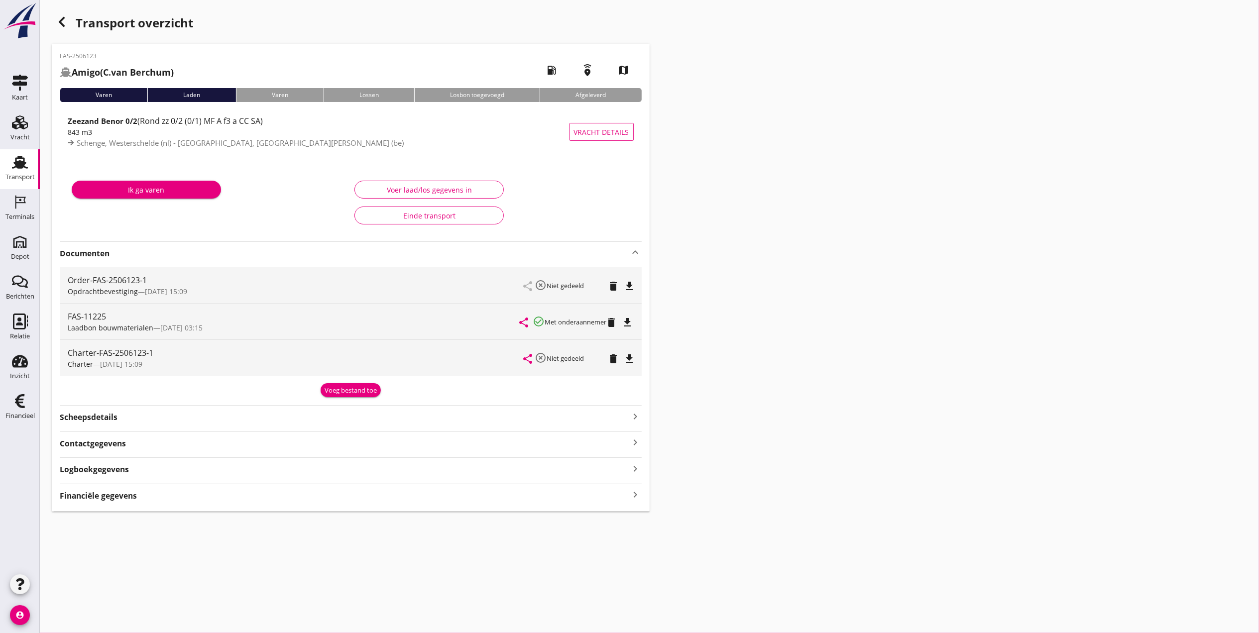
click at [345, 386] on div "Voeg bestand toe" at bounding box center [351, 391] width 52 height 10
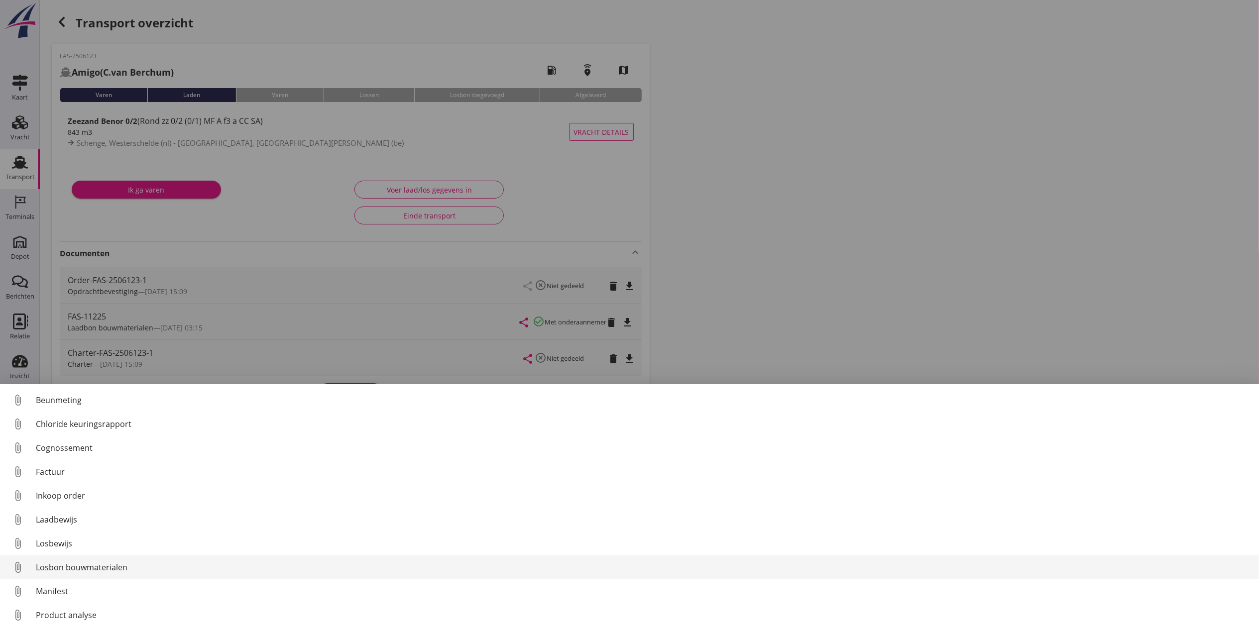
click at [109, 568] on div "Losbon bouwmaterialen" at bounding box center [644, 568] width 1216 height 12
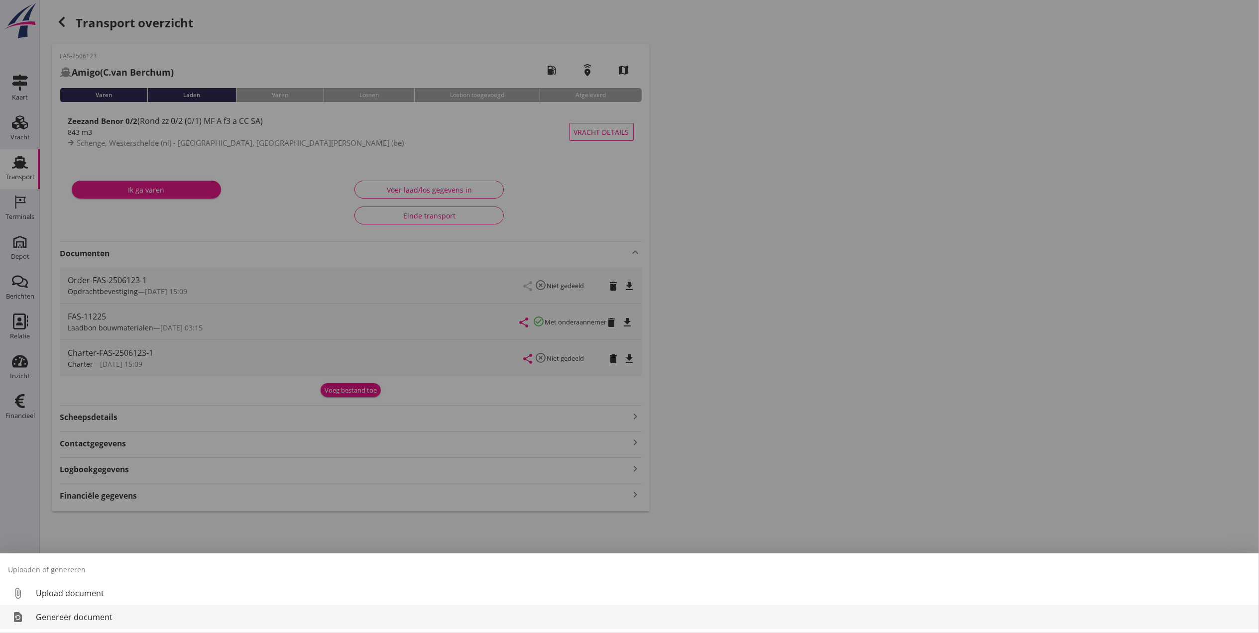
click at [134, 617] on div "Genereer document" at bounding box center [644, 618] width 1216 height 12
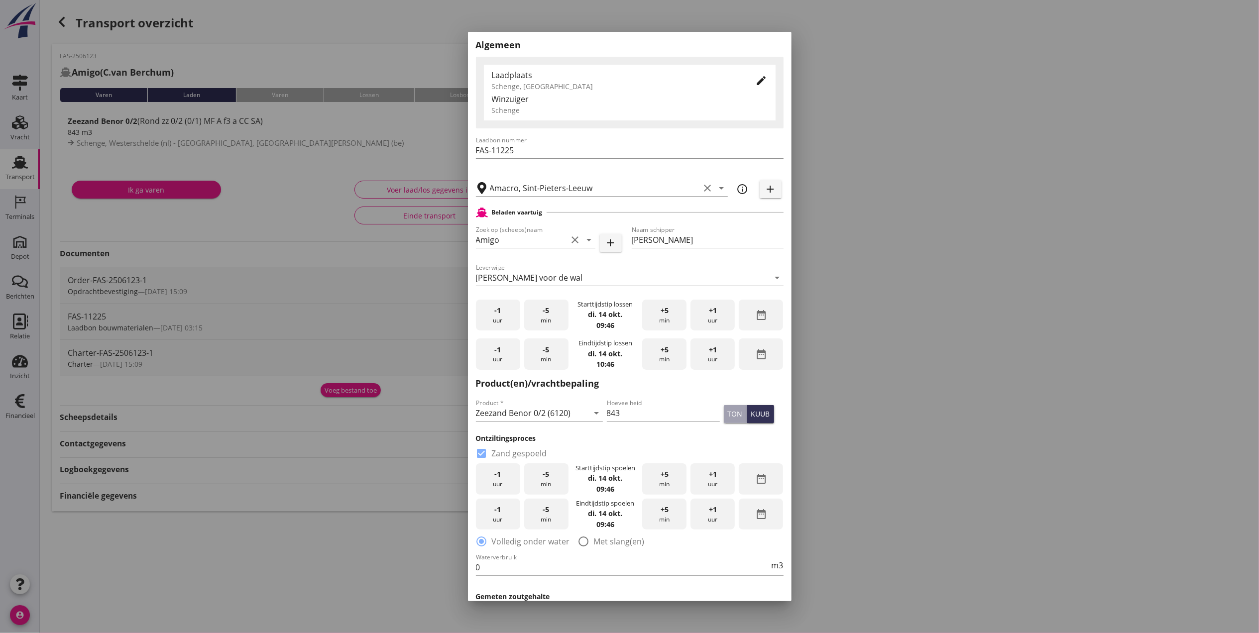
scroll to position [199, 0]
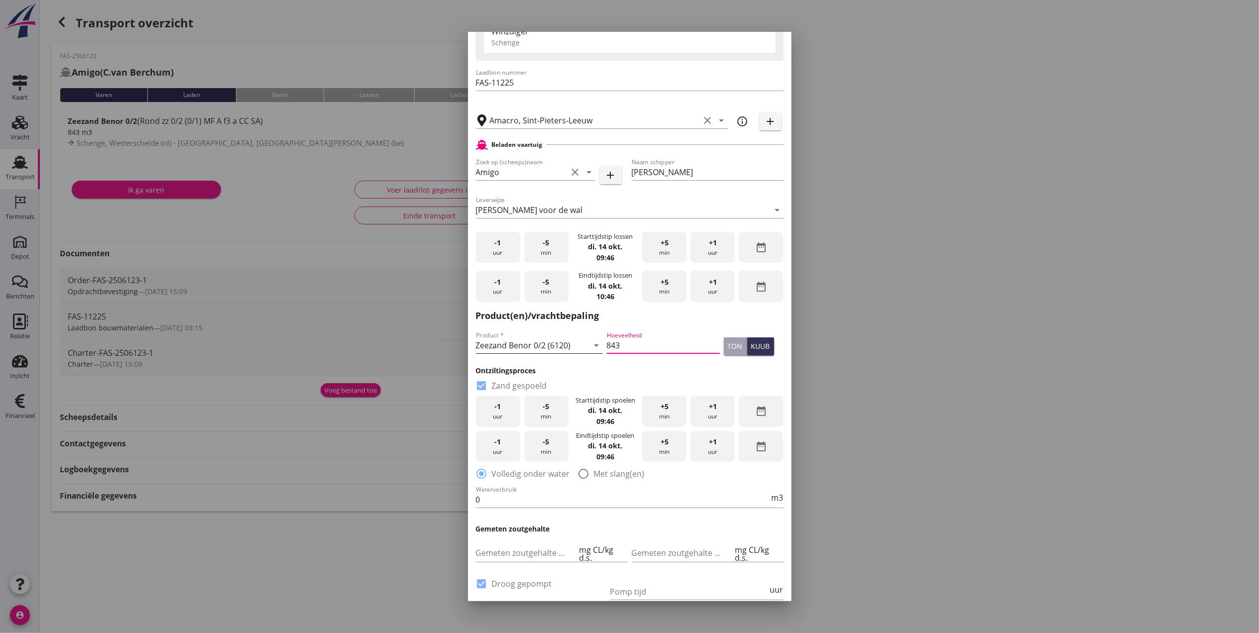
drag, startPoint x: 646, startPoint y: 338, endPoint x: 564, endPoint y: 353, distance: 84.1
click at [566, 353] on div "Product * Zeezand Benor 0/2 (6120) arrow_drop_down Hoeveelheid 843 ton kuub" at bounding box center [630, 347] width 312 height 38
drag, startPoint x: 668, startPoint y: 375, endPoint x: 662, endPoint y: 373, distance: 6.9
click at [662, 373] on h3 "Ontziltingsproces" at bounding box center [630, 371] width 308 height 10
click at [728, 349] on div "ton" at bounding box center [735, 346] width 15 height 10
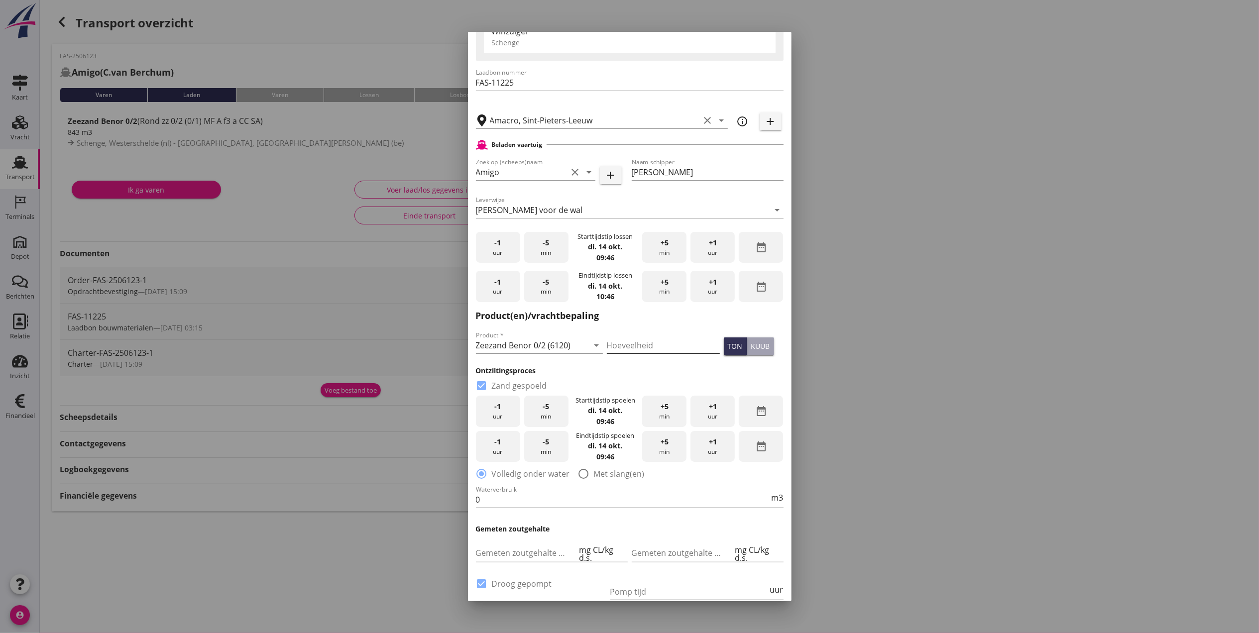
click at [657, 351] on input "Hoeveelheid" at bounding box center [663, 346] width 113 height 16
click at [648, 367] on h3 "Ontziltingsproces" at bounding box center [630, 371] width 308 height 10
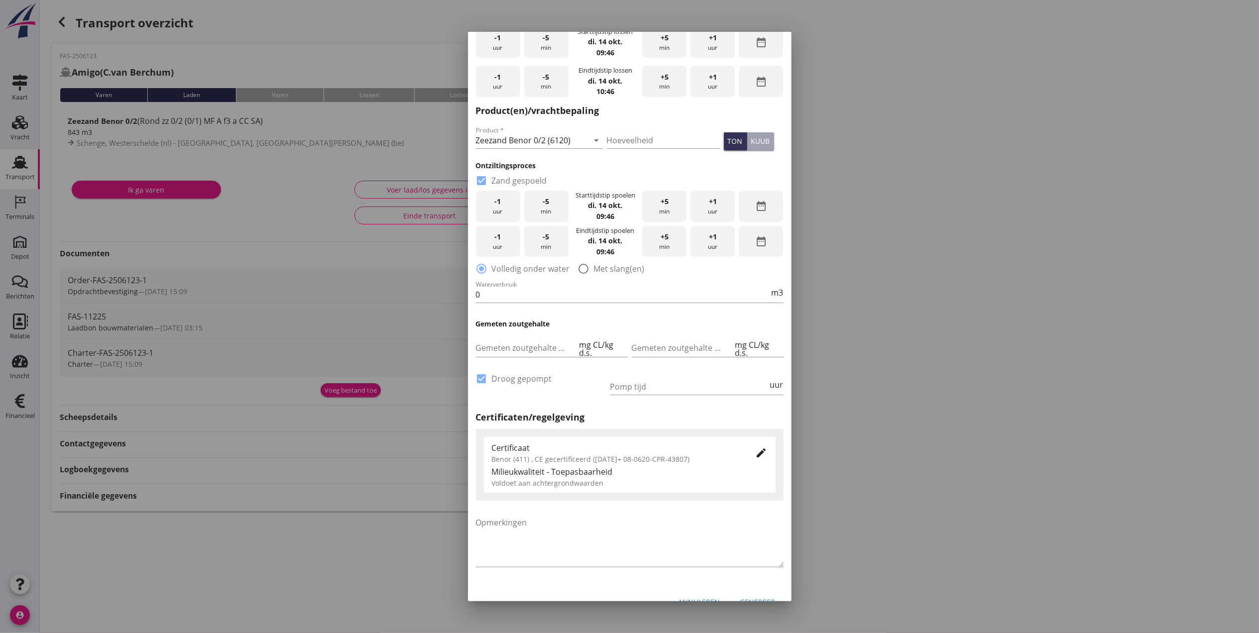
scroll to position [421, 0]
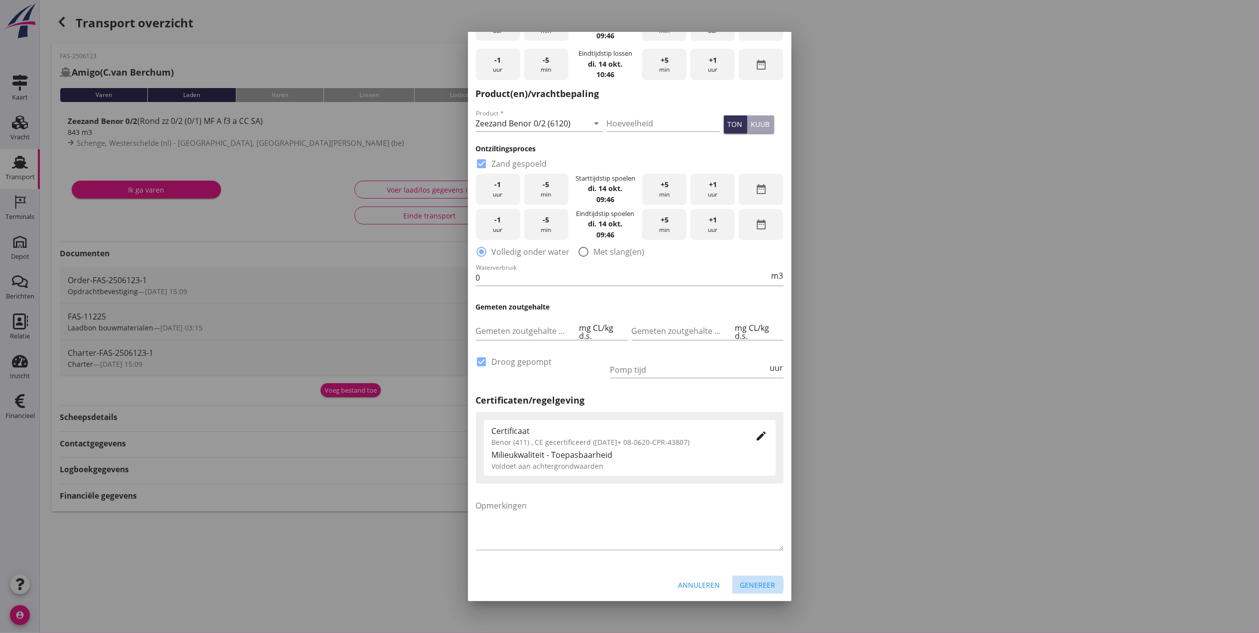
click at [749, 585] on div "Genereer" at bounding box center [758, 585] width 35 height 10
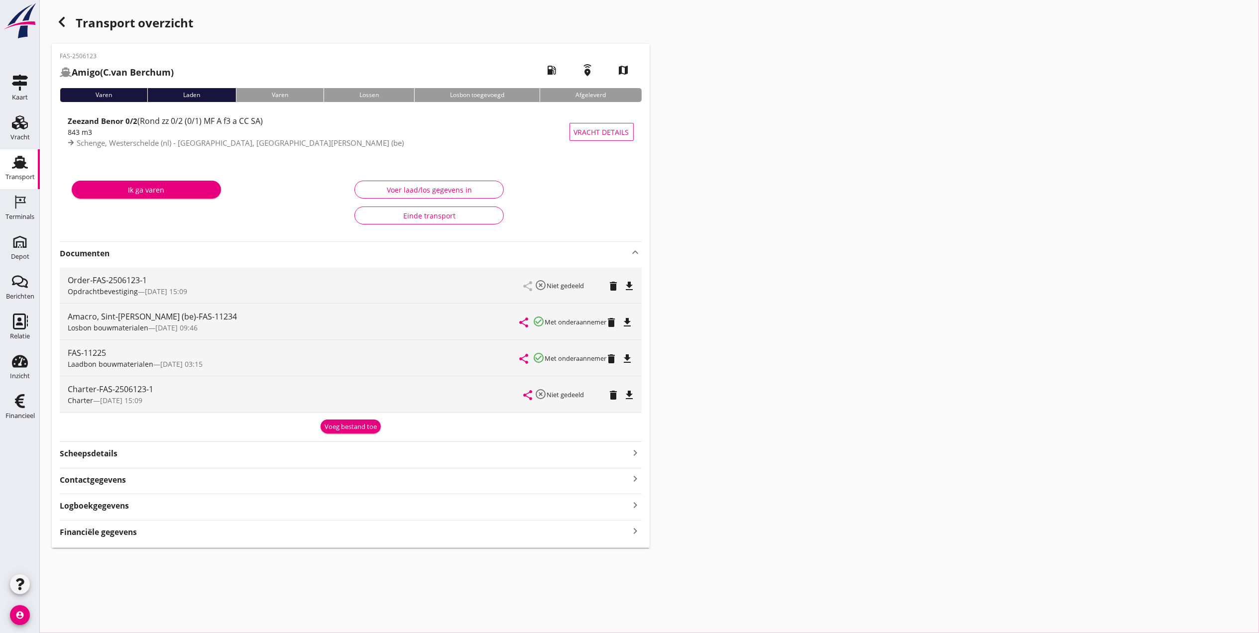
click at [628, 323] on icon "file_download" at bounding box center [628, 323] width 12 height 12
click at [62, 16] on icon "button" at bounding box center [62, 22] width 12 height 12
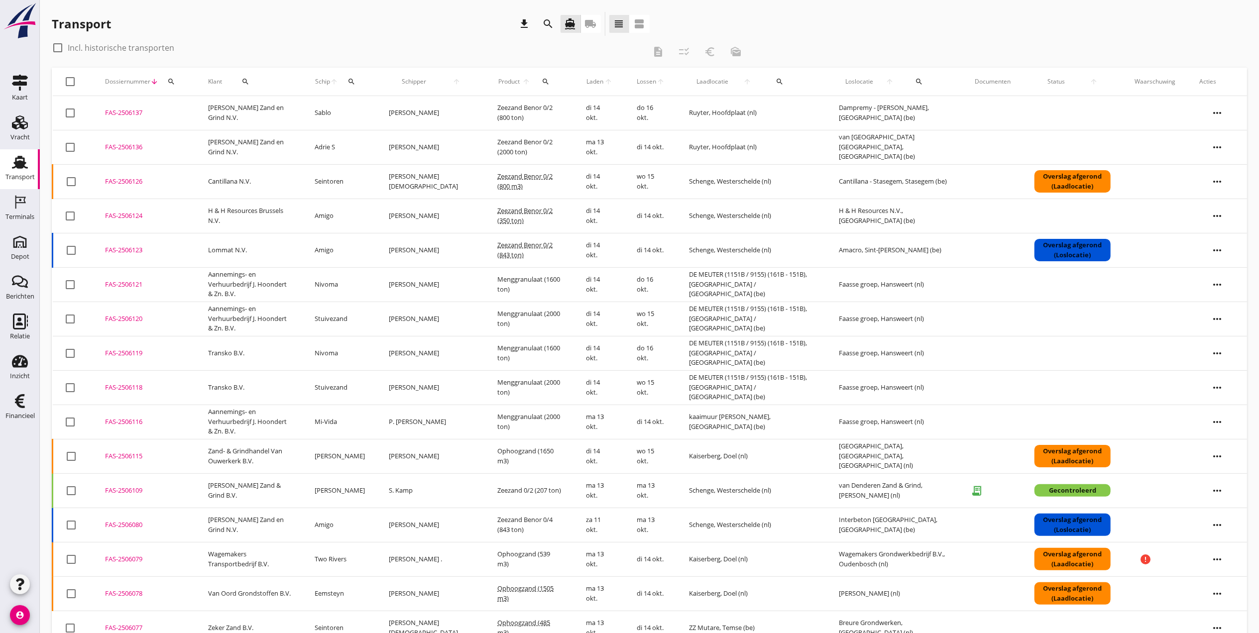
click at [133, 216] on div "FAS-2506124" at bounding box center [144, 216] width 79 height 10
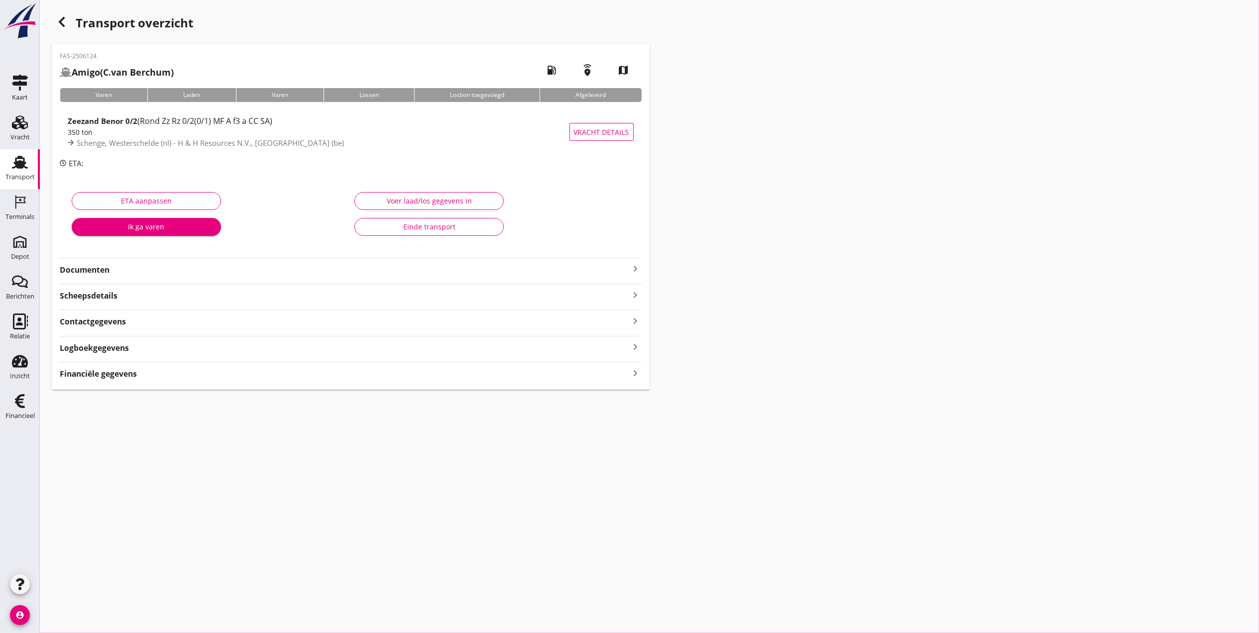
click at [276, 272] on strong "Documenten" at bounding box center [345, 269] width 570 height 11
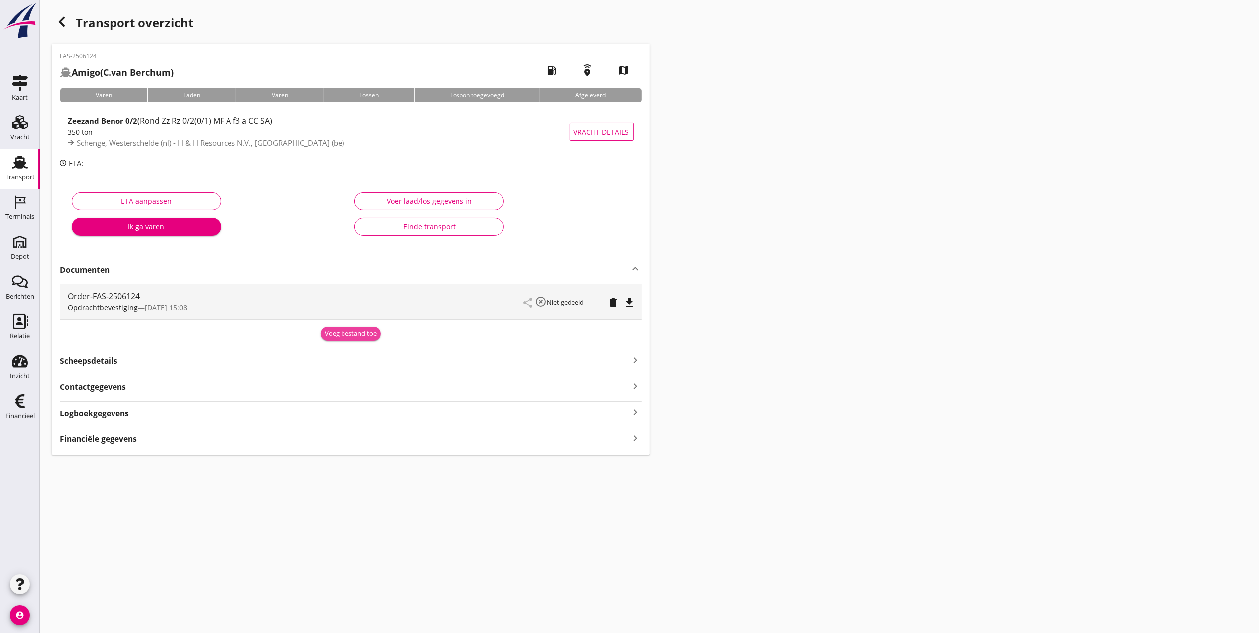
click at [346, 332] on div "Voeg bestand toe" at bounding box center [351, 334] width 52 height 10
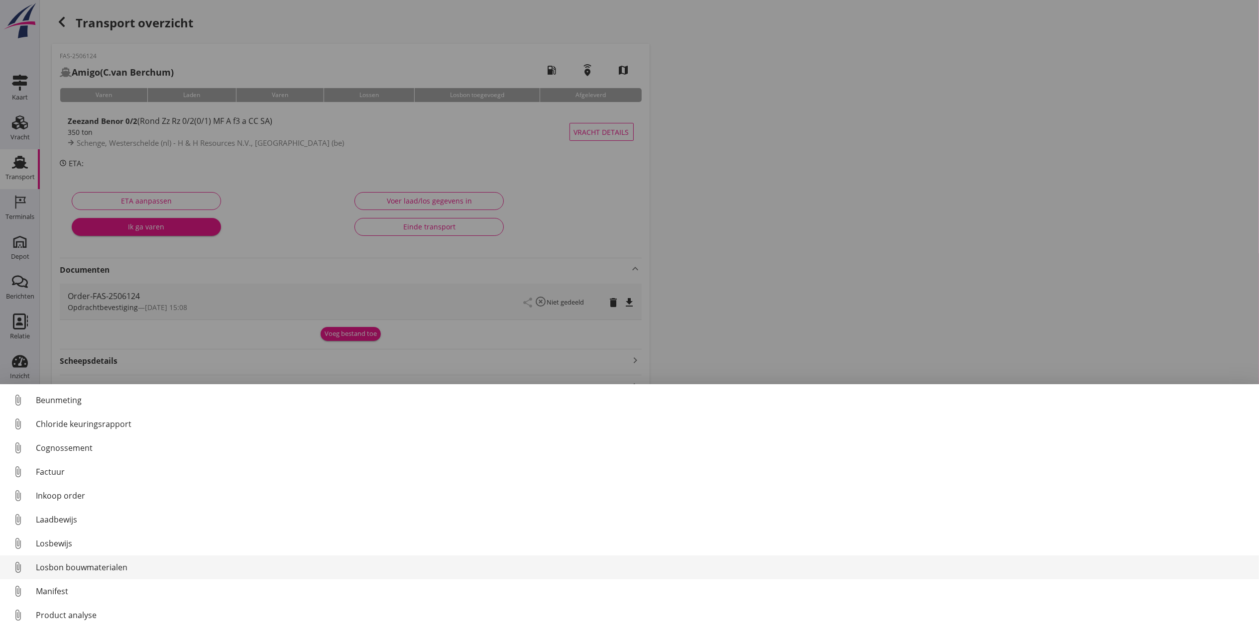
click at [124, 566] on div "Losbon bouwmaterialen" at bounding box center [644, 568] width 1216 height 12
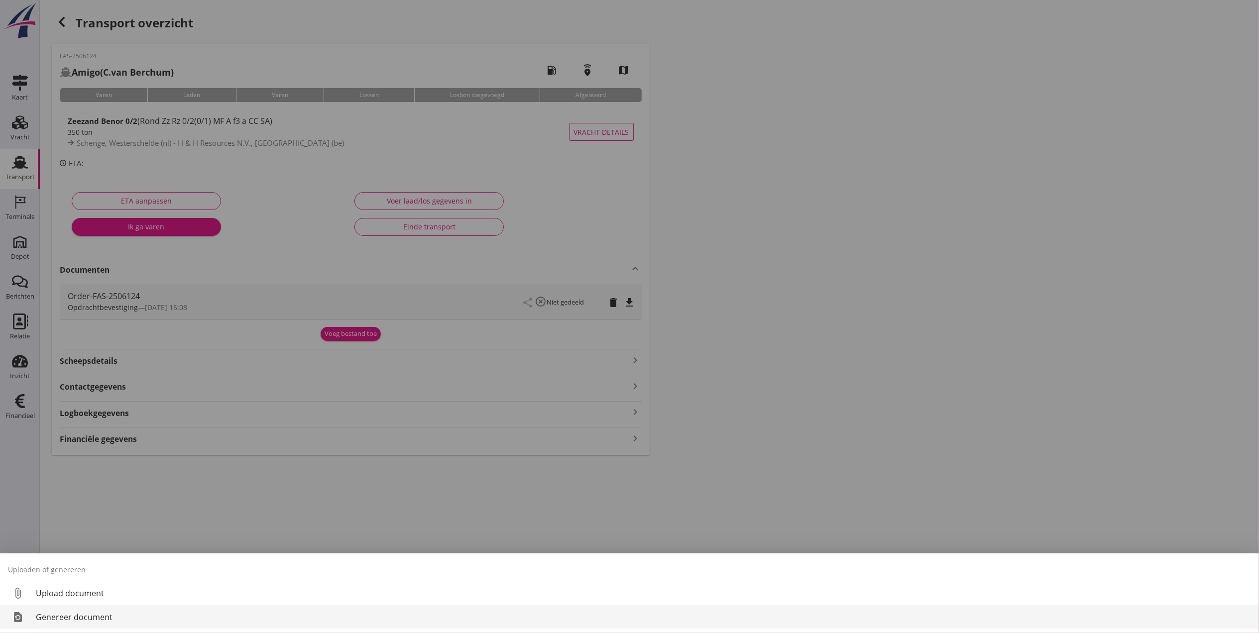
click at [112, 622] on div "Genereer document" at bounding box center [644, 618] width 1216 height 12
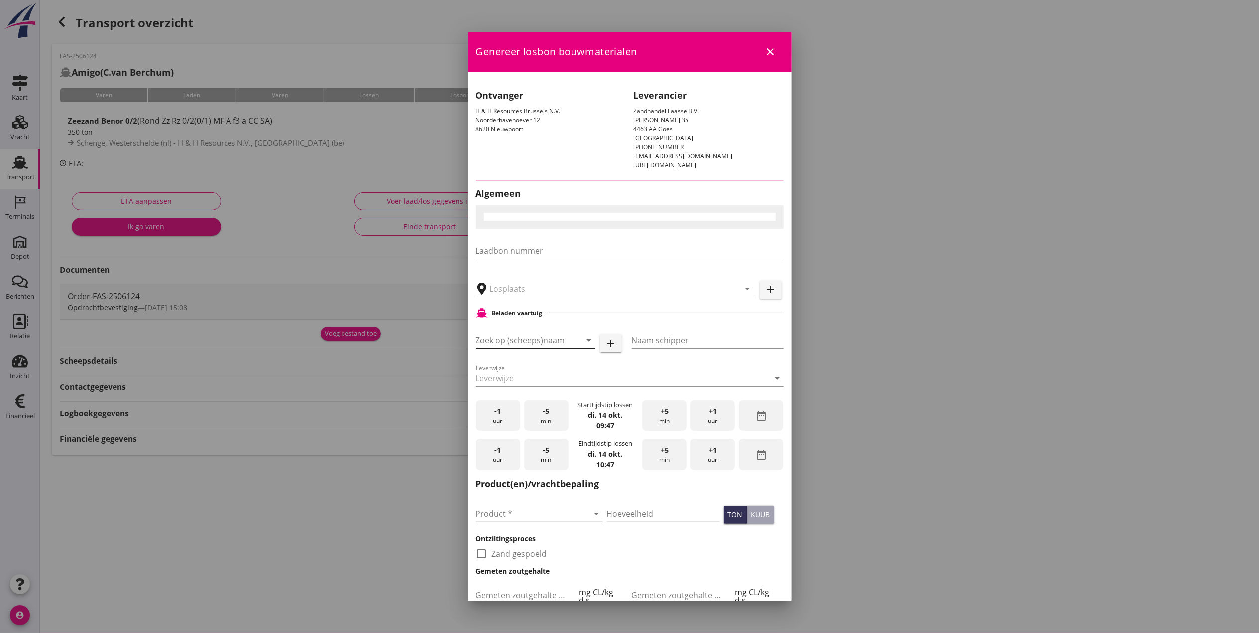
type input "H & H Resources N.V., [GEOGRAPHIC_DATA]"
type input "Amigo"
type input "[PERSON_NAME]"
type input "Zeezand Benor 0/2 (6120)"
checkbox input "true"
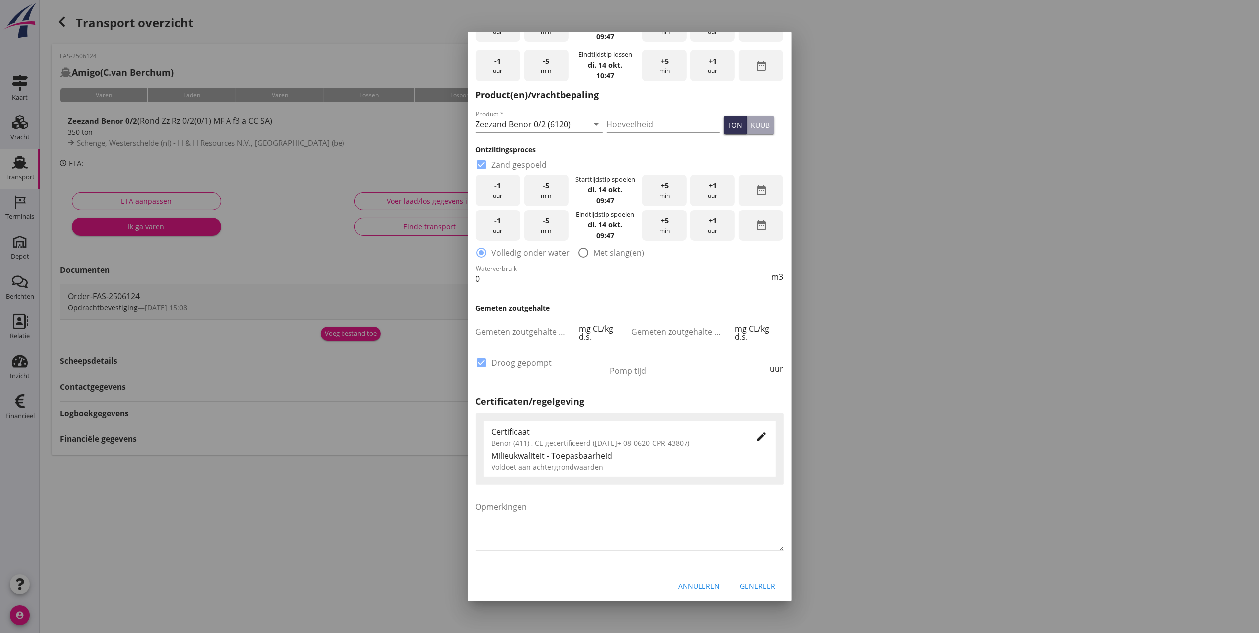
scroll to position [406, 0]
click at [754, 580] on div "Genereer" at bounding box center [758, 585] width 35 height 10
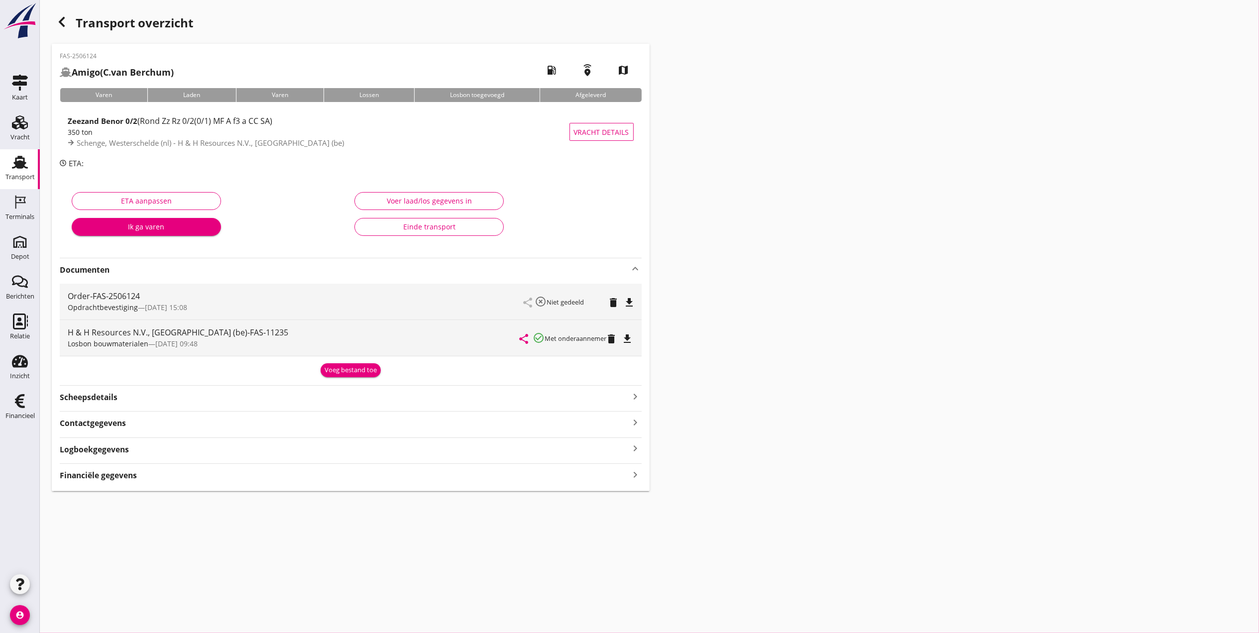
click at [766, 346] on div "Transport overzicht FAS-2506124 Amigo ([PERSON_NAME]) local_gas_station emergen…" at bounding box center [650, 251] width 1220 height 503
click at [626, 303] on icon "file_download" at bounding box center [630, 303] width 12 height 12
click at [632, 339] on icon "file_download" at bounding box center [628, 339] width 12 height 12
click at [32, 157] on link "Transport Transport" at bounding box center [20, 169] width 40 height 40
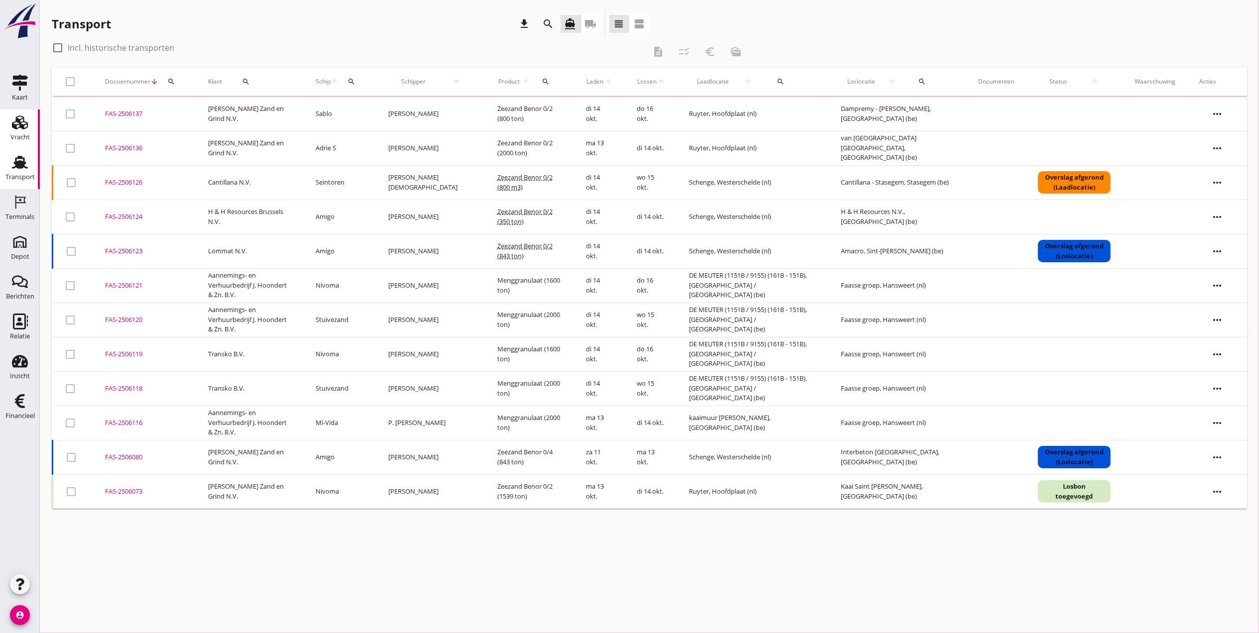
click at [10, 140] on div "Vracht" at bounding box center [19, 137] width 19 height 14
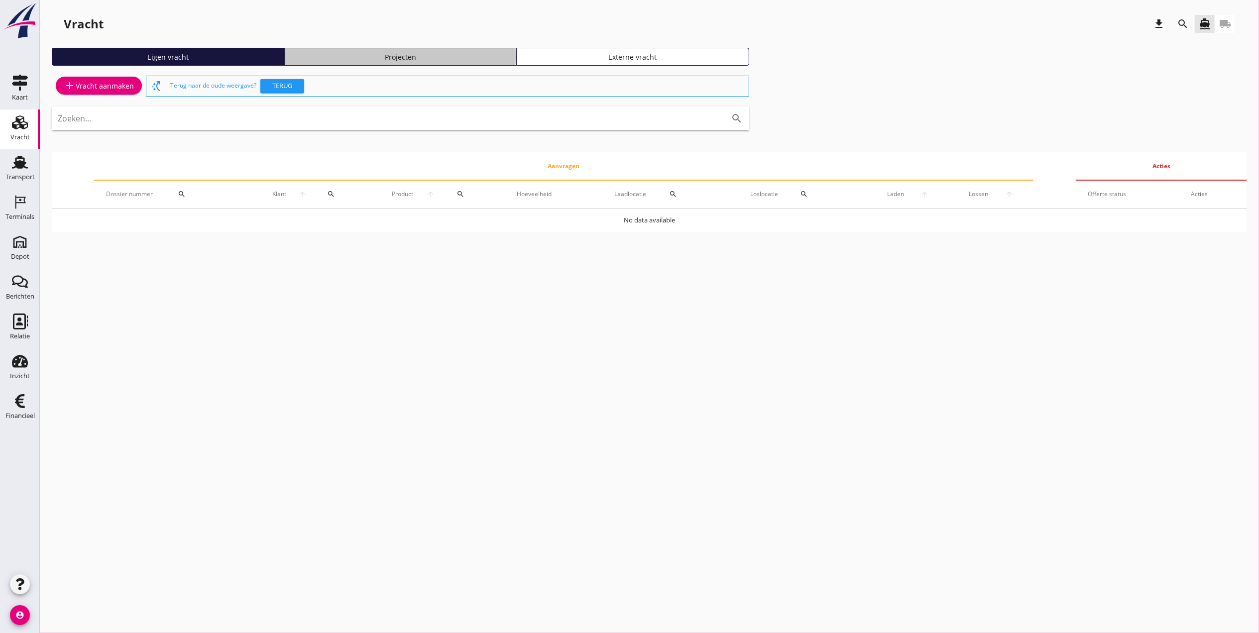
click at [352, 52] on div "Projecten" at bounding box center [401, 57] width 224 height 10
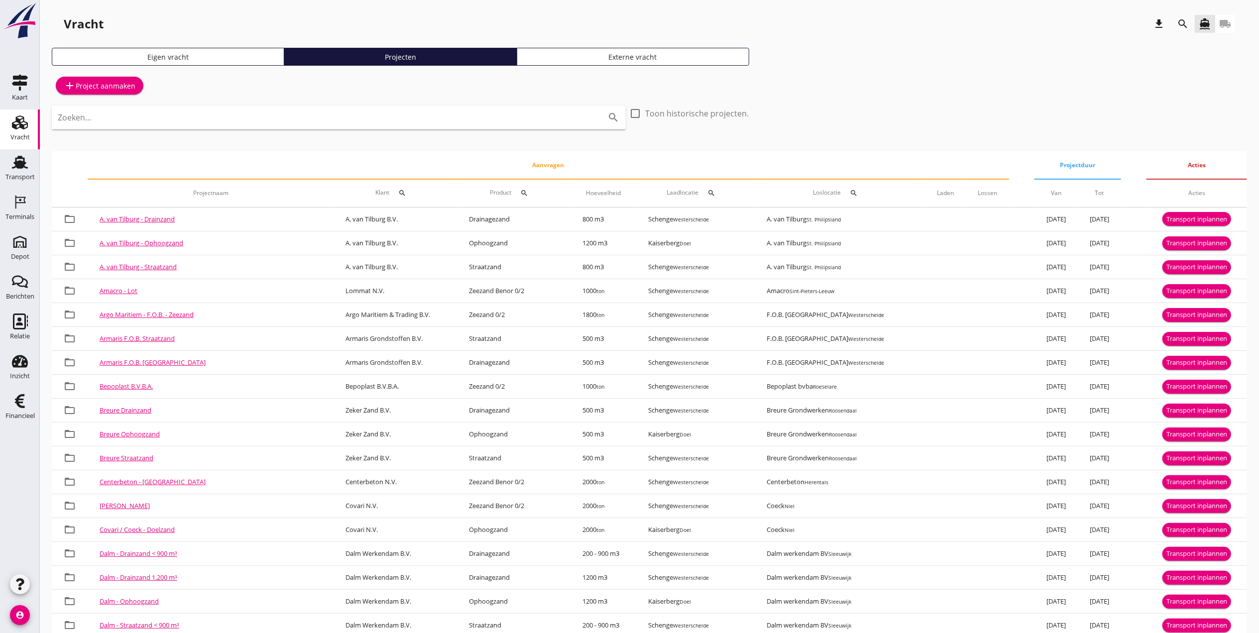
drag, startPoint x: 240, startPoint y: 59, endPoint x: 248, endPoint y: 61, distance: 7.7
click at [240, 59] on div "Eigen vracht" at bounding box center [168, 57] width 224 height 10
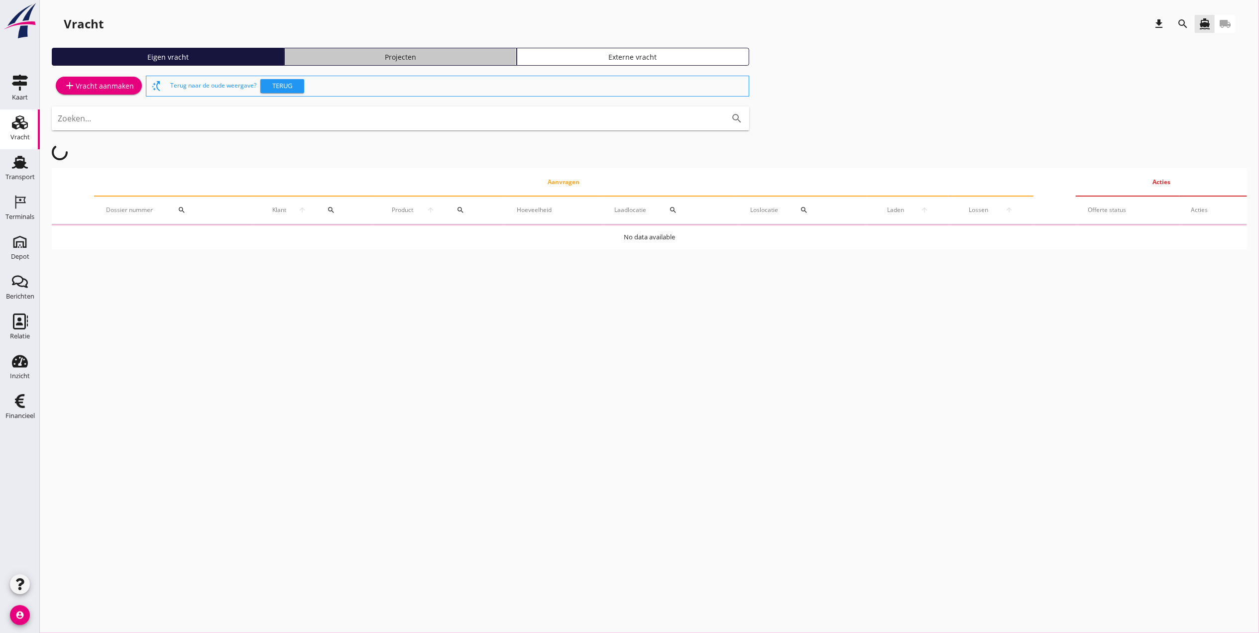
click at [379, 50] on link "Projecten" at bounding box center [400, 57] width 233 height 18
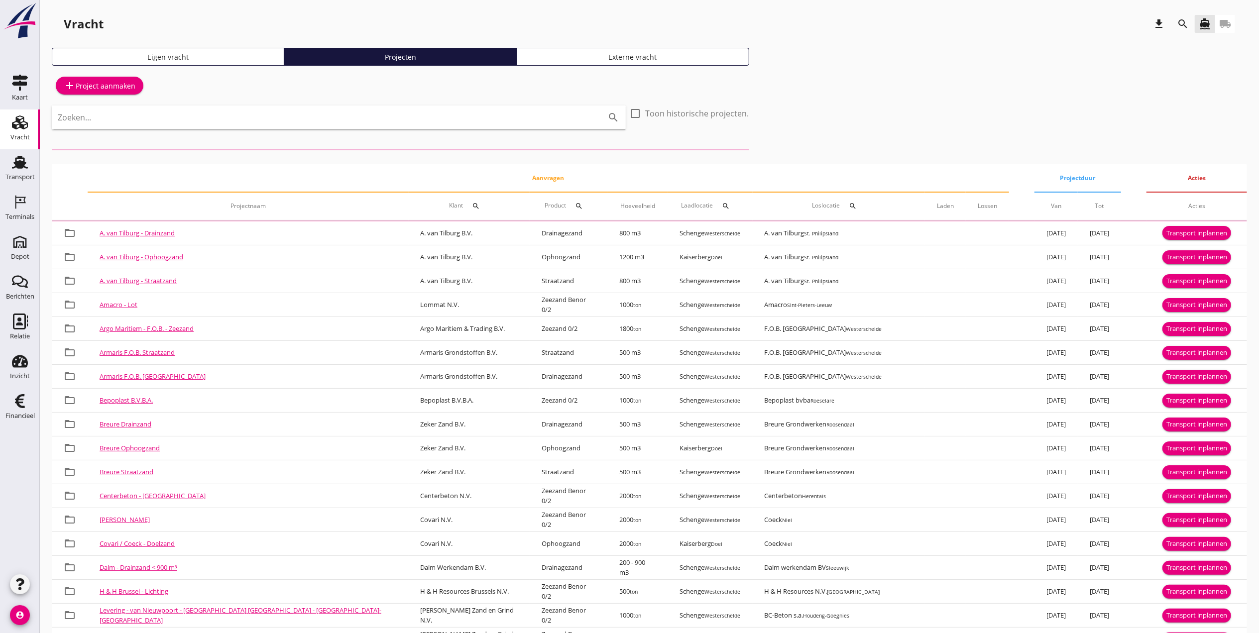
click at [1180, 28] on icon "search" at bounding box center [1183, 24] width 12 height 12
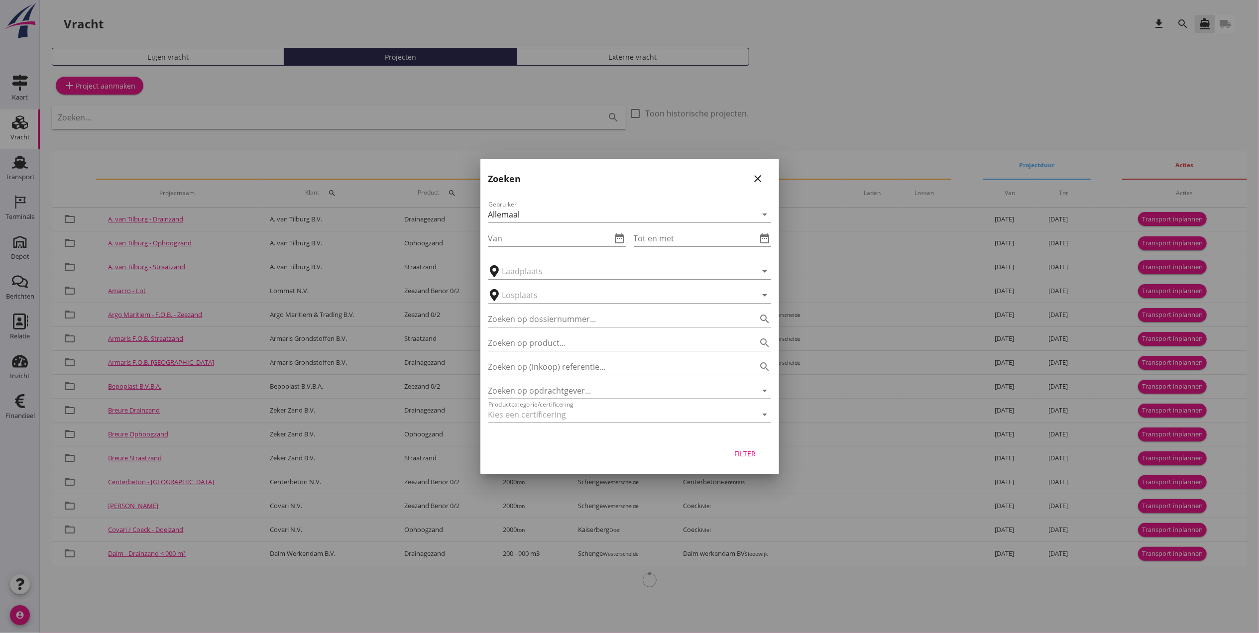
click at [511, 382] on div "Zoeken op opdrachtgever... arrow_drop_down" at bounding box center [630, 388] width 283 height 22
click at [515, 390] on input "Zoeken op opdrachtgever..." at bounding box center [616, 391] width 255 height 16
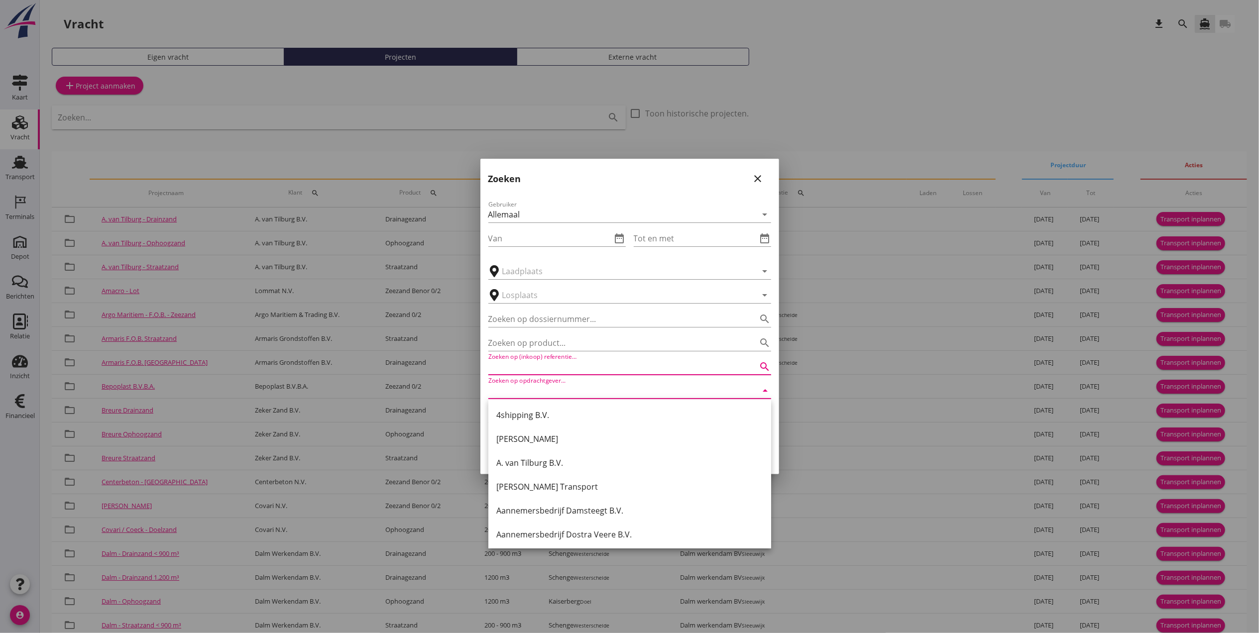
click at [540, 359] on input "Zoeken op (inkoop) referentie…" at bounding box center [616, 367] width 255 height 16
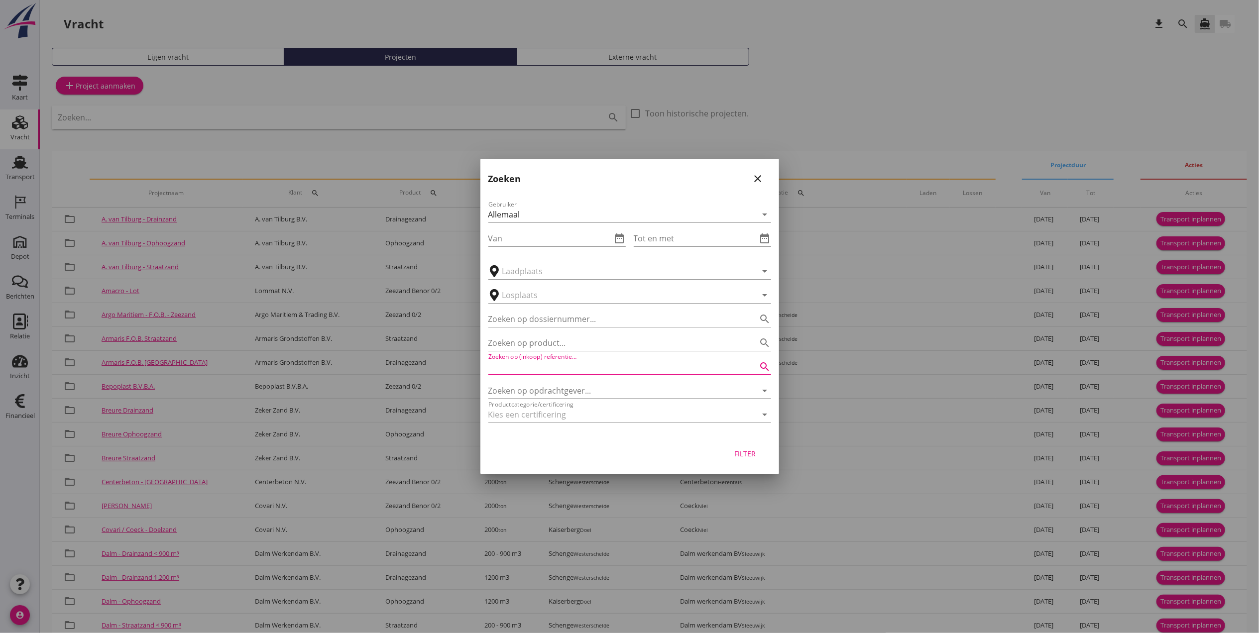
click at [556, 391] on input "Zoeken op opdrachtgever..." at bounding box center [616, 391] width 255 height 16
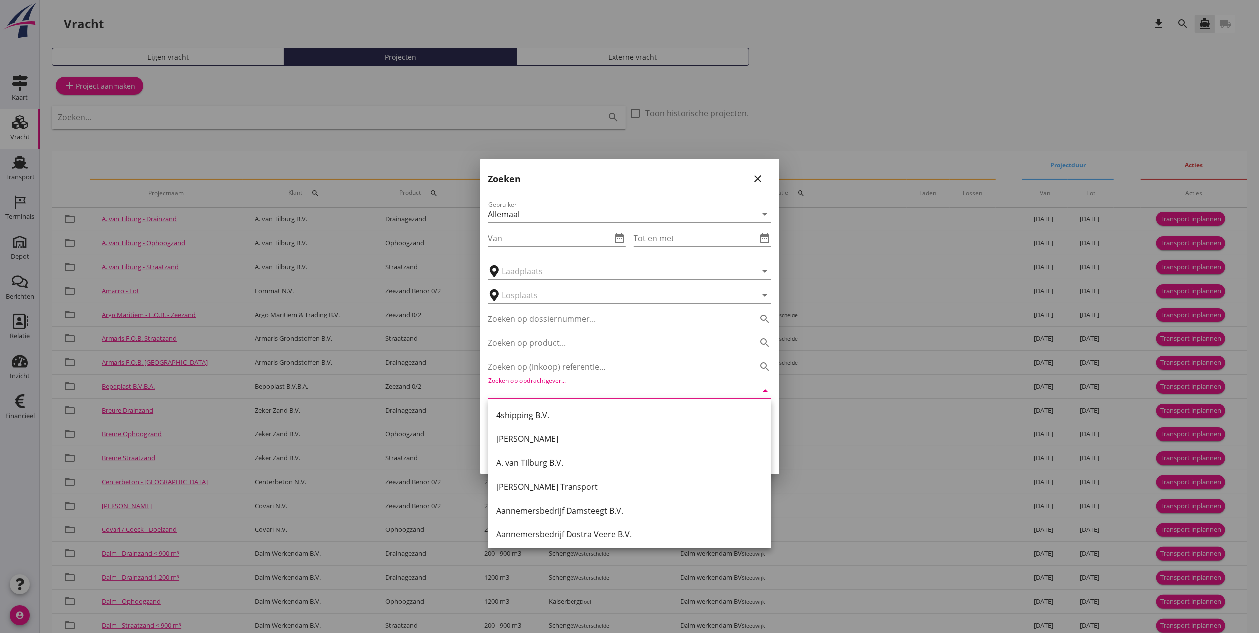
click at [755, 178] on icon "close" at bounding box center [758, 179] width 12 height 12
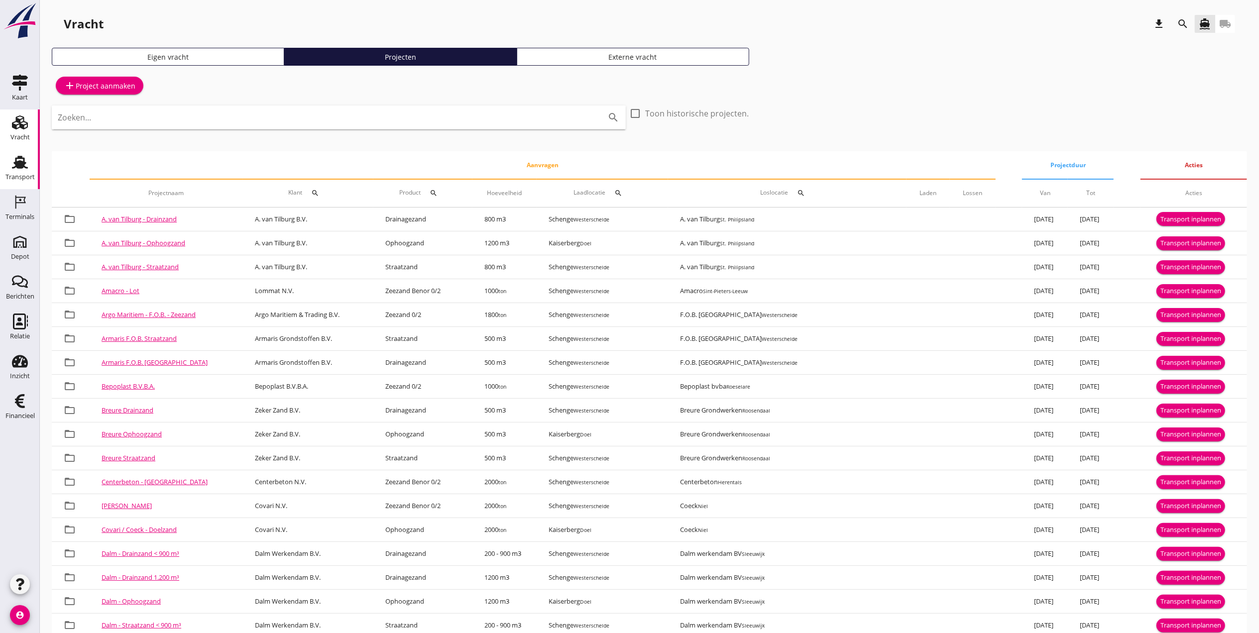
click at [16, 165] on use at bounding box center [20, 162] width 16 height 13
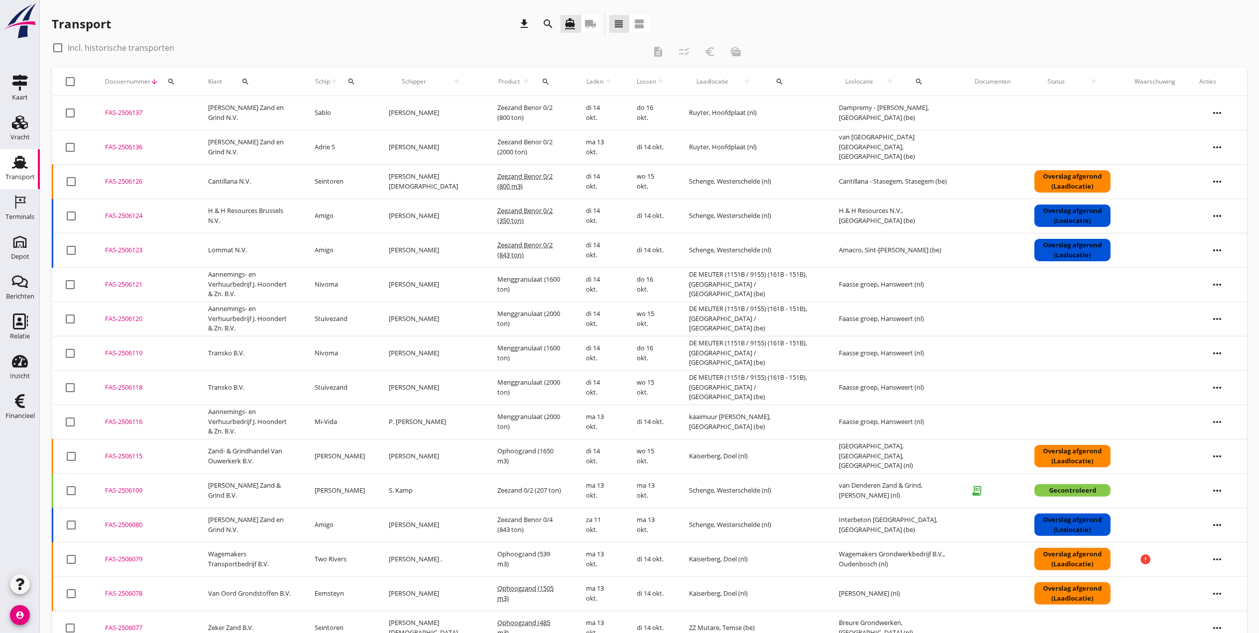
click at [14, 168] on icon "Transport" at bounding box center [20, 162] width 16 height 16
click at [361, 81] on div "search" at bounding box center [352, 82] width 18 height 8
click at [405, 114] on input "Zoek op (scheeps)naam" at bounding box center [412, 111] width 104 height 16
type input "i"
click at [447, 130] on div "Sissy" at bounding box center [440, 130] width 91 height 12
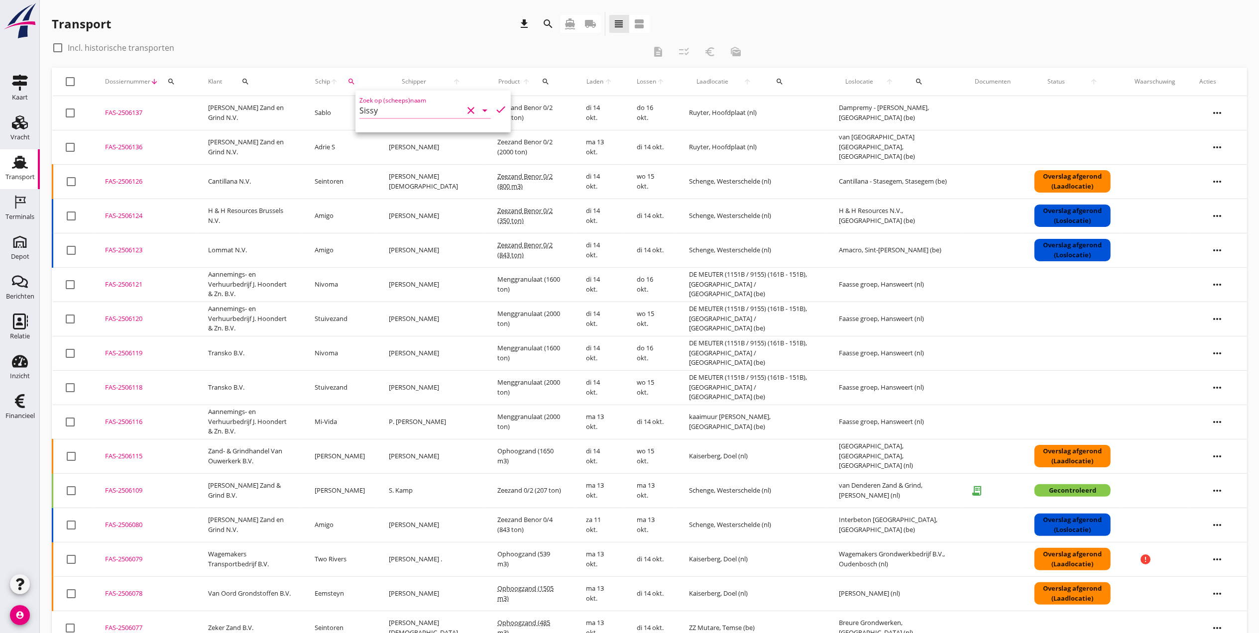
click at [495, 108] on icon "check" at bounding box center [501, 110] width 12 height 12
type input "Sissy"
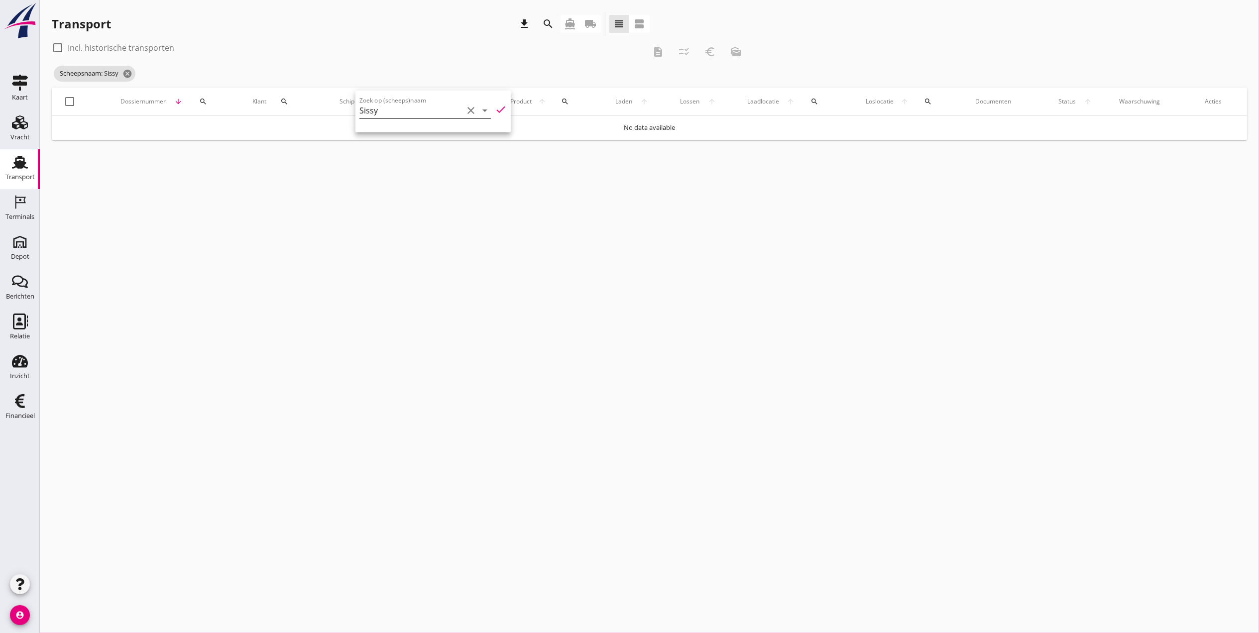
click at [465, 110] on icon "clear" at bounding box center [471, 111] width 12 height 12
click at [533, 384] on div "cancel You are impersonating another user. Transport download search directions…" at bounding box center [650, 316] width 1220 height 633
click at [130, 76] on icon "cancel" at bounding box center [128, 74] width 10 height 10
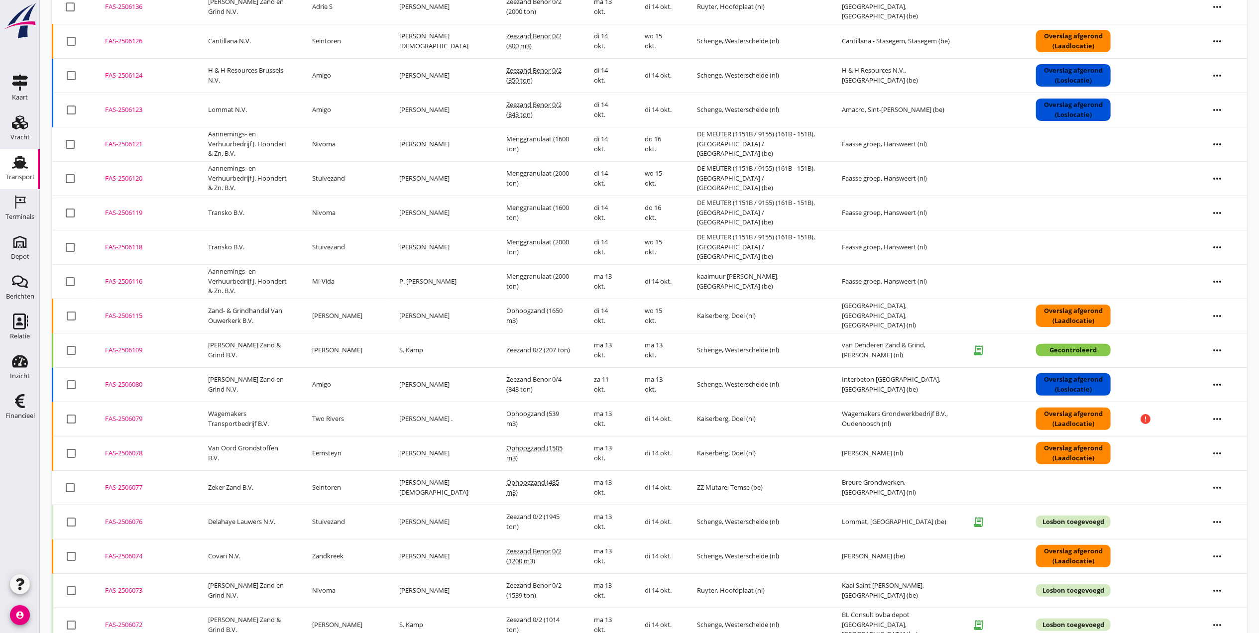
scroll to position [8, 0]
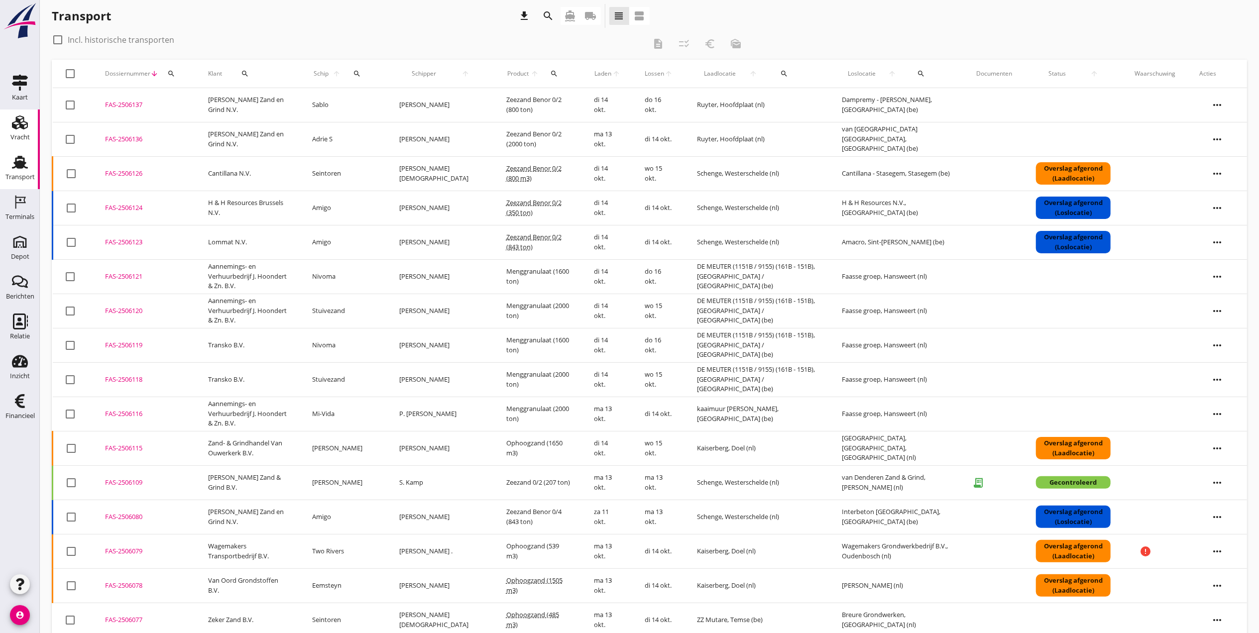
click at [22, 132] on div "Vracht" at bounding box center [19, 137] width 19 height 14
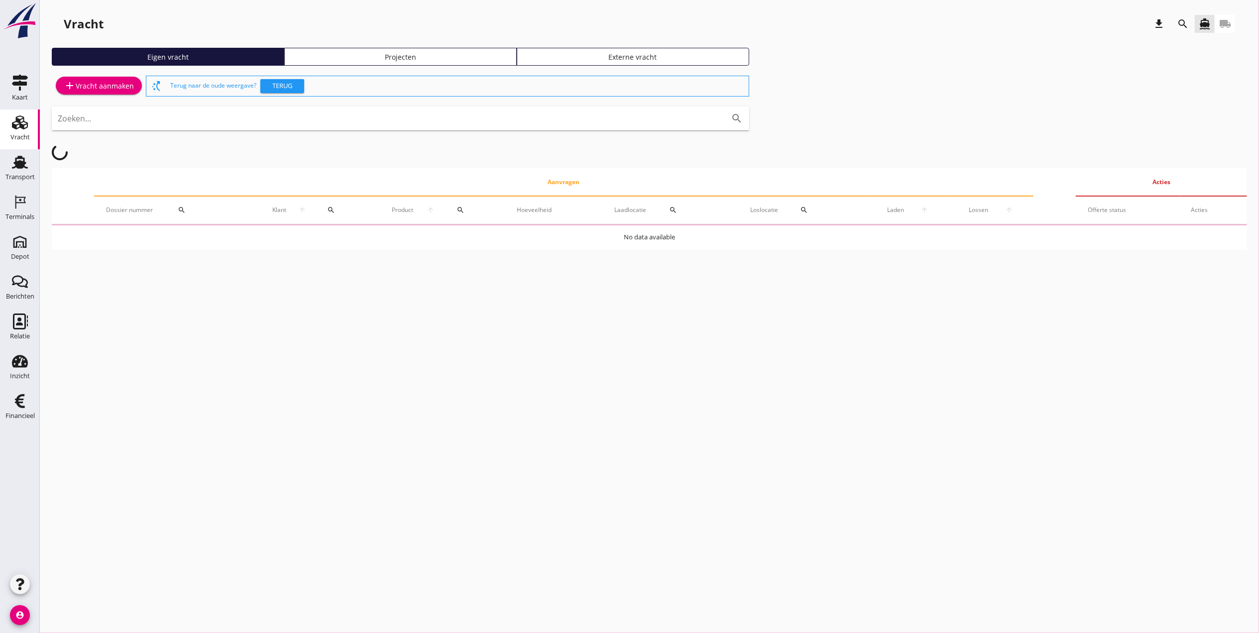
click at [351, 50] on link "Projecten" at bounding box center [400, 57] width 233 height 18
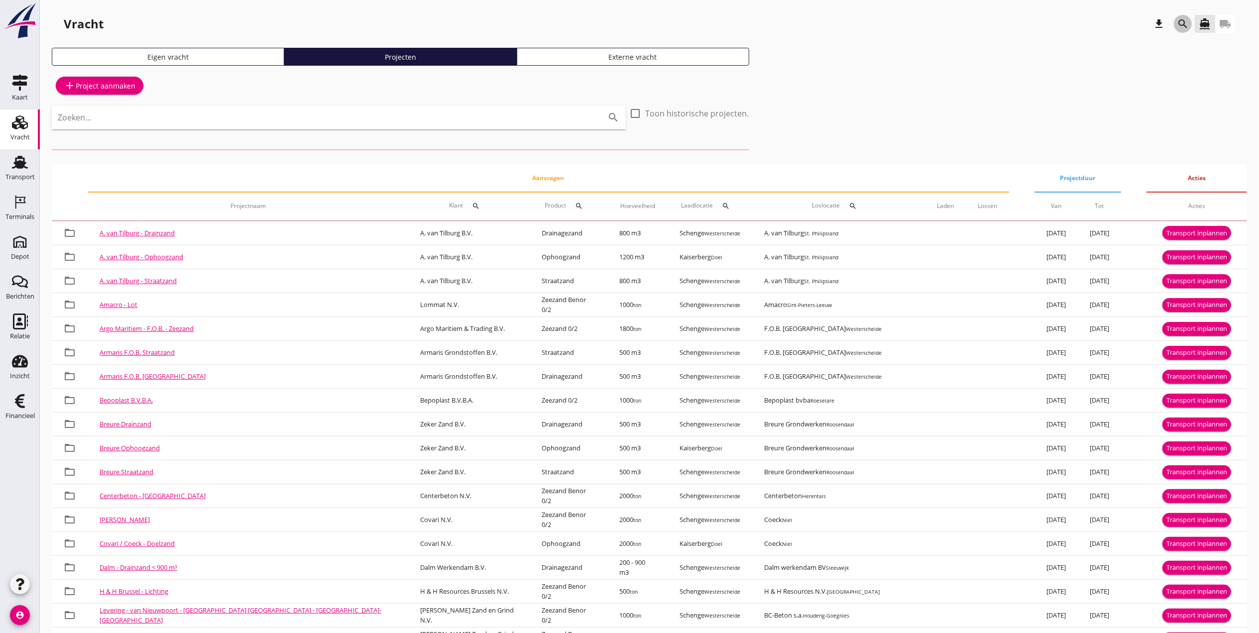
click at [1188, 22] on icon "search" at bounding box center [1183, 24] width 12 height 12
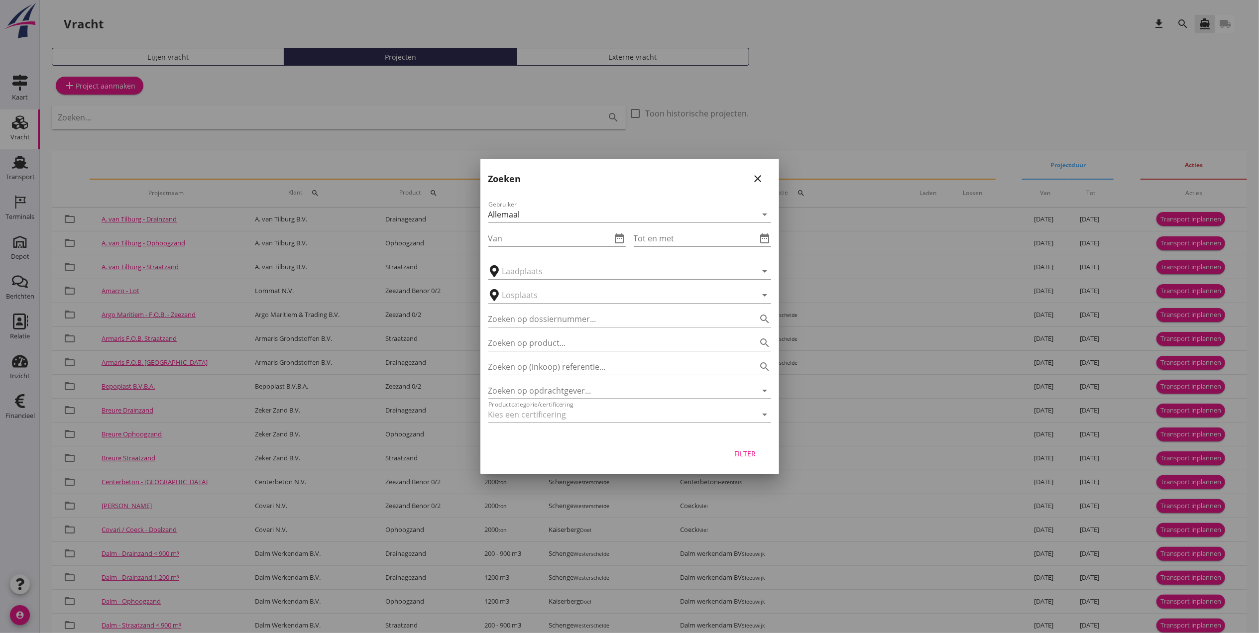
click at [567, 395] on input "Zoeken op opdrachtgever..." at bounding box center [616, 391] width 255 height 16
click at [614, 429] on div "Zand- & Grindhandel Van Ouwerkerk B.V." at bounding box center [630, 415] width 283 height 32
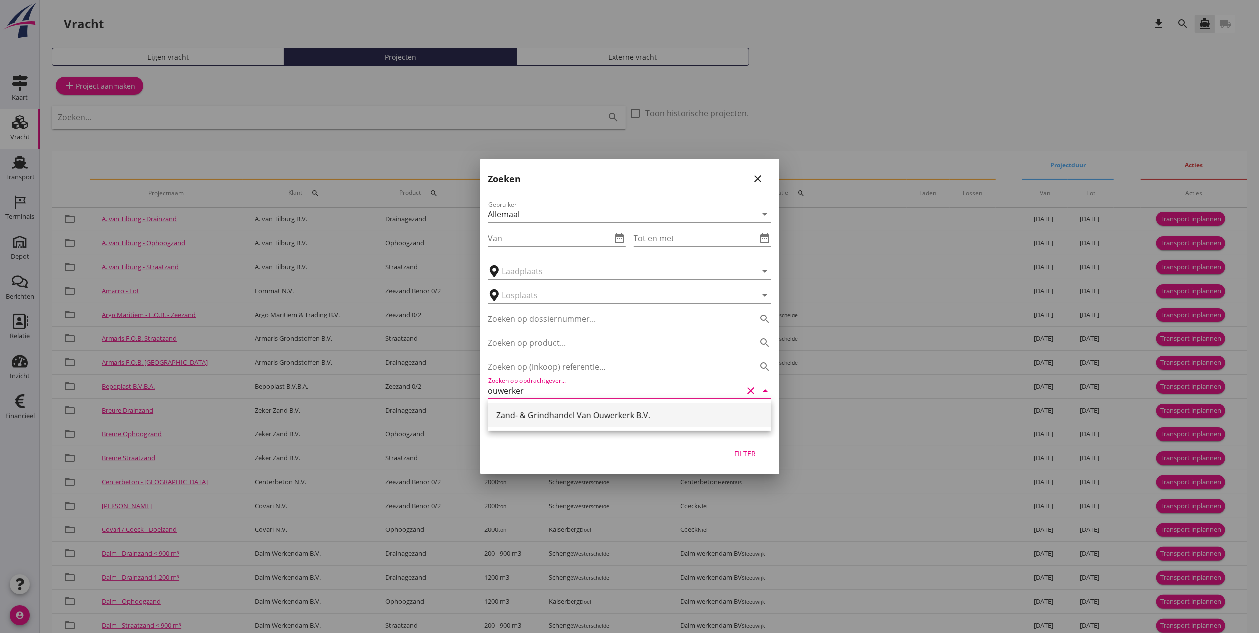
click at [612, 421] on div "Zand- & Grindhandel Van Ouwerkerk B.V." at bounding box center [630, 415] width 267 height 24
type input "Zand- & Grindhandel Van Ouwerkerk B.V."
click at [751, 458] on div "Filter" at bounding box center [746, 454] width 28 height 10
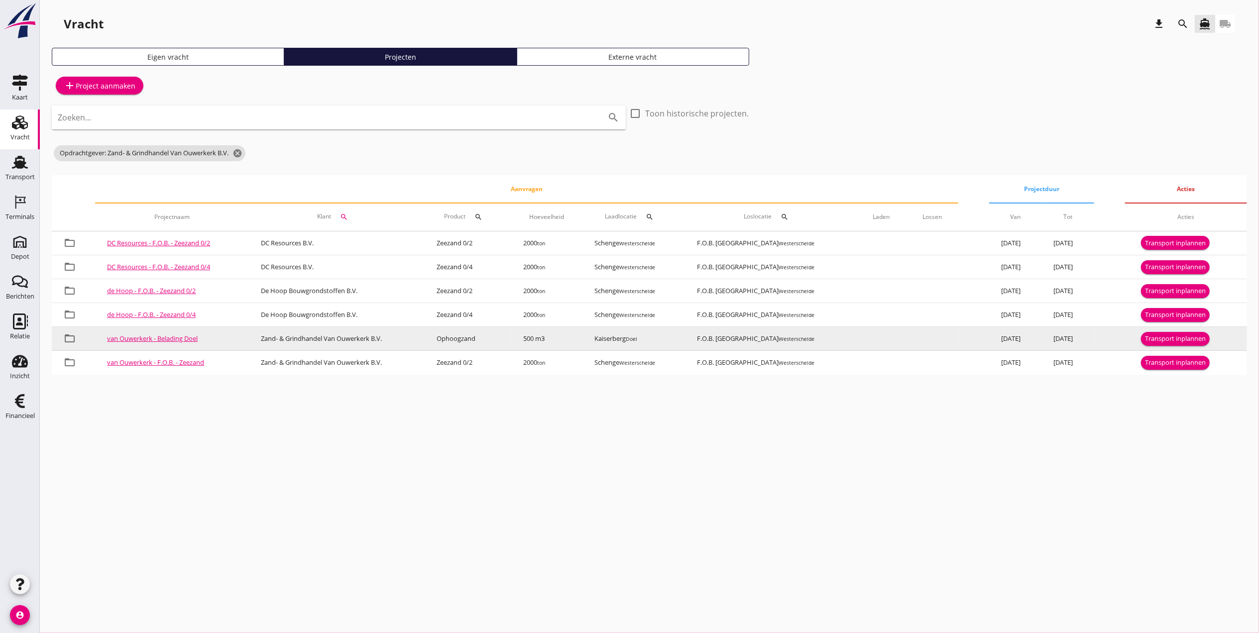
drag, startPoint x: 1162, startPoint y: 333, endPoint x: 1175, endPoint y: 337, distance: 14.0
click at [1175, 337] on button "Transport inplannen" at bounding box center [1175, 339] width 69 height 14
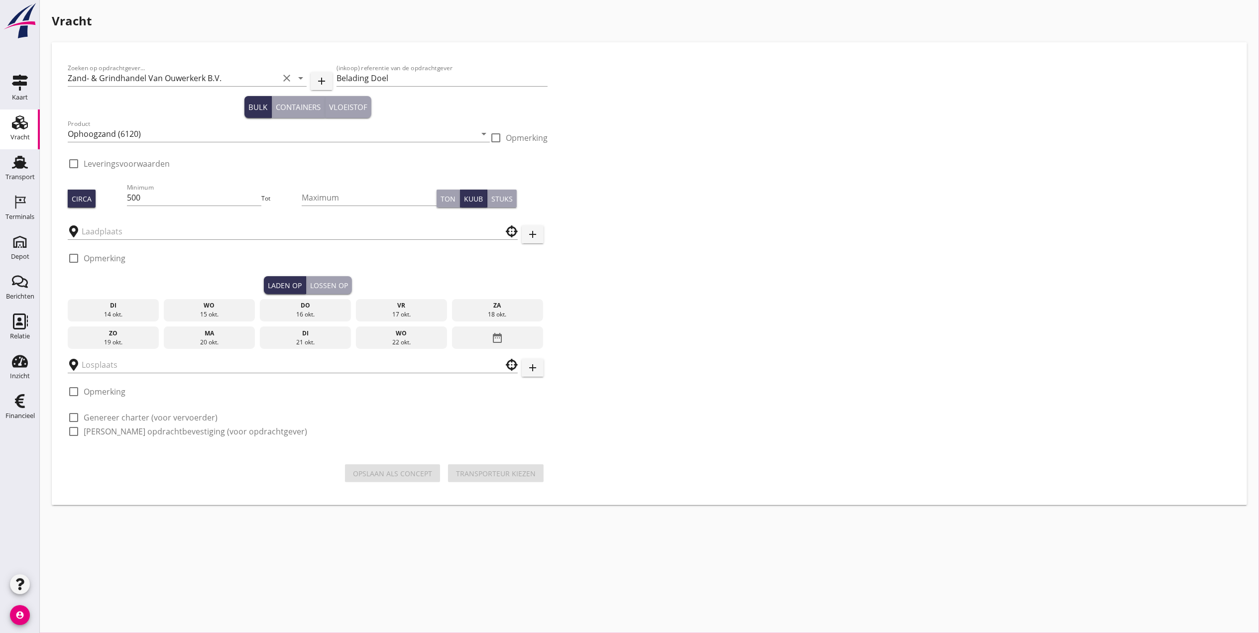
type input "Kaiserberg"
checkbox input "true"
type input "F.O.B. [GEOGRAPHIC_DATA]"
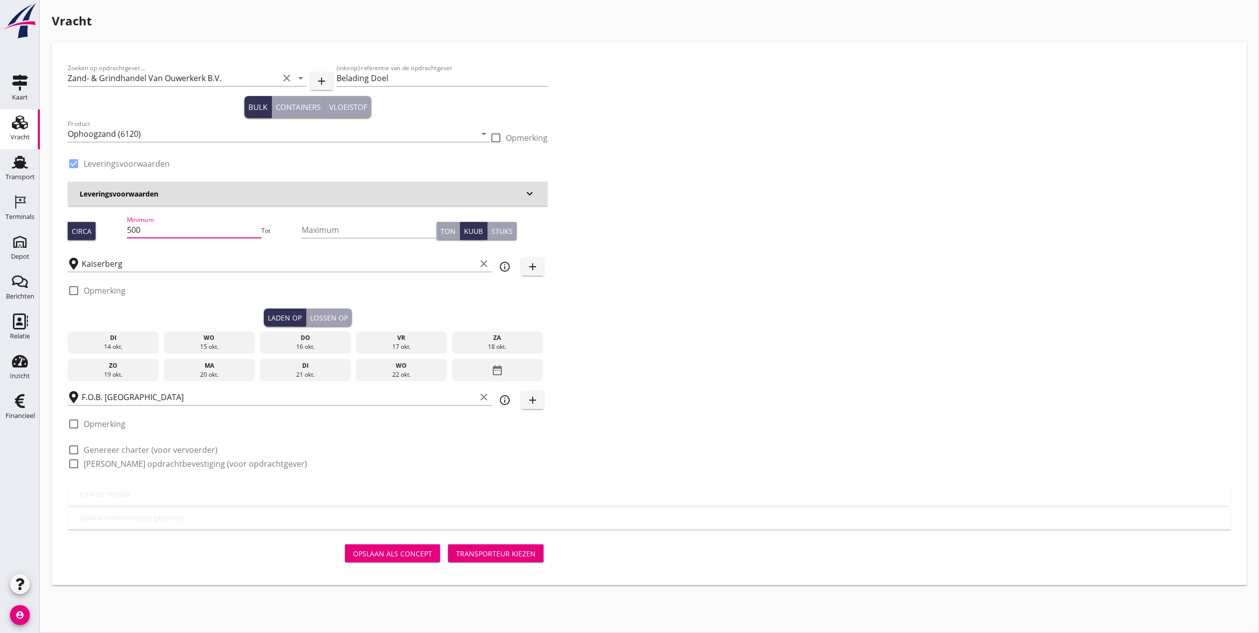
click at [184, 228] on input "500" at bounding box center [194, 230] width 135 height 16
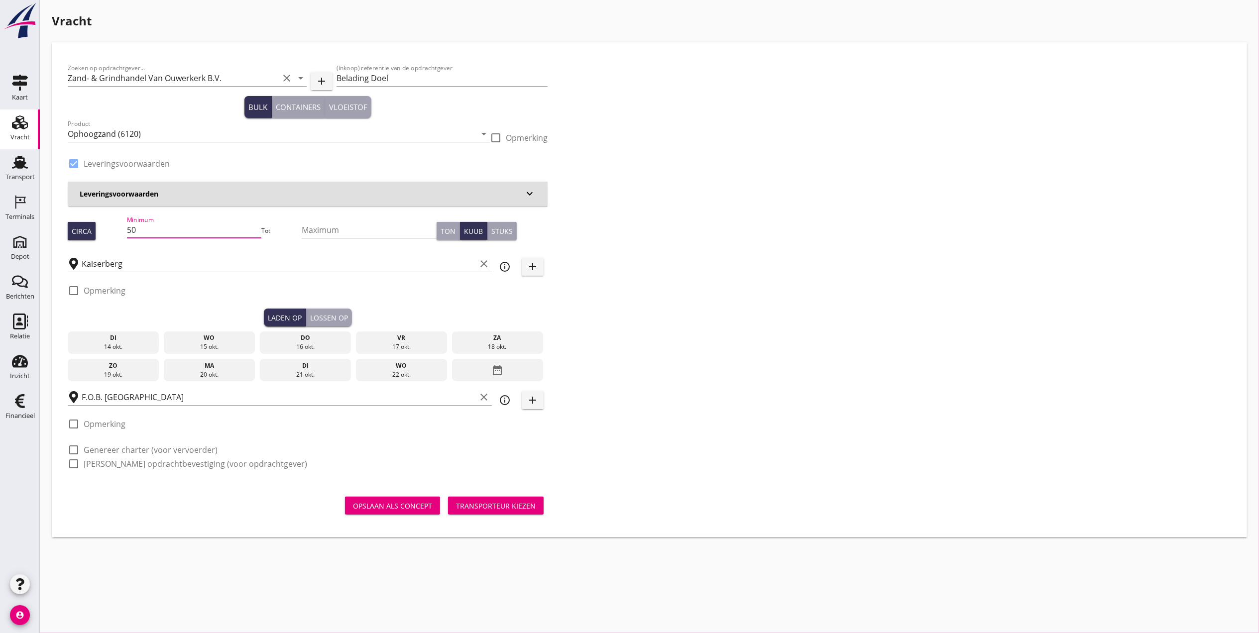
type input "5"
type input "1104"
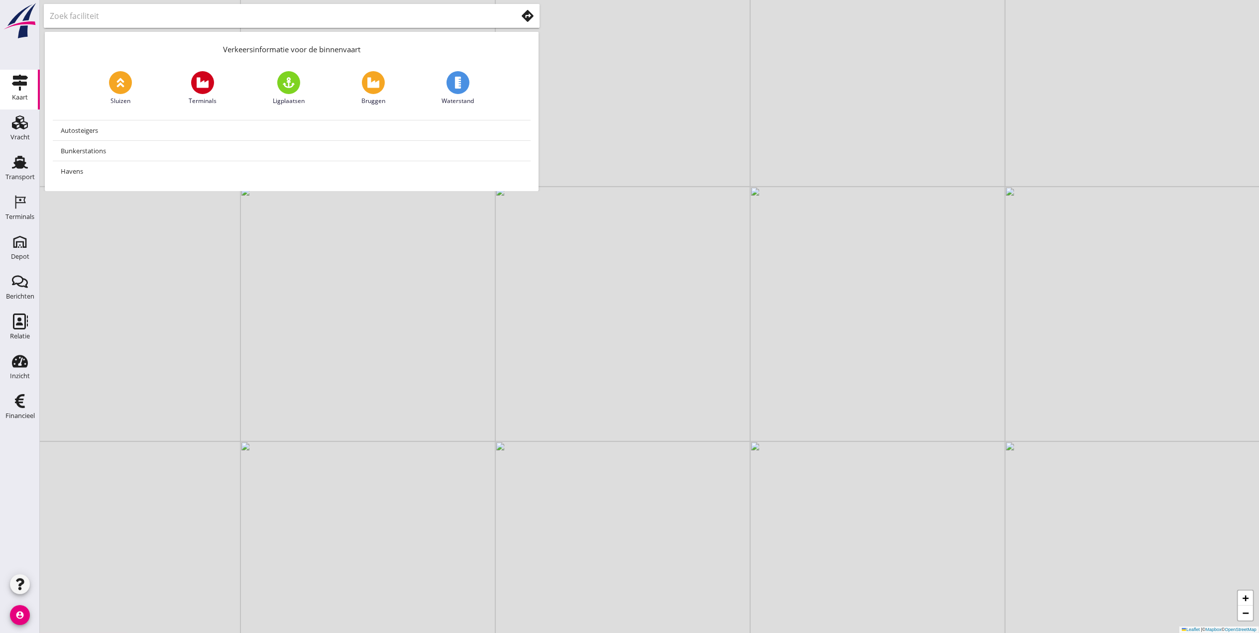
click at [163, 11] on input "text" at bounding box center [277, 16] width 454 height 16
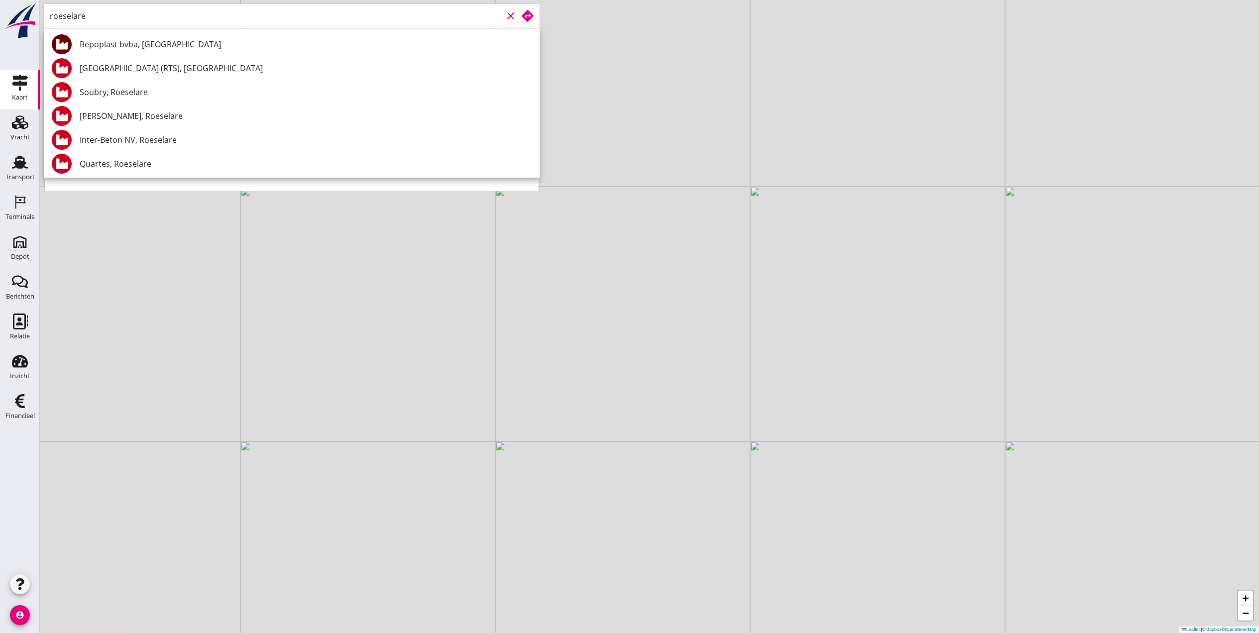
click at [168, 42] on div "Bepoplast bvba, Roeselare" at bounding box center [306, 44] width 452 height 12
type input "Bepoplast bvba, Roeselare"
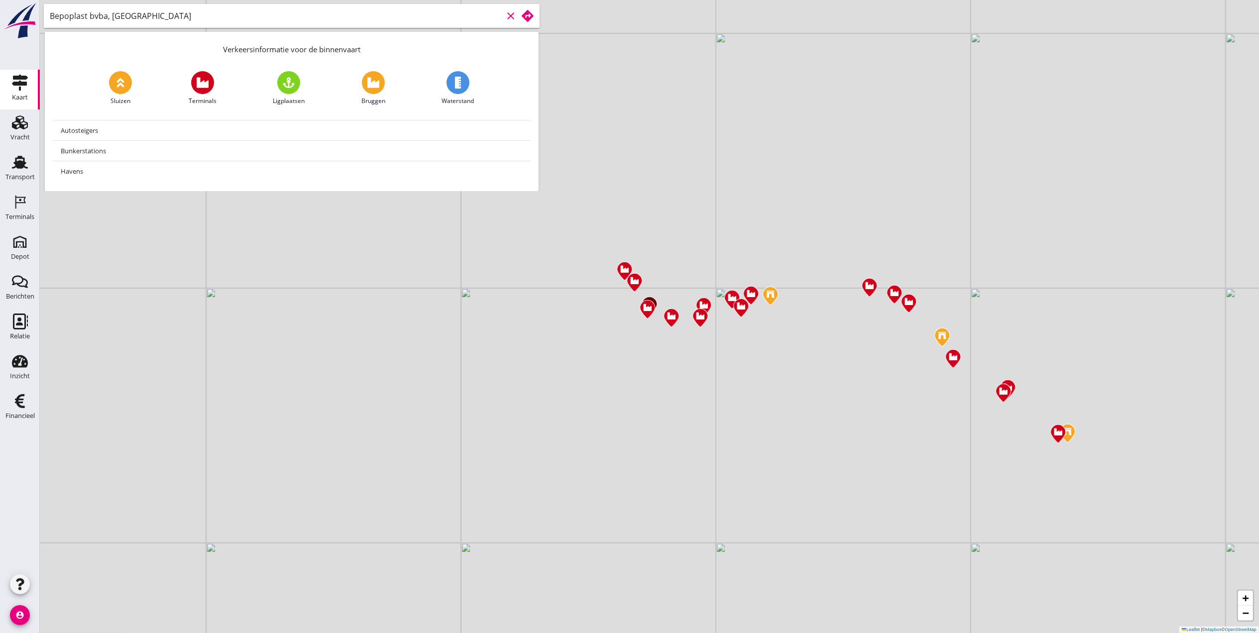
click at [526, 12] on use at bounding box center [528, 16] width 12 height 12
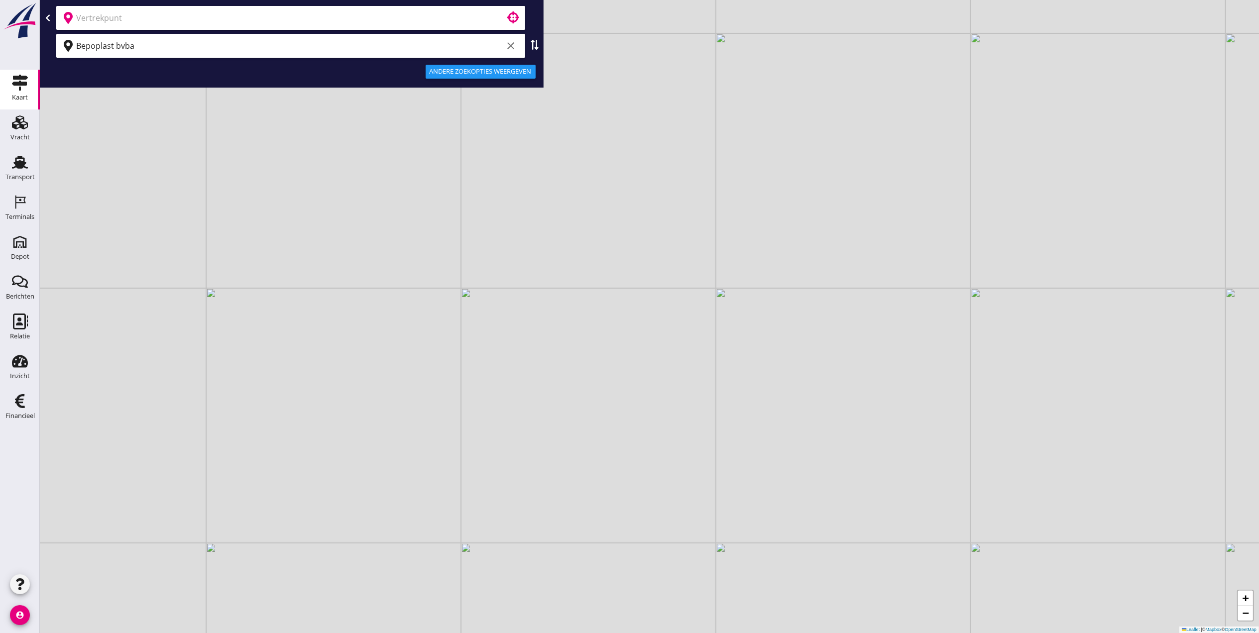
click at [361, 18] on input "text" at bounding box center [283, 18] width 415 height 16
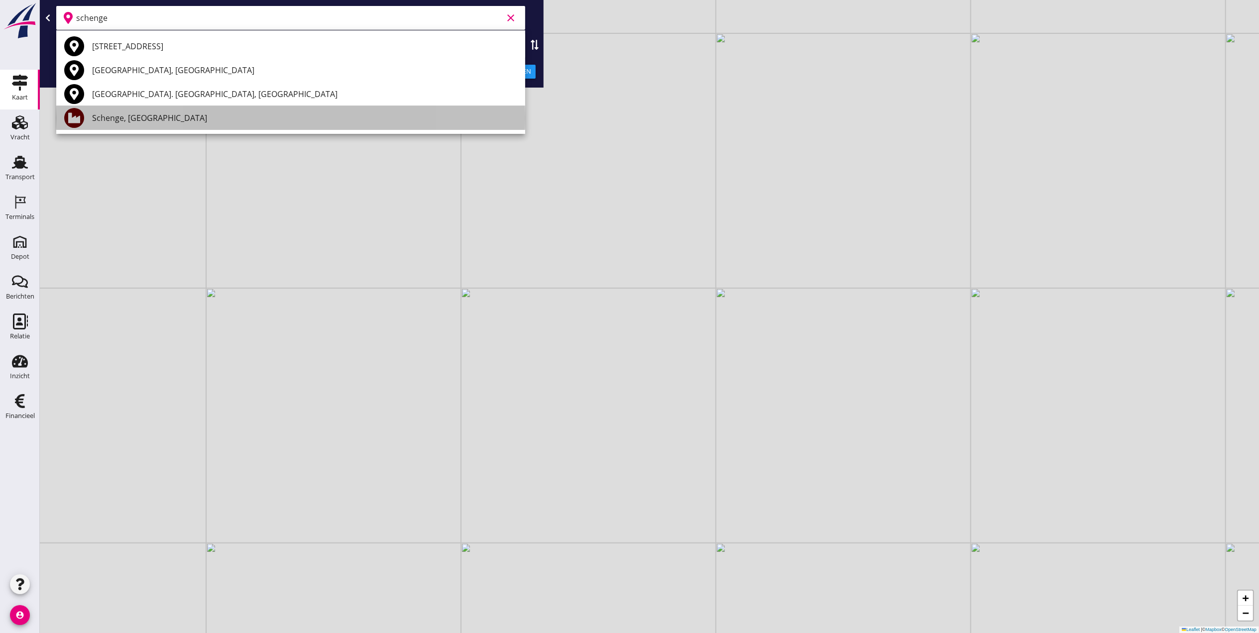
click at [291, 113] on div "Schenge, [GEOGRAPHIC_DATA]" at bounding box center [304, 118] width 425 height 12
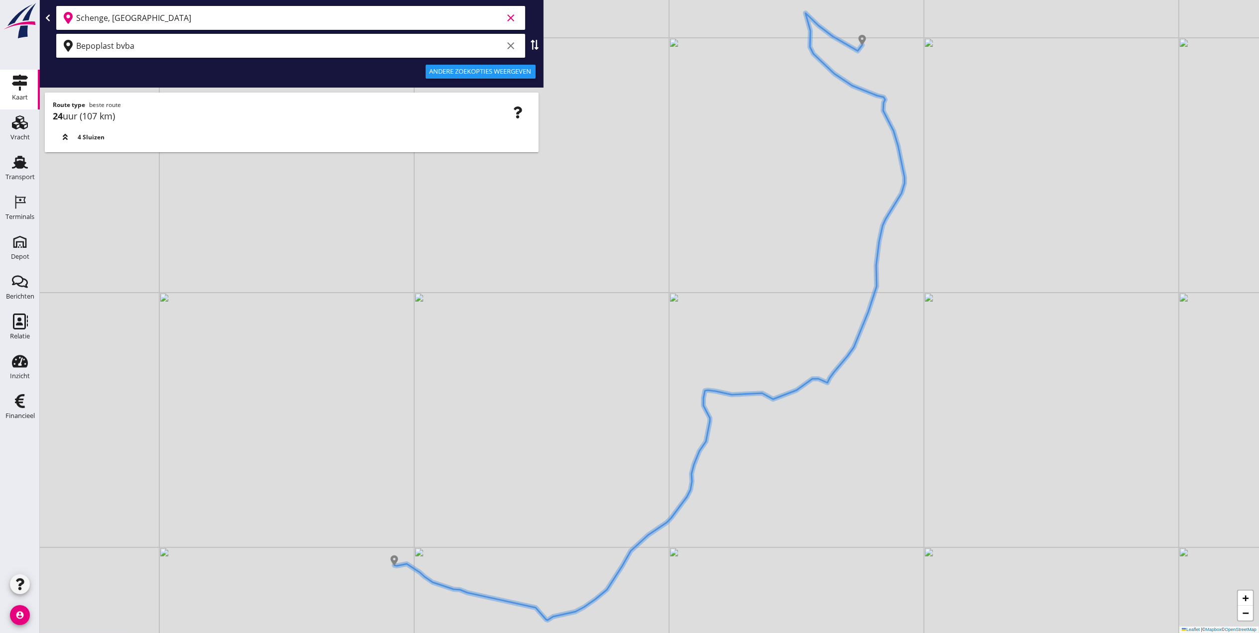
type input "Schenge, [GEOGRAPHIC_DATA]"
click at [475, 72] on div "Andere zoekopties weergeven" at bounding box center [481, 72] width 102 height 10
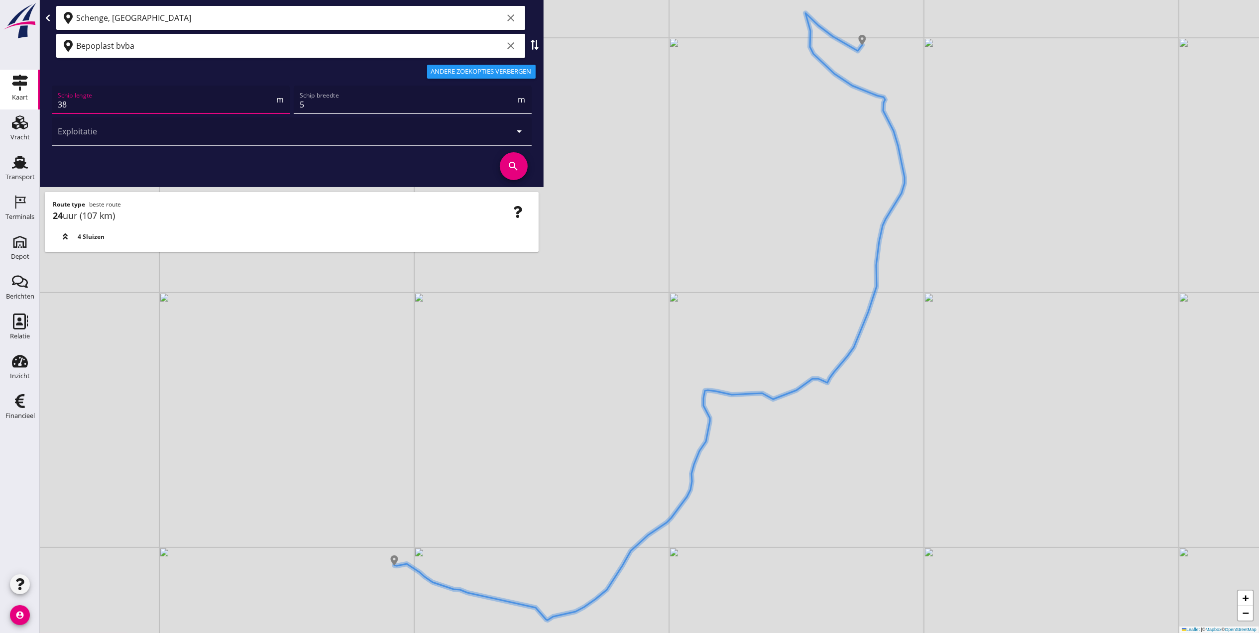
drag, startPoint x: 211, startPoint y: 107, endPoint x: 46, endPoint y: 117, distance: 165.1
click at [46, 117] on div "Schip lengte 38 m Schip breedte 5 m Exploitatie arrow_drop_down search" at bounding box center [292, 135] width 496 height 102
type input "65"
drag, startPoint x: 337, startPoint y: 105, endPoint x: 249, endPoint y: 105, distance: 88.1
click at [249, 104] on div "Schip lengte 65 m Schip breedte 5 m Exploitatie arrow_drop_down" at bounding box center [292, 116] width 484 height 64
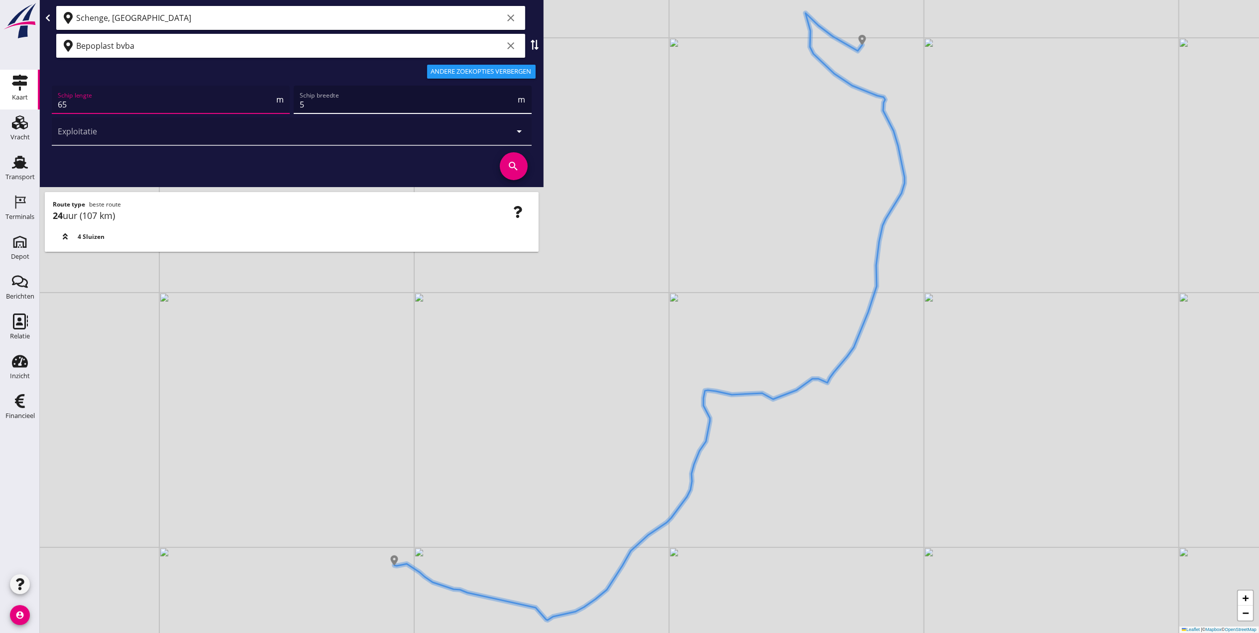
click at [329, 100] on input "5" at bounding box center [408, 105] width 217 height 16
drag, startPoint x: 339, startPoint y: 101, endPoint x: 301, endPoint y: 101, distance: 37.4
click at [301, 101] on input "5" at bounding box center [408, 105] width 217 height 16
